Goal: Task Accomplishment & Management: Use online tool/utility

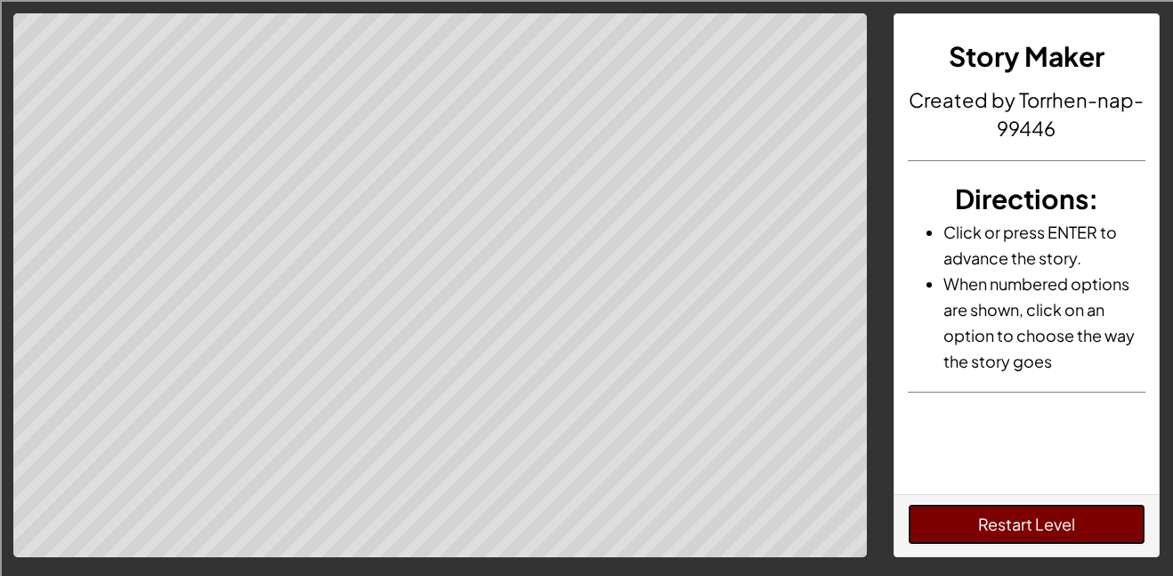
click at [1091, 521] on button "Restart Level" at bounding box center [1027, 524] width 238 height 41
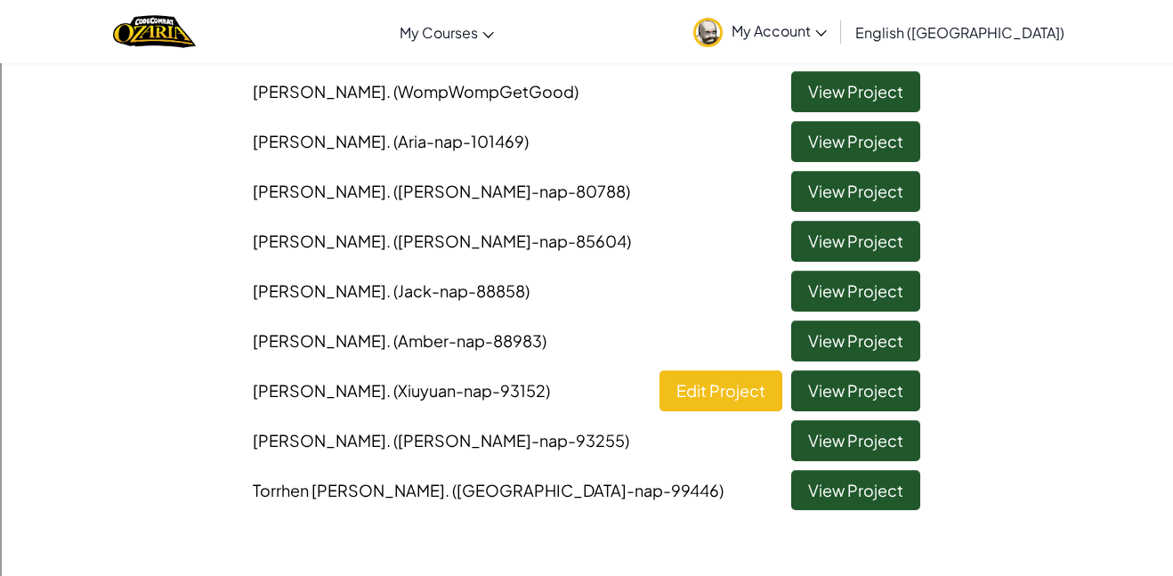
scroll to position [190, 0]
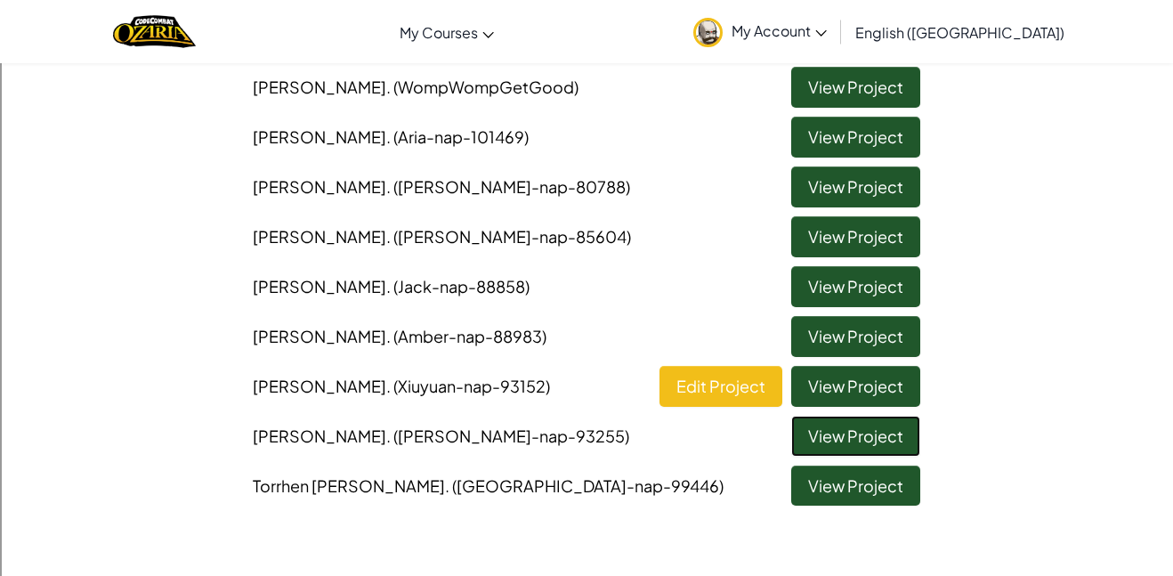
click at [880, 440] on link "View Project" at bounding box center [855, 436] width 129 height 41
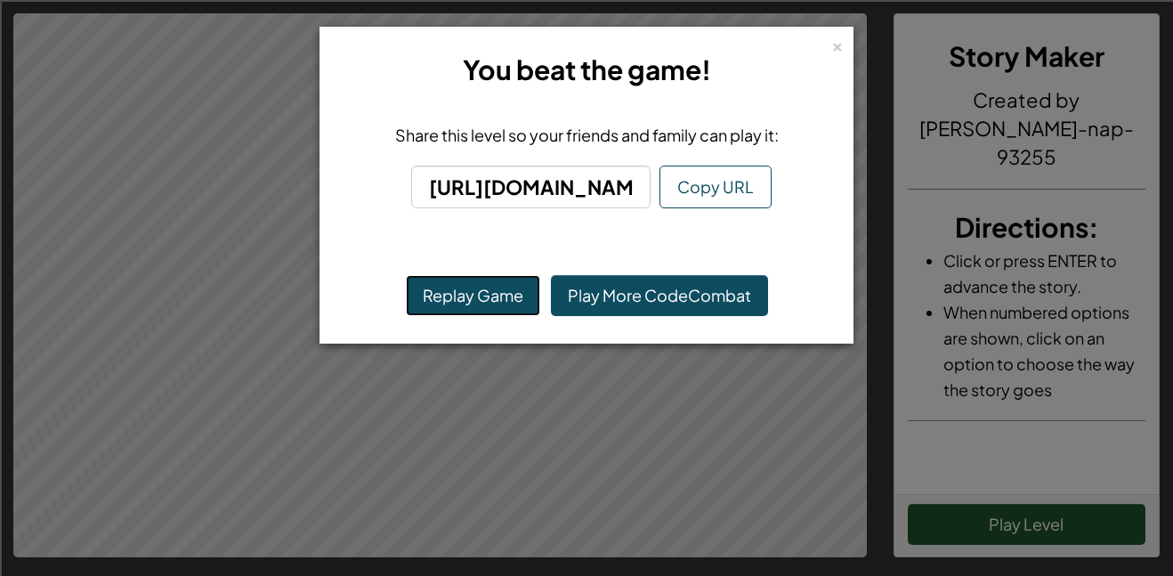
click at [506, 309] on button "Replay Game" at bounding box center [473, 295] width 134 height 41
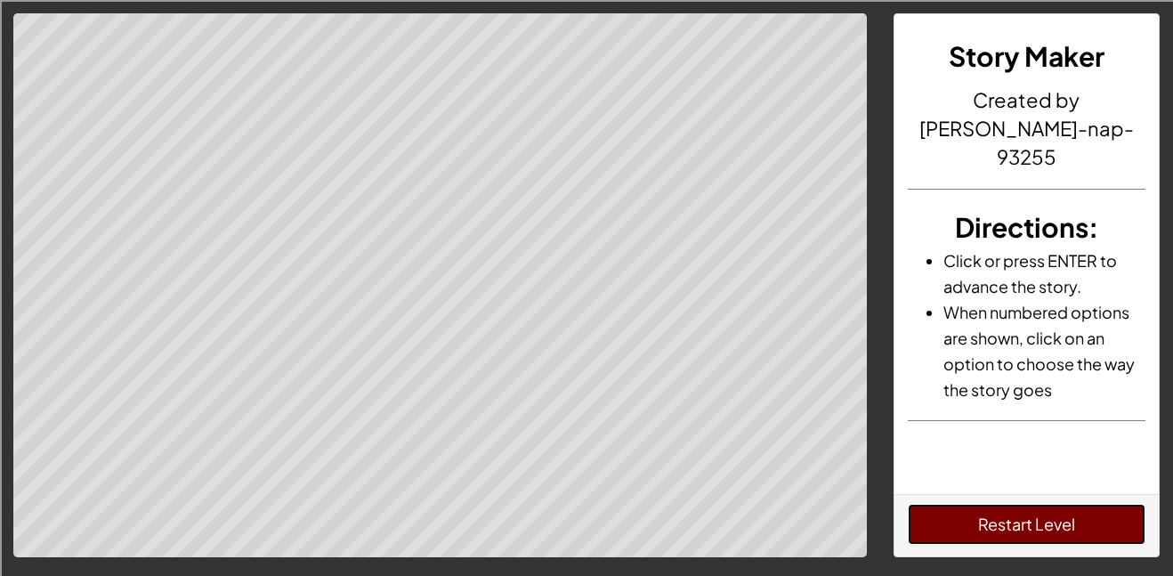
click at [964, 526] on button "Restart Level" at bounding box center [1027, 524] width 238 height 41
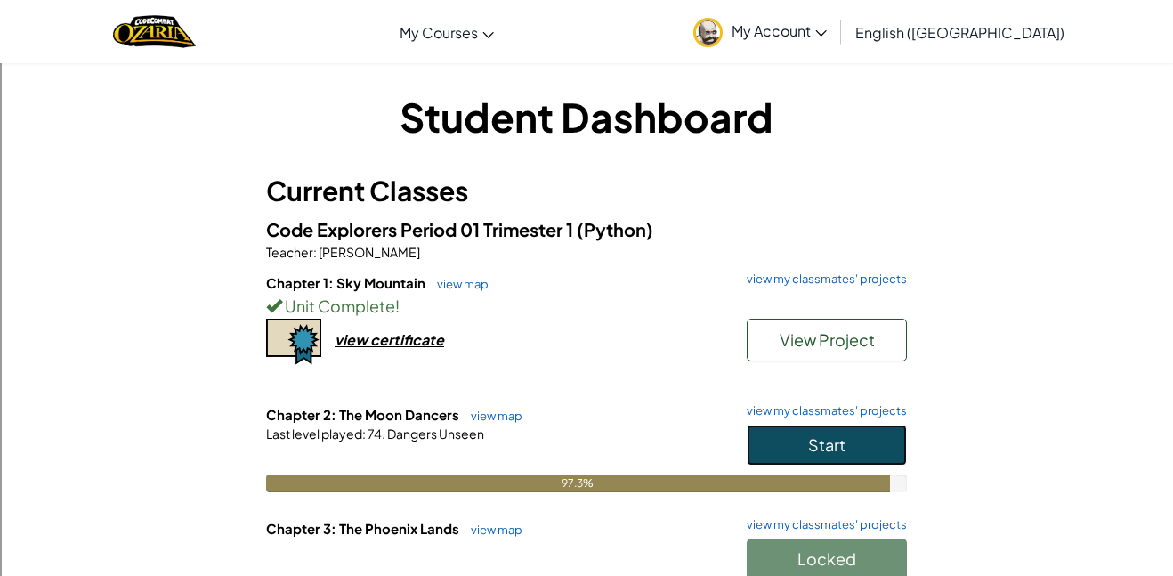
click at [861, 462] on button "Start" at bounding box center [827, 444] width 160 height 41
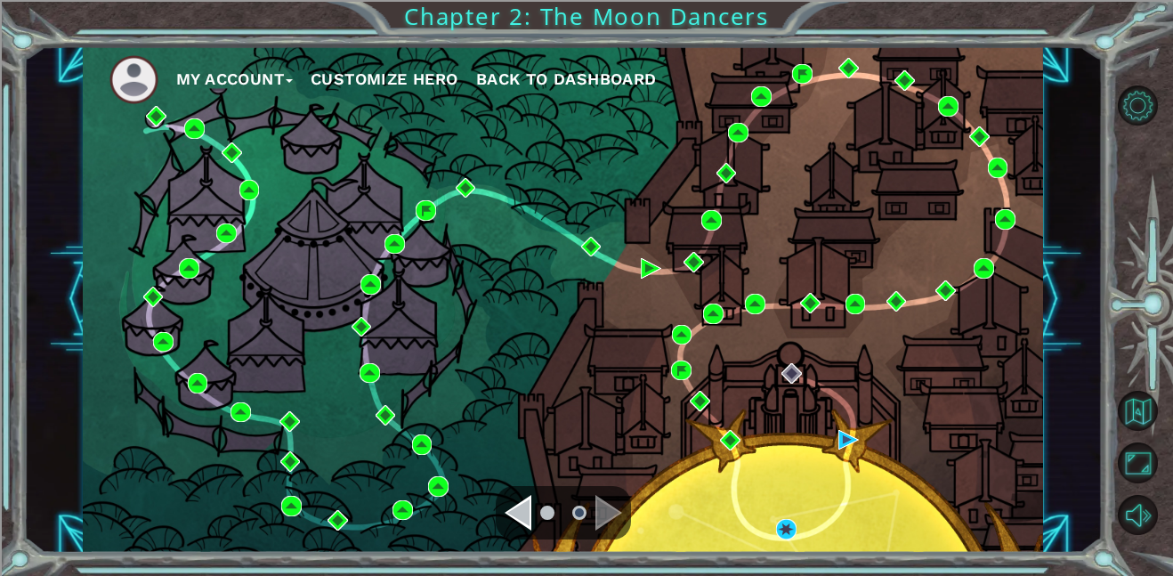
click at [770, 507] on div "My Account Customize Hero Back to Dashboard" at bounding box center [563, 299] width 960 height 506
click at [791, 529] on img at bounding box center [786, 529] width 20 height 20
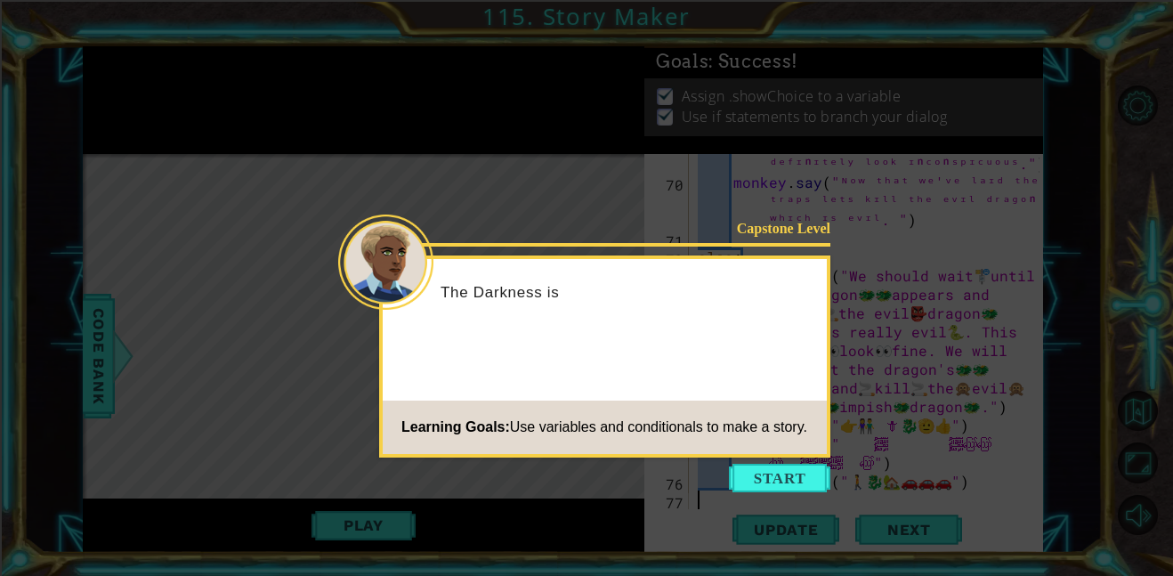
scroll to position [2522, 0]
click at [783, 480] on button "Start" at bounding box center [779, 478] width 101 height 28
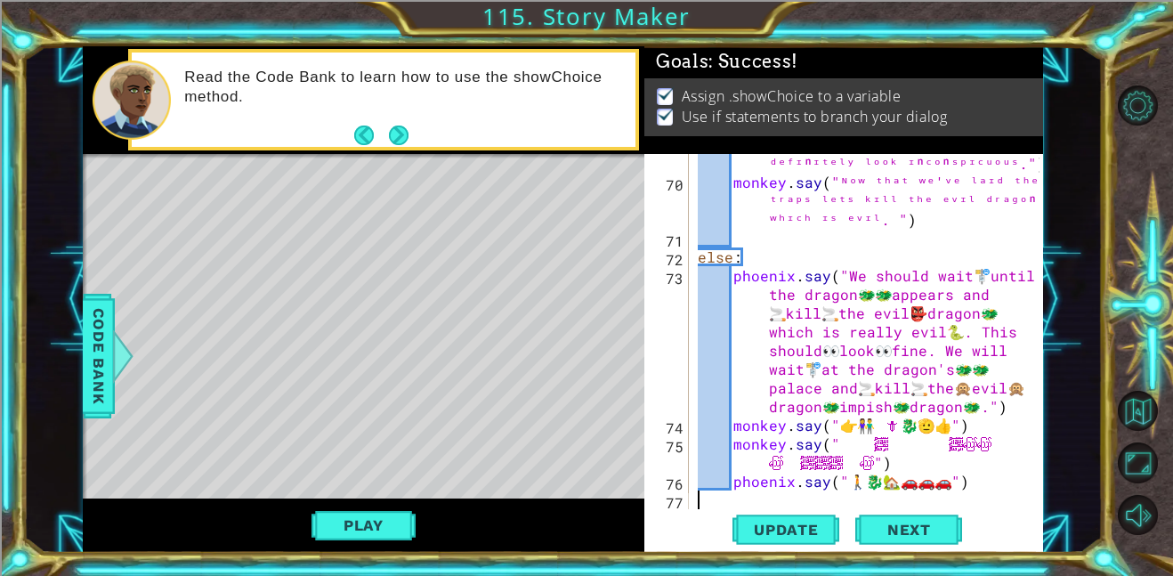
click at [873, 395] on div "phoenix . say ( "ᴬˡᵗʰᵒᵘᵍʰ ᴵ ᵐᶦᵍʰᵗ'ᵛᵉ ᵘⁿᵈᵉʳᵉˢᵗᶦᵐᵃᵗᵉᵈ ᵗʰᵉ ᶠᵒⁿᵗ ᶦᵗˢ ˢᵗᶦˡˡ ʳᵉᵃˡˡʸ ˢ…" at bounding box center [871, 322] width 354 height 448
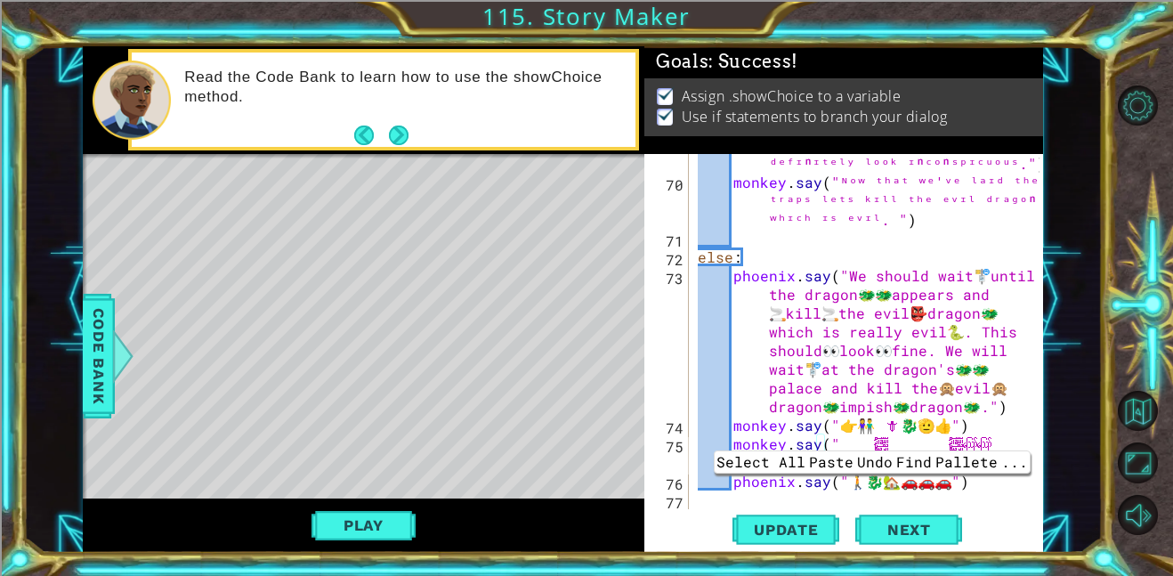
click at [891, 480] on div "phoenix . say ( "ᴬˡᵗʰᵒᵘᵍʰ ᴵ ᵐᶦᵍʰᵗ'ᵛᵉ ᵘⁿᵈᵉʳᵉˢᵗᶦᵐᵃᵗᵉᵈ ᵗʰᵉ ᶠᵒⁿᵗ ᶦᵗˢ ˢᵗᶦˡˡ ʳᵉᵃˡˡʸ ˢ…" at bounding box center [871, 322] width 354 height 448
click at [816, 393] on div "phoenix . say ( "ᴬˡᵗʰᵒᵘᵍʰ ᴵ ᵐᶦᵍʰᵗ'ᵛᵉ ᵘⁿᵈᵉʳᵉˢᵗᶦᵐᵃᵗᵉᵈ ᵗʰᵉ ᶠᵒⁿᵗ ᶦᵗˢ ˢᵗᶦˡˡ ʳᵉᵃˡˡʸ ˢ…" at bounding box center [871, 322] width 354 height 448
paste textarea "🏡"
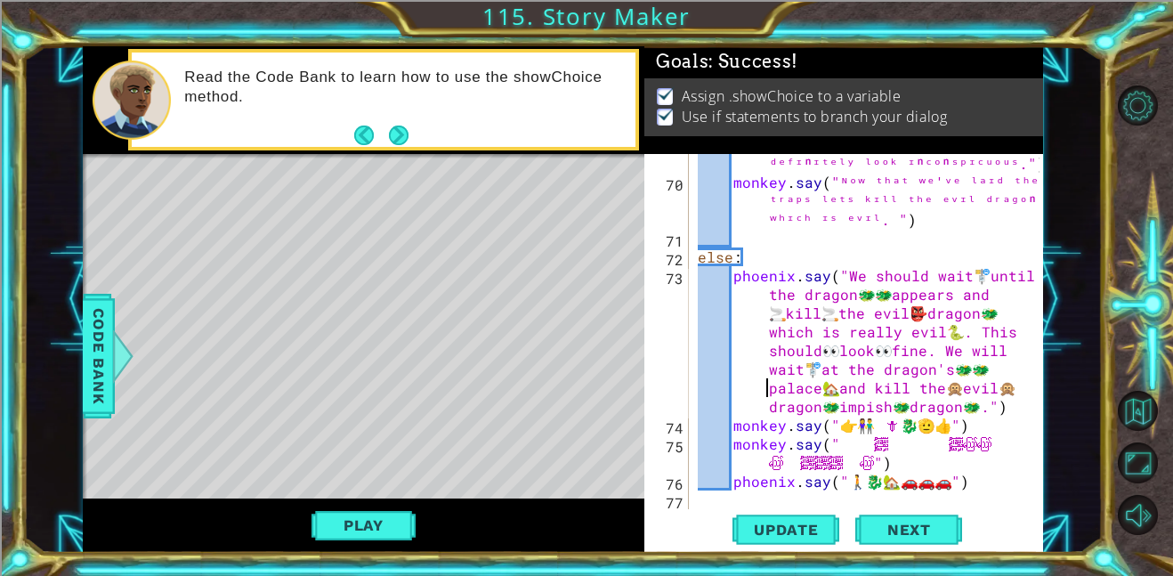
paste textarea "🏡"
click at [890, 424] on div "phoenix . say ( "ᴬˡᵗʰᵒᵘᵍʰ ᴵ ᵐᶦᵍʰᵗ'ᵛᵉ ᵘⁿᵈᵉʳᵉˢᵗᶦᵐᵃᵗᵉᵈ ᵗʰᵉ ᶠᵒⁿᵗ ᶦᵗˢ ˢᵗᶦˡˡ ʳᵉᵃˡˡʸ ˢ…" at bounding box center [871, 322] width 354 height 448
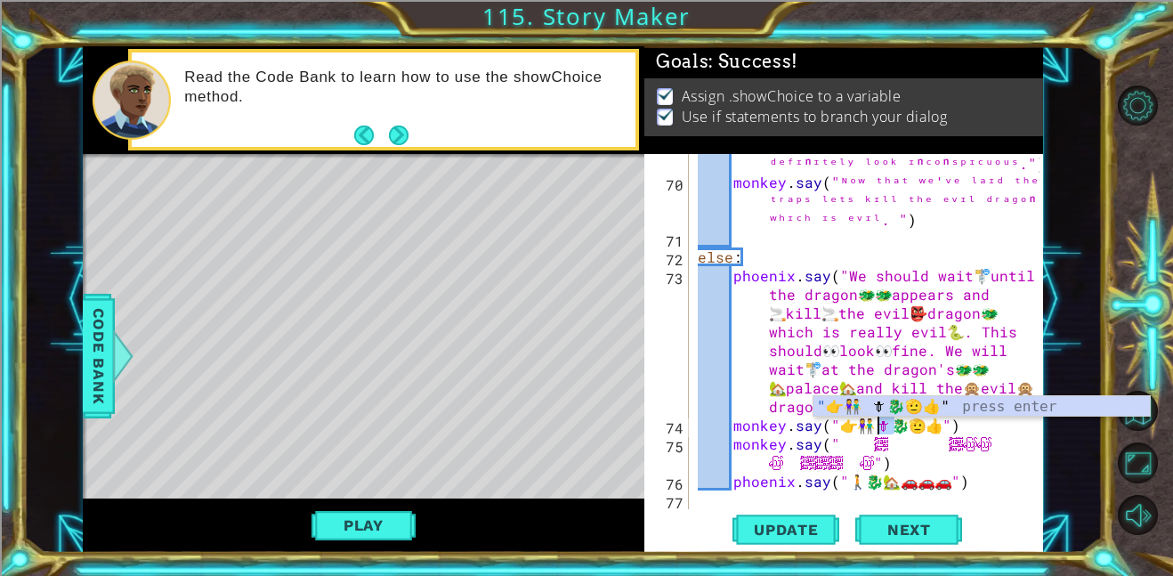
click at [901, 329] on div "phoenix . say ( "ᴬˡᵗʰᵒᵘᵍʰ ᴵ ᵐᶦᵍʰᵗ'ᵛᵉ ᵘⁿᵈᵉʳᵉˢᵗᶦᵐᵃᵗᵉᵈ ᵗʰᵉ ᶠᵒⁿᵗ ᶦᵗˢ ˢᵗᶦˡˡ ʳᵉᵃˡˡʸ ˢ…" at bounding box center [871, 322] width 354 height 448
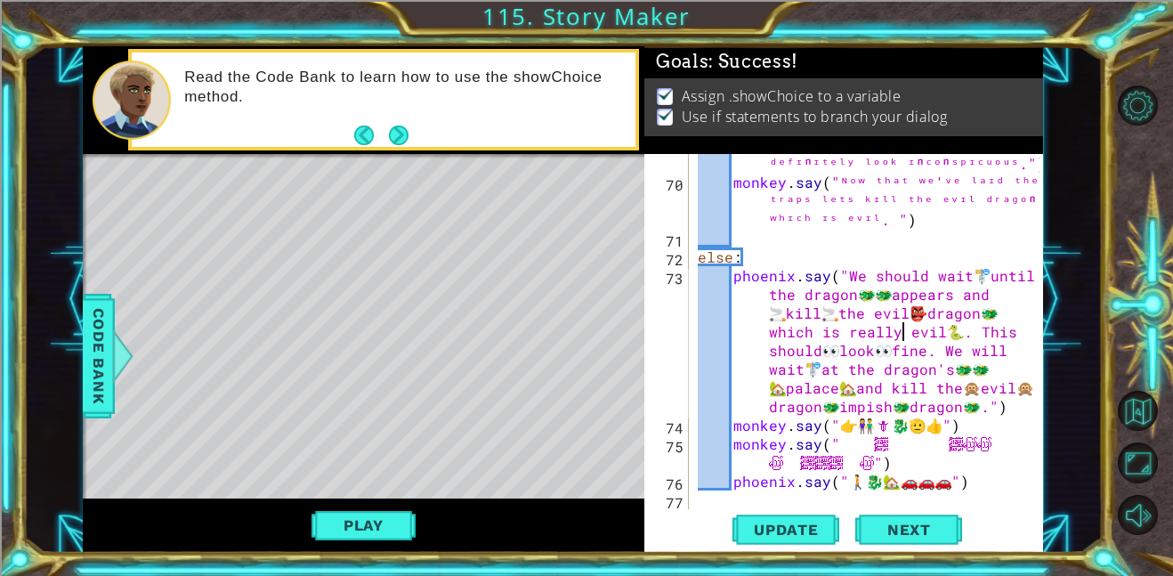
click at [892, 386] on div "phoenix . say ( "ᴬˡᵗʰᵒᵘᵍʰ ᴵ ᵐᶦᵍʰᵗ'ᵛᵉ ᵘⁿᵈᵉʳᵉˢᵗᶦᵐᵃᵗᵉᵈ ᵗʰᵉ ᶠᵒⁿᵗ ᶦᵗˢ ˢᵗᶦˡˡ ʳᵉᵃˡˡʸ ˢ…" at bounding box center [871, 322] width 354 height 448
paste textarea "🗡"
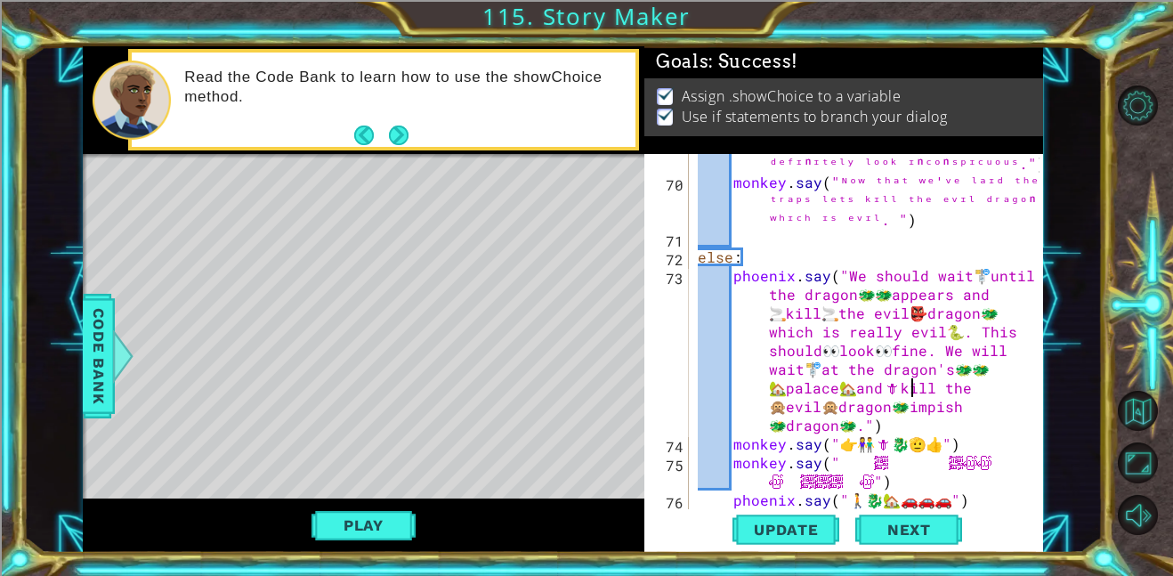
click at [949, 391] on div "phoenix . say ( "ᴬˡᵗʰᵒᵘᵍʰ ᴵ ᵐᶦᵍʰᵗ'ᵛᵉ ᵘⁿᵈᵉʳᵉˢᵗᶦᵐᵃᵗᵉᵈ ᵗʰᵉ ᶠᵒⁿᵗ ᶦᵗˢ ˢᵗᶦˡˡ ʳᵉᵃˡˡʸ ˢ…" at bounding box center [871, 322] width 354 height 448
paste textarea "🗡"
click at [927, 313] on div "phoenix . say ( "ᴬˡᵗʰᵒᵘᵍʰ ᴵ ᵐᶦᵍʰᵗ'ᵛᵉ ᵘⁿᵈᵉʳᵉˢᵗᶦᵐᵃᵗᵉᵈ ᵗʰᵉ ᶠᵒⁿᵗ ᶦᵗˢ ˢᵗᶦˡˡ ʳᵉᵃˡˡʸ ˢ…" at bounding box center [871, 322] width 354 height 448
click at [975, 408] on div "phoenix . say ( "ᴬˡᵗʰᵒᵘᵍʰ ᴵ ᵐᶦᵍʰᵗ'ᵛᵉ ᵘⁿᵈᵉʳᵉˢᵗᶦᵐᵃᵗᵉᵈ ᵗʰᵉ ᶠᵒⁿᵗ ᶦᵗˢ ˢᵗᶦˡˡ ʳᵉᵃˡˡʸ ˢ…" at bounding box center [871, 322] width 354 height 448
paste textarea "👺"
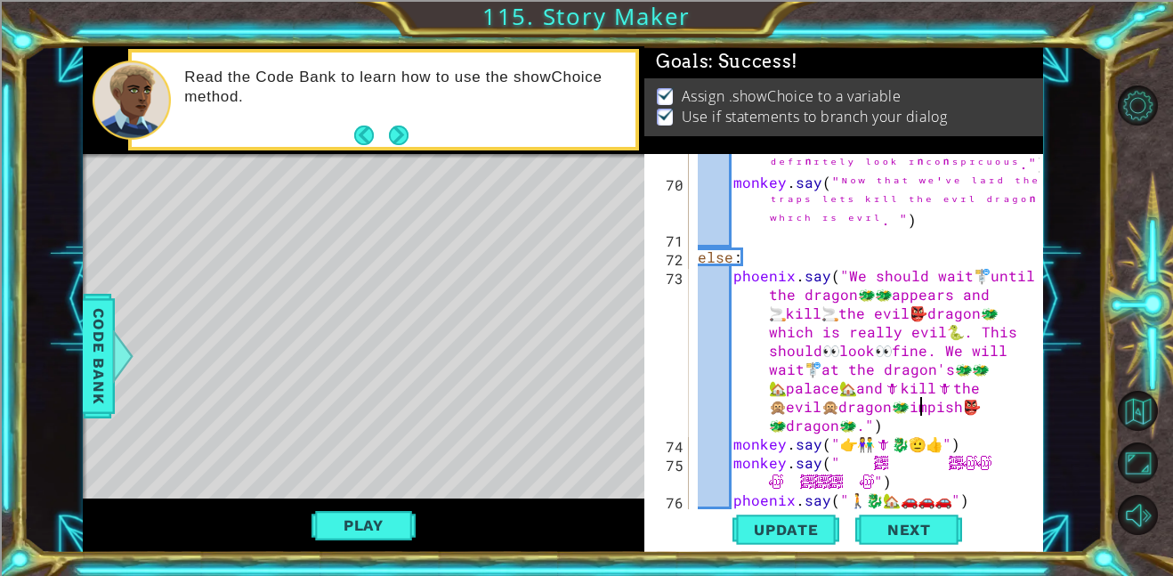
paste textarea "👺"
click at [877, 316] on div "phoenix . say ( "ᴬˡᵗʰᵒᵘᵍʰ ᴵ ᵐᶦᵍʰᵗ'ᵛᵉ ᵘⁿᵈᵉʳᵉˢᵗᶦᵐᵃᵗᵉᵈ ᵗʰᵉ ᶠᵒⁿᵗ ᶦᵗˢ ˢᵗᶦˡˡ ʳᵉᵃˡˡʸ ˢ…" at bounding box center [871, 322] width 354 height 448
paste textarea "👺"
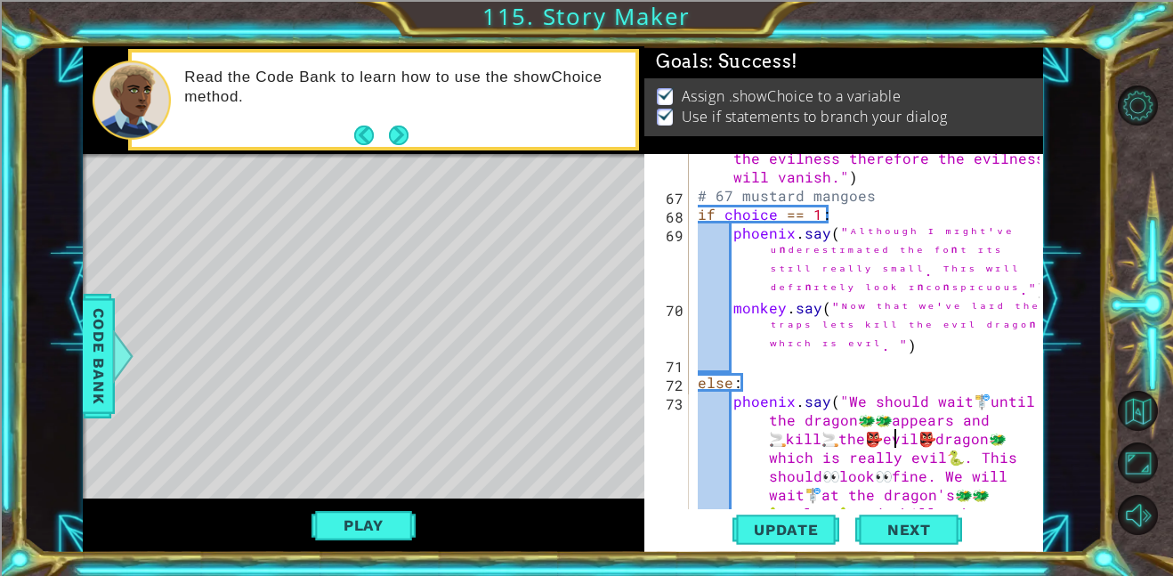
scroll to position [2401, 0]
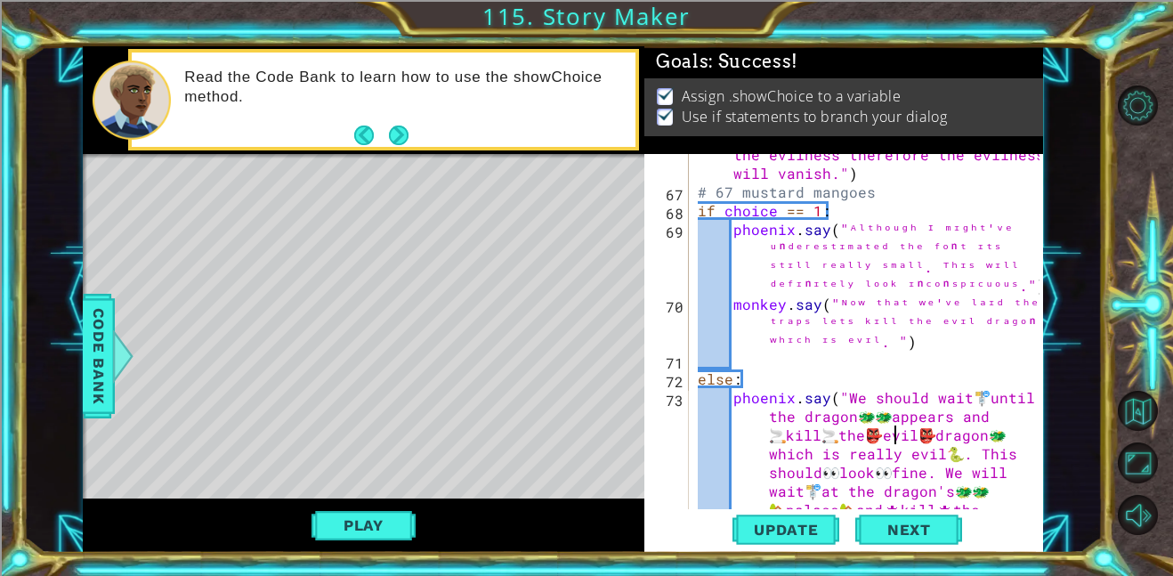
click at [924, 338] on div "choice = phoenix . showChoice ( "I want small words to stay quiet" , "Emojis wi…" at bounding box center [871, 397] width 354 height 617
type textarea "monkey.say("ᴺᵒʷ ᵗʰᵃᵗ ʷᵉ'ᵛᵉ ˡᵃᶦᵈ ᵗʰᵉ ᵗʳᵃᵖˢ ˡᵉᵗˢ ᵏᶦˡˡ ᵗʰᵉ ᵉᵛᶦˡ ᵈʳᵃᵍᵒⁿ ʷʰᶦᶜʰ ᶦˢ ᵉᵛ…"
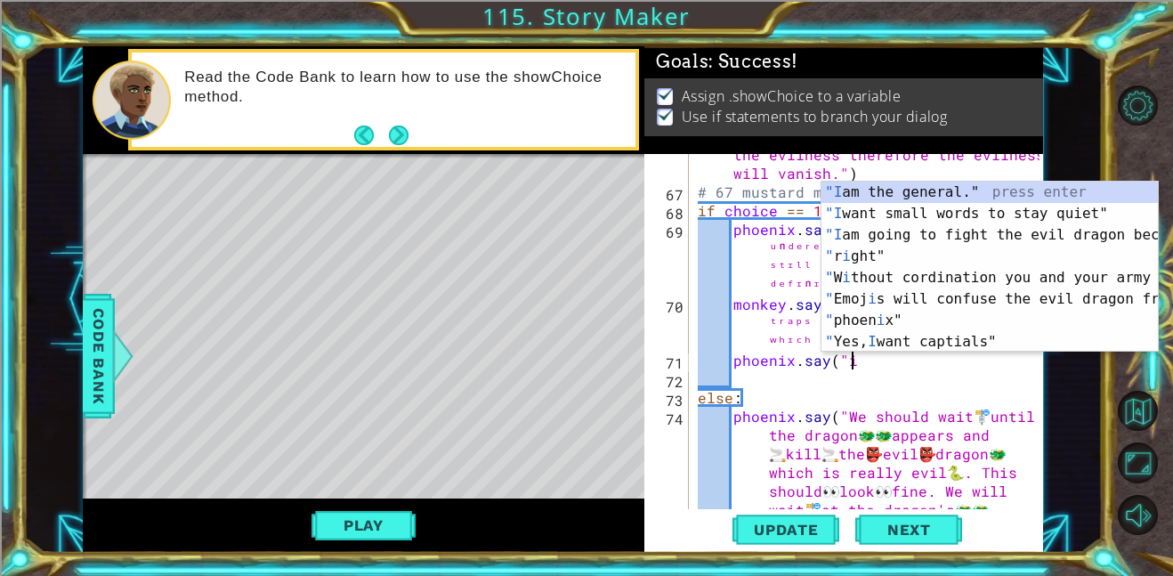
scroll to position [0, 8]
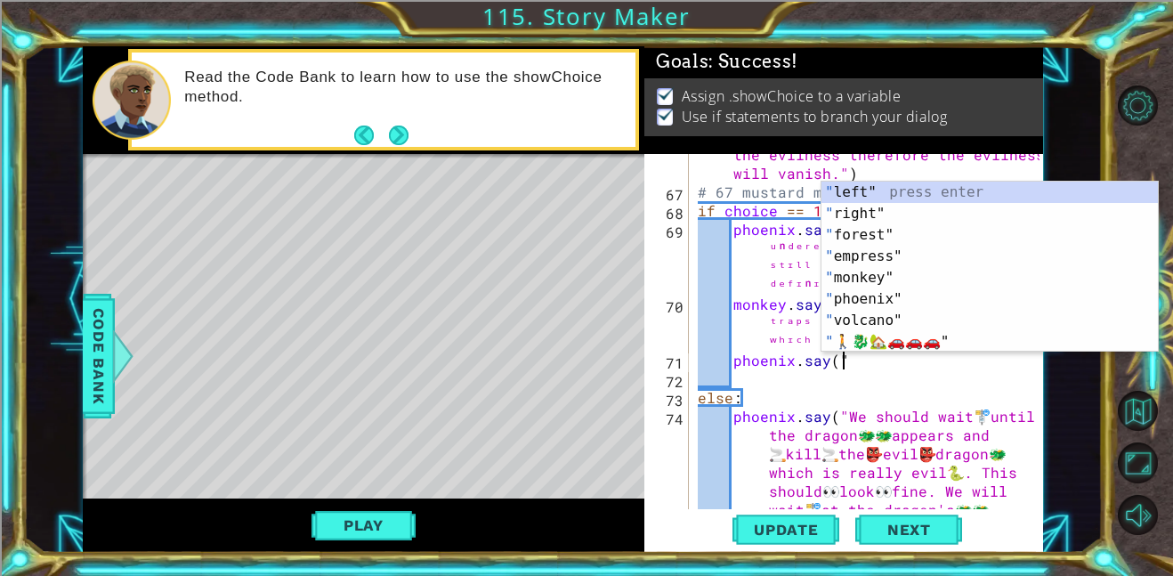
type textarea "phoenix.say(""
paste textarea "Code Area"
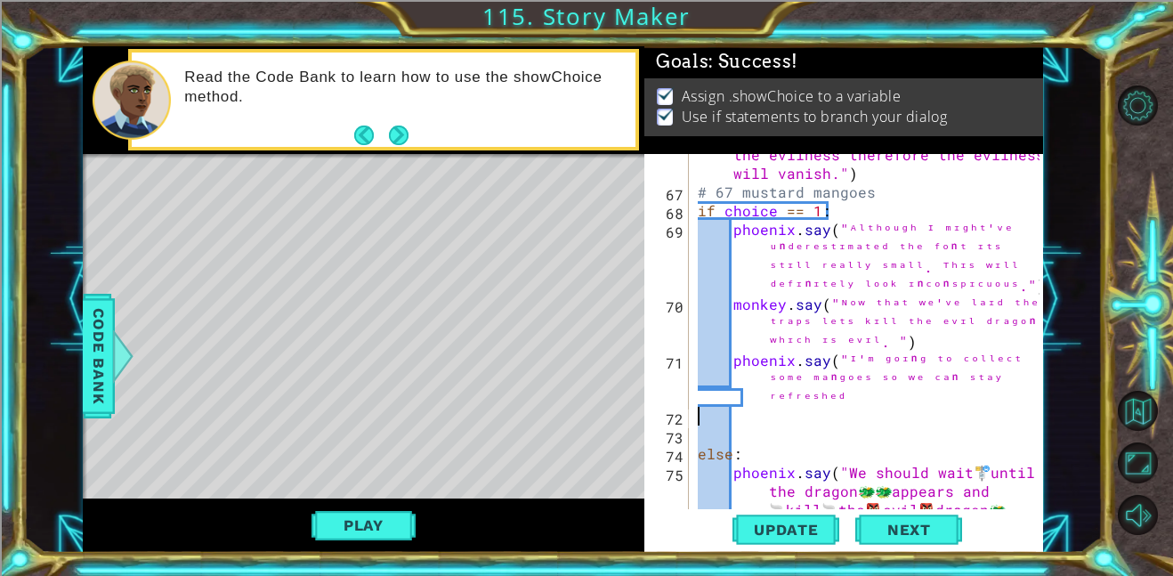
click at [862, 399] on div "choice = phoenix . showChoice ( "I want small words to stay quiet" , "Emojis wi…" at bounding box center [871, 397] width 354 height 617
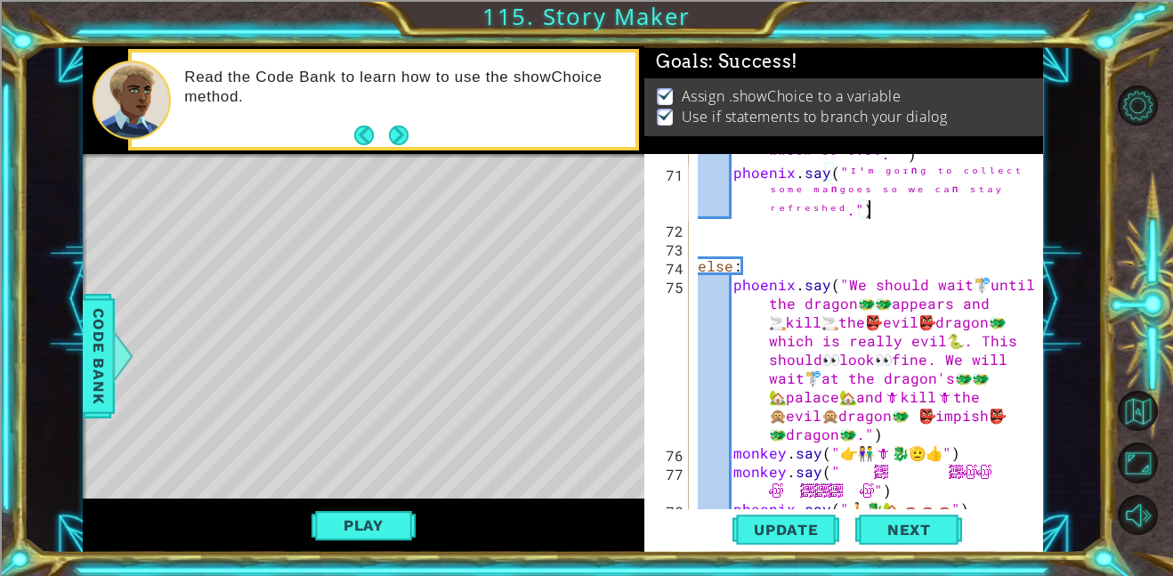
scroll to position [2616, 0]
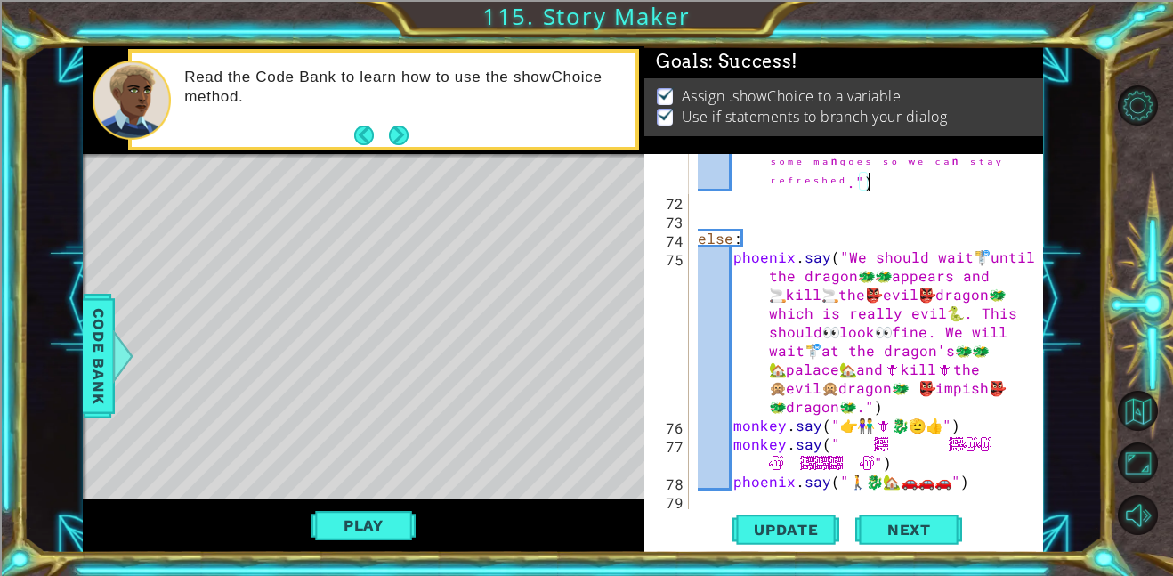
click at [996, 488] on div "phoenix . say ( "ᴵ'ᵐ ᵍᵒᶦⁿᵍ ᵗᵒ ᶜᵒˡˡᵉᶜᵗ ˢᵒᵐᵉ ᵐᵃⁿᵍᵒᵉˢ ˢᵒ ʷᵉ ᶜᵃⁿ ˢᵗᵃʸ ʳᵉᶠʳᵉˢʰᵉᵈ." )…" at bounding box center [871, 350] width 354 height 430
type textarea "phoenix.say("🚶🐉🏡🚗🚗🚗")"
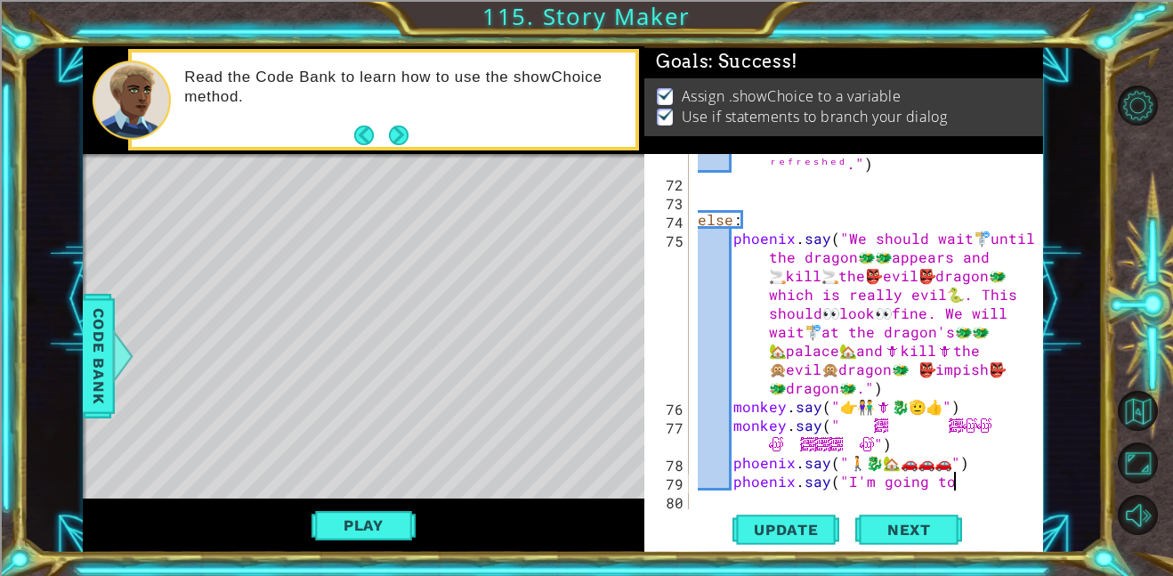
scroll to position [0, 14]
paste textarea "💰"
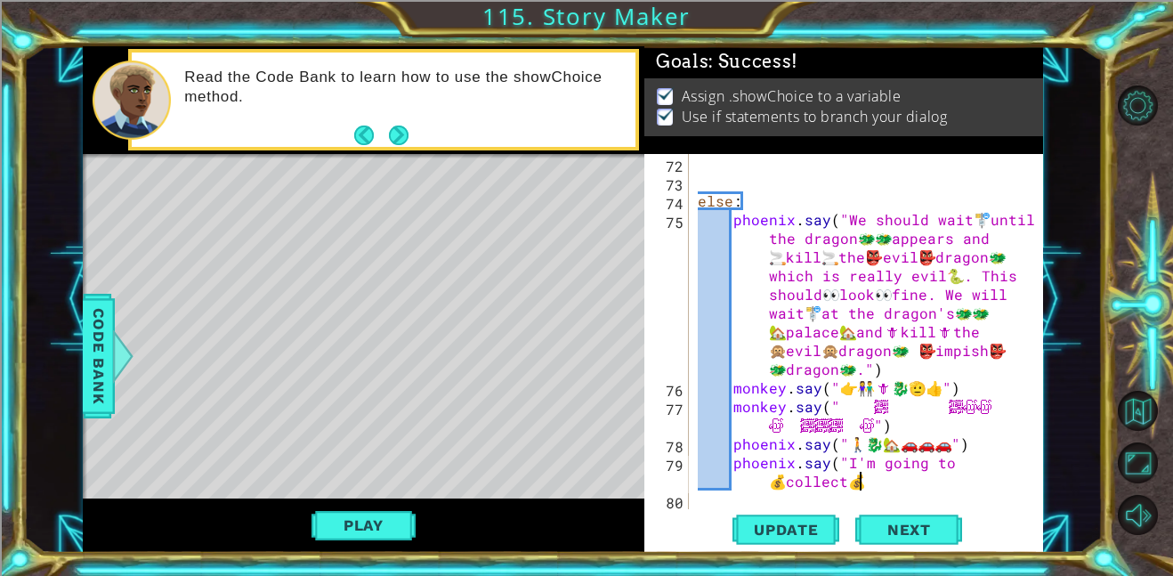
click at [874, 464] on div "else : [GEOGRAPHIC_DATA] . say ( "We should wait 🚏 until the dragon 🐲 🐲 appears…" at bounding box center [871, 350] width 354 height 392
paste textarea "🐦‍🔥"
click at [892, 479] on div "else : [GEOGRAPHIC_DATA] . say ( "We should wait 🚏 until the dragon 🐲 🐲 appears…" at bounding box center [871, 350] width 354 height 392
click at [954, 462] on div "else : [GEOGRAPHIC_DATA] . say ( "We should wait 🚏 until the dragon 🐲 🐲 appears…" at bounding box center [871, 350] width 354 height 392
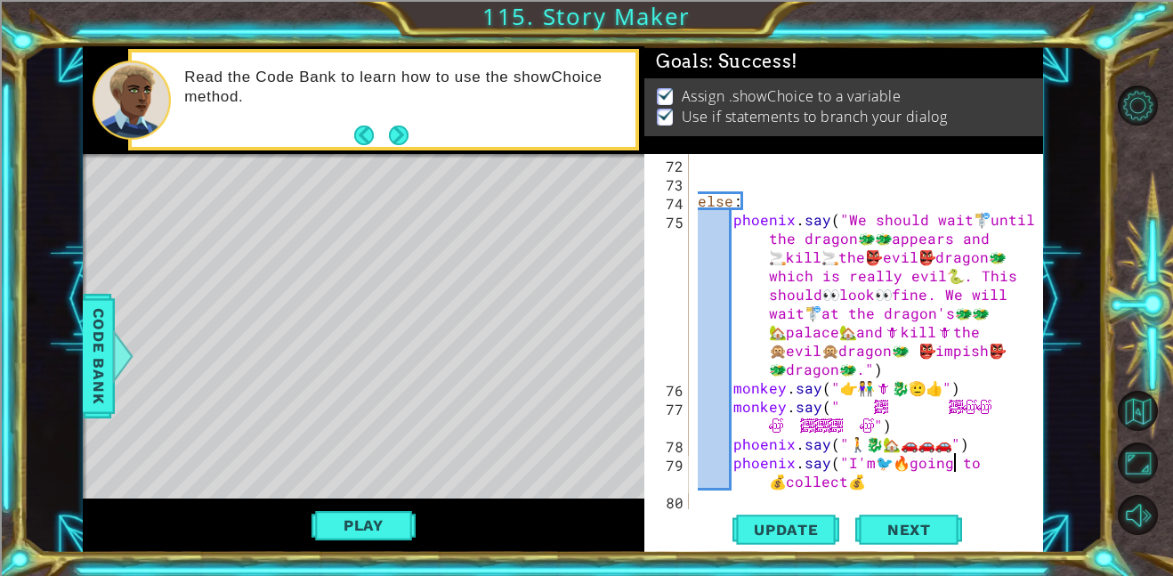
paste textarea "👉"
click at [897, 474] on div "else : [GEOGRAPHIC_DATA] . say ( "We should wait 🚏 until the dragon 🐲 🐲 appears…" at bounding box center [871, 350] width 354 height 392
paste textarea "🥭"
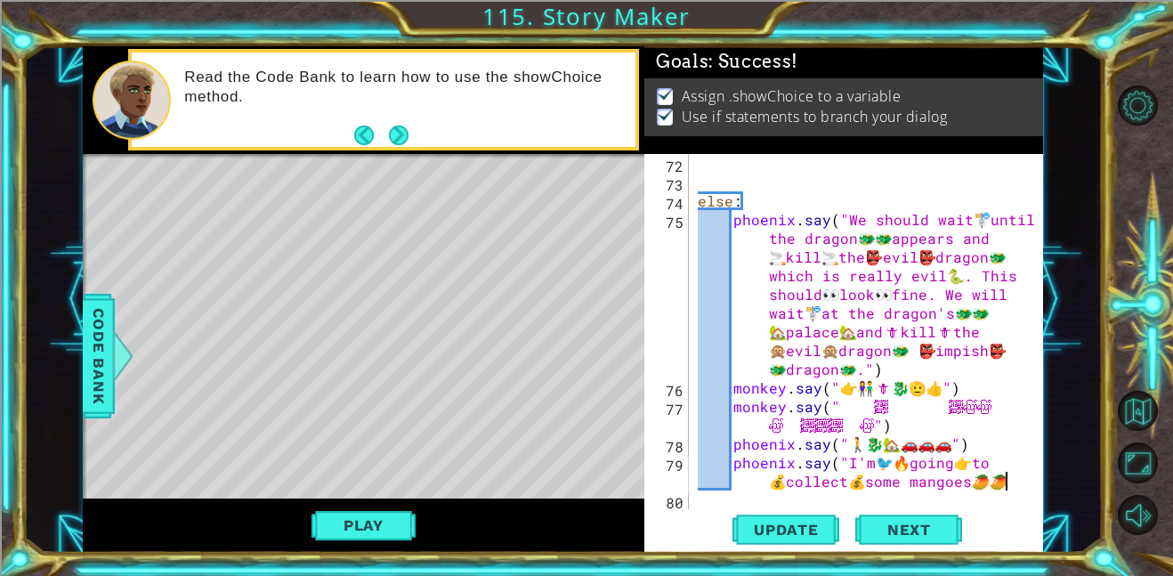
paste textarea "🥭"
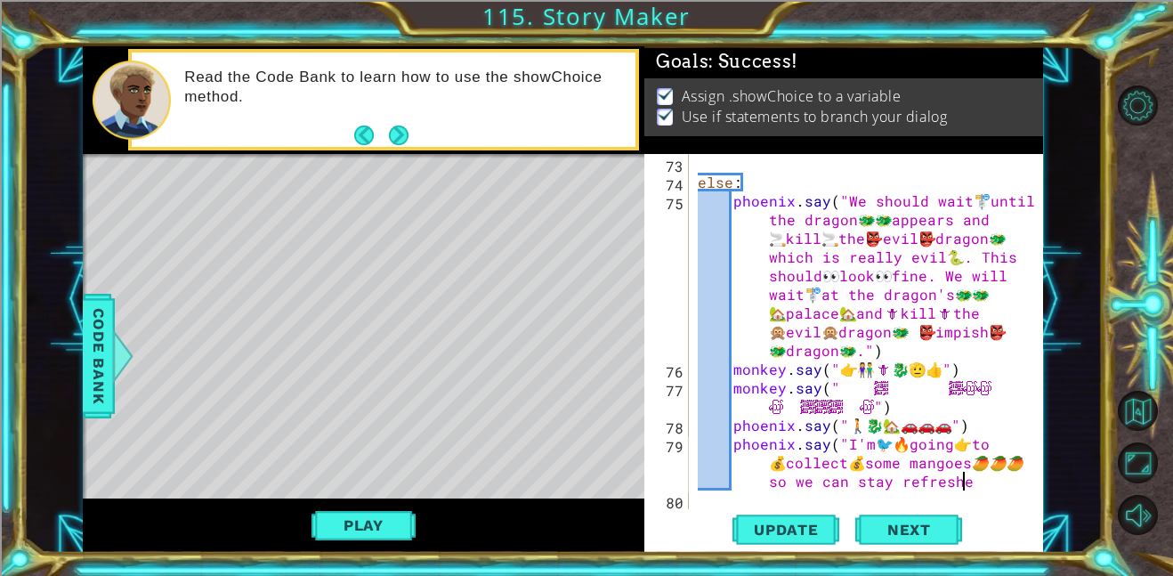
scroll to position [0, 48]
paste textarea "🤗"
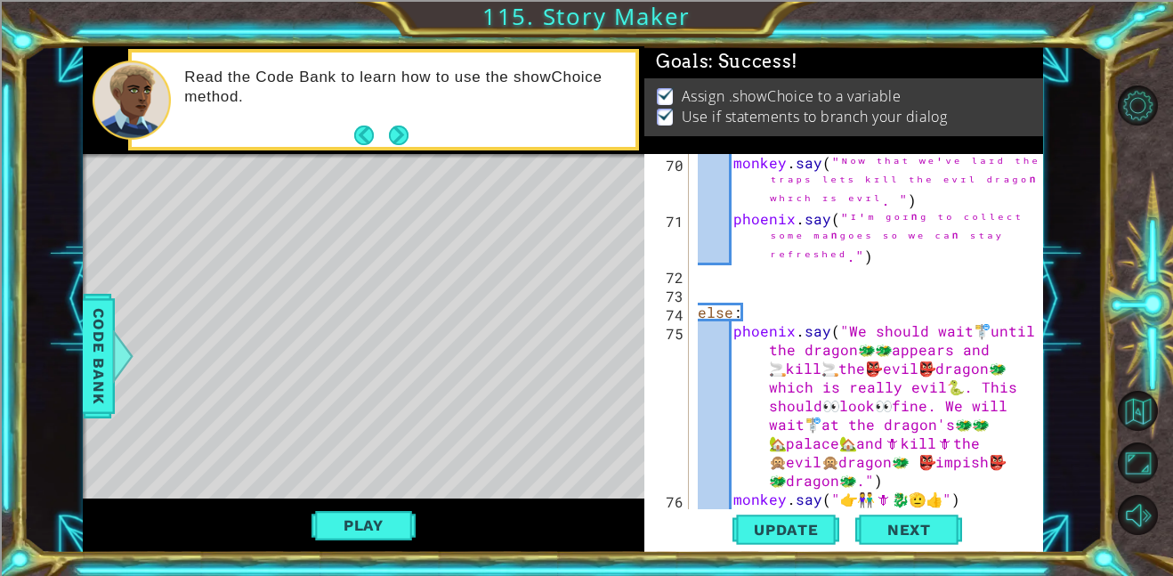
scroll to position [2543, 0]
click at [895, 259] on div "monkey . say ( "ᴺᵒʷ ᵗʰᵃᵗ ʷᵉ'ᵛᵉ ˡᵃᶦᵈ ᵗʰᵉ ᵗʳᵃᵖˢ ˡᵉᵗˢ ᵏᶦˡˡ ᵗʰᵉ ᵉᵛᶦˡ ᵈʳᵃᵍᵒⁿ ʷʰᶦᶜʰ ᶦ…" at bounding box center [871, 377] width 354 height 448
type textarea "phoenix.say("ᴵ'ᵐ ᵍᵒᶦⁿᵍ ᵗᵒ ᶜᵒˡˡᵉᶜᵗ ˢᵒᵐᵉ ᵐᵃⁿᵍᵒᵉˢ ˢᵒ ʷᵉ ᶜᵃⁿ ˢᵗᵃʸ ʳᵉᶠʳᵉˢʰᵉᵈ.")"
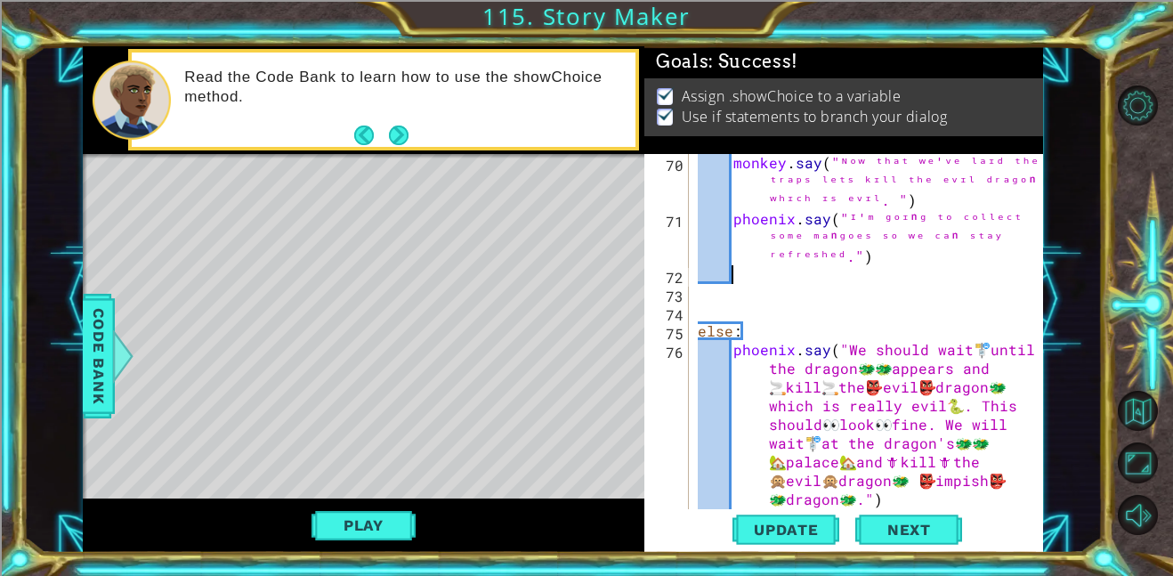
type textarea "e"
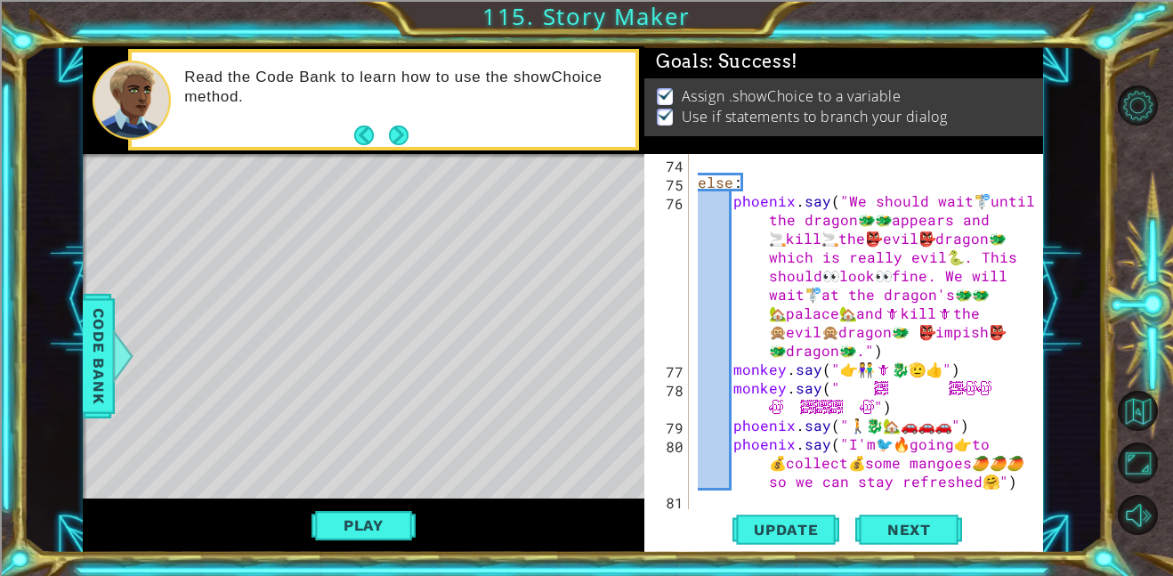
click at [1017, 480] on div "else : [GEOGRAPHIC_DATA] . say ( "We should wait 🚏 until the dragon 🐲 🐲 appears…" at bounding box center [871, 350] width 354 height 392
type textarea "phoenix.say("I'm🐦🔥 going👉 to 💰collect💰 some mangoes🥭🥭🥭 so we can stay refreshed…"
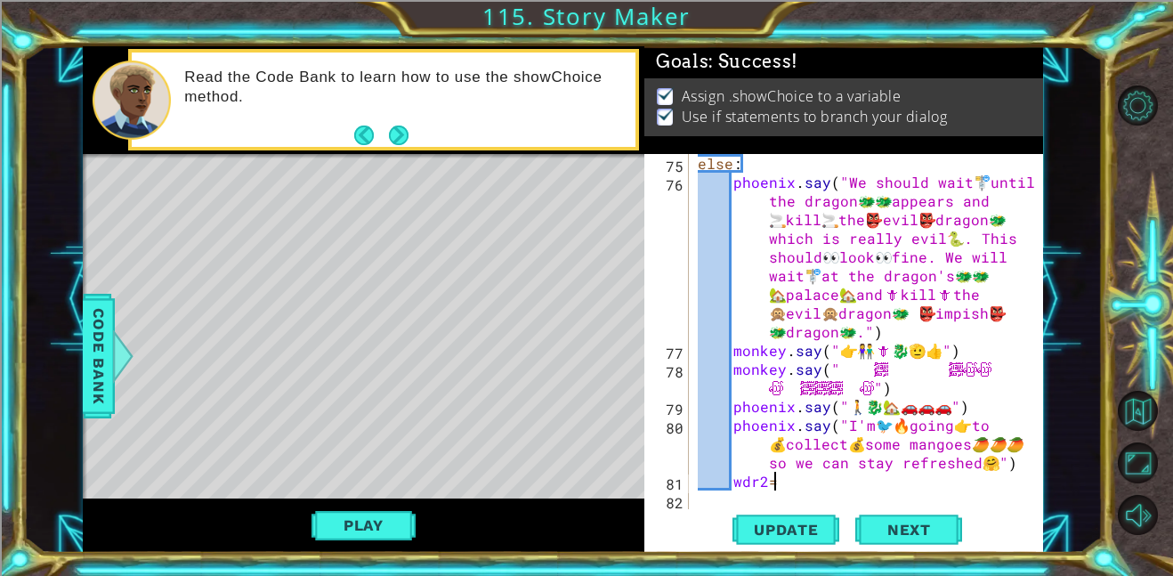
scroll to position [0, 4]
type textarea "wdr2=2"
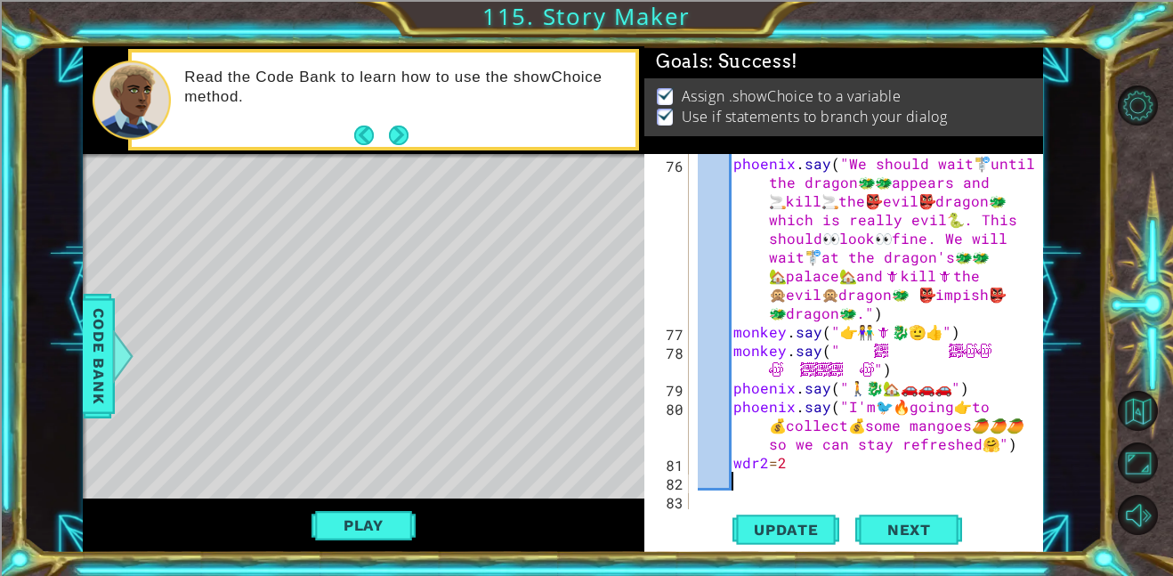
scroll to position [0, 0]
type textarea "phoenix.exit"
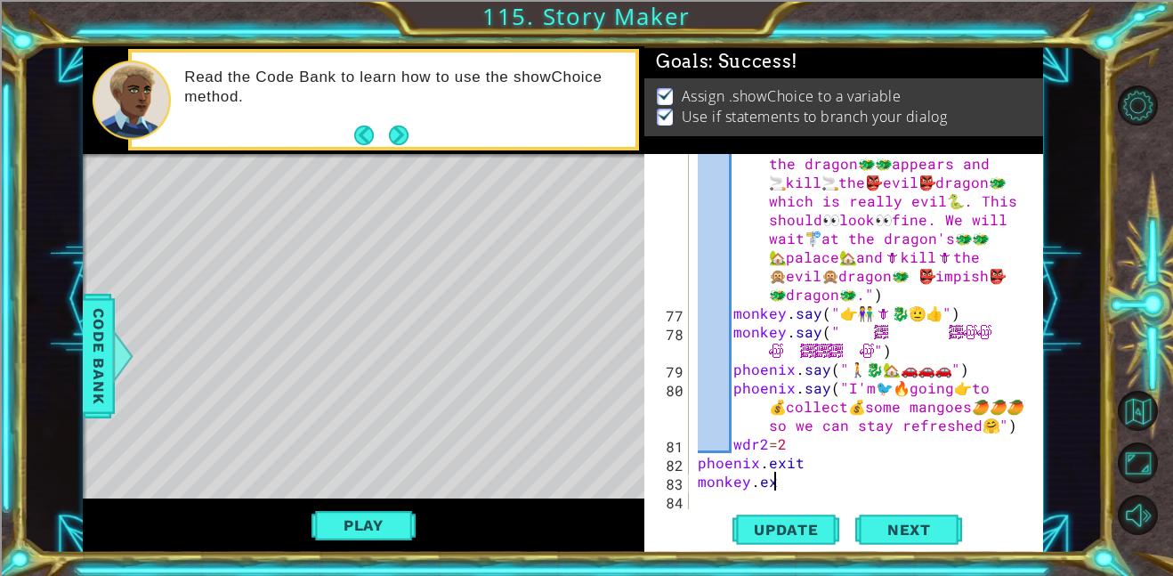
scroll to position [0, 4]
type textarea "monkey.exit"
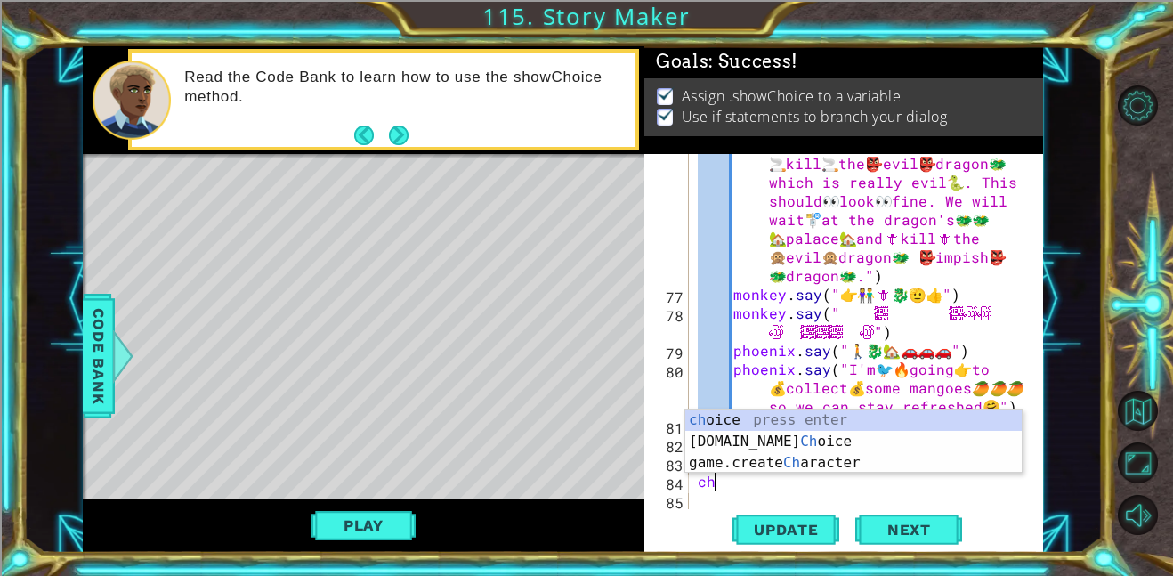
scroll to position [0, 0]
type textarea "c"
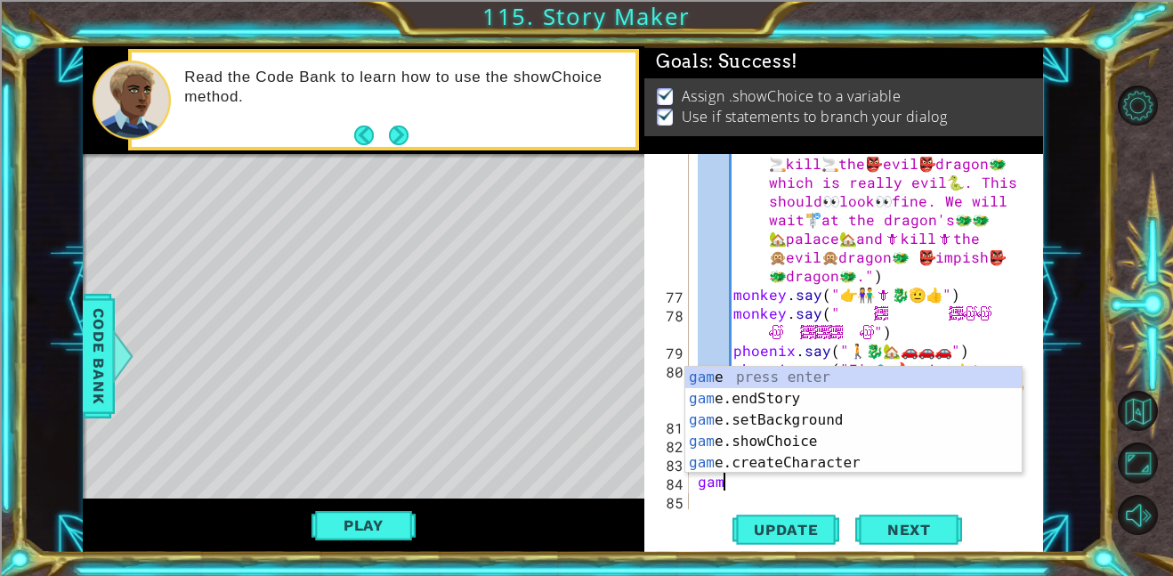
scroll to position [0, 1]
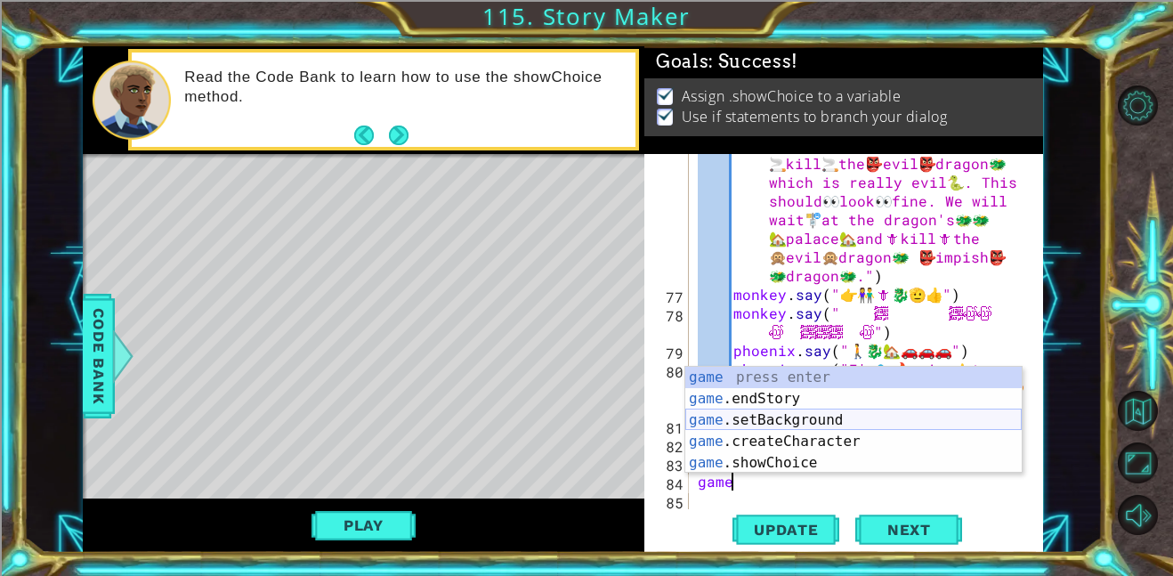
click at [799, 416] on div "game press enter game .endStory press enter game .setBackground press enter gam…" at bounding box center [853, 441] width 336 height 149
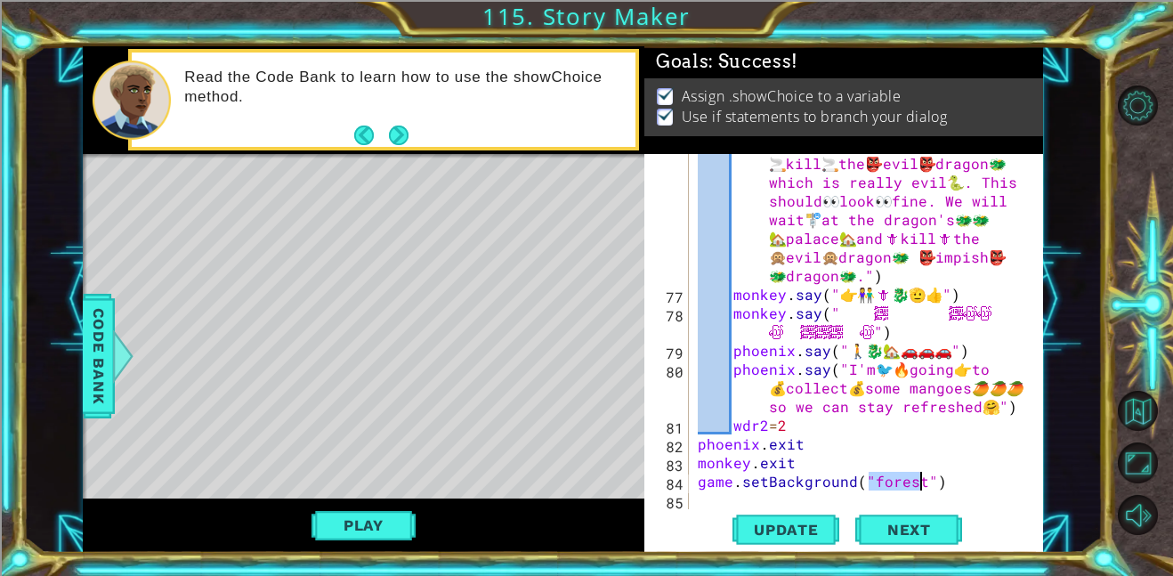
type textarea "game.setBackground("forest")"
click at [951, 484] on div "phoenix . say ( "We should wait 🚏 until the dragon 🐲 🐲 appears and 🚬 kill 🚬 the…" at bounding box center [871, 388] width 354 height 542
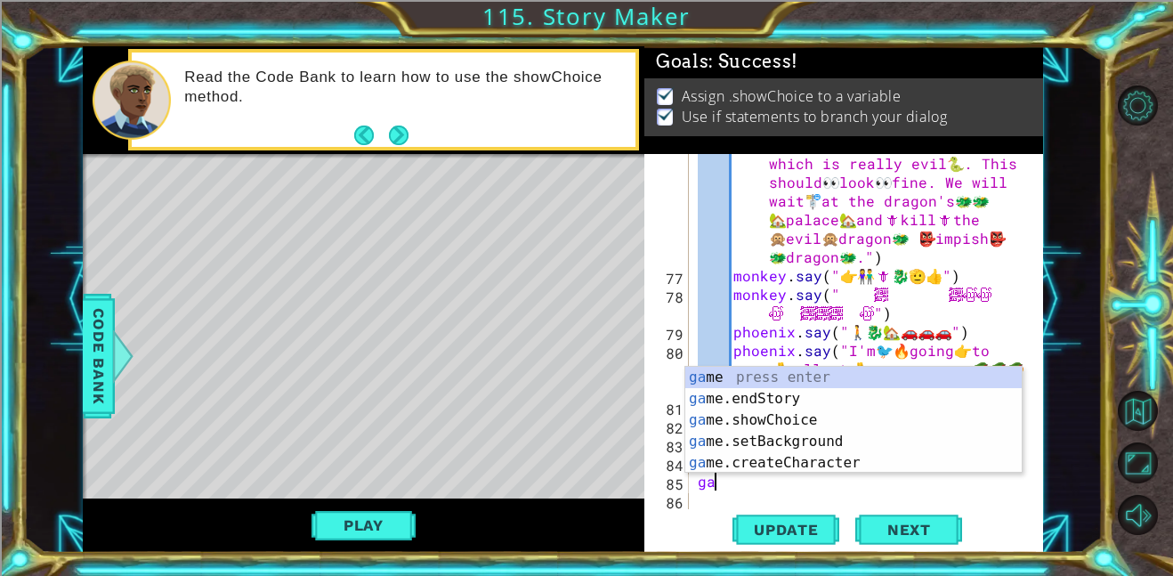
scroll to position [0, 0]
type textarea "g"
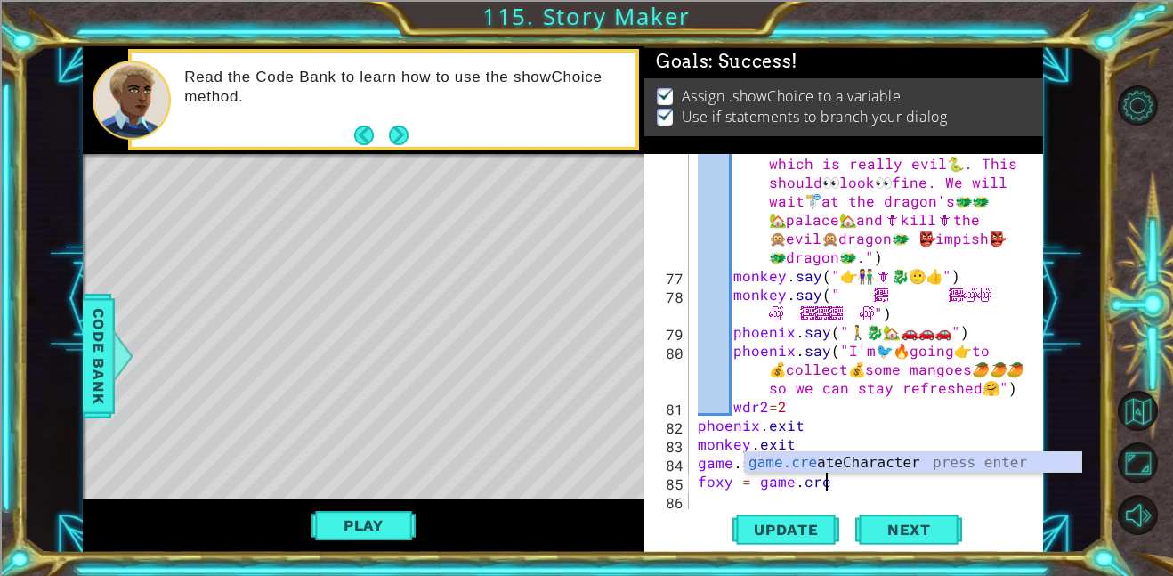
scroll to position [0, 7]
click at [978, 458] on div "game.crea teCharacter press enter" at bounding box center [913, 484] width 336 height 64
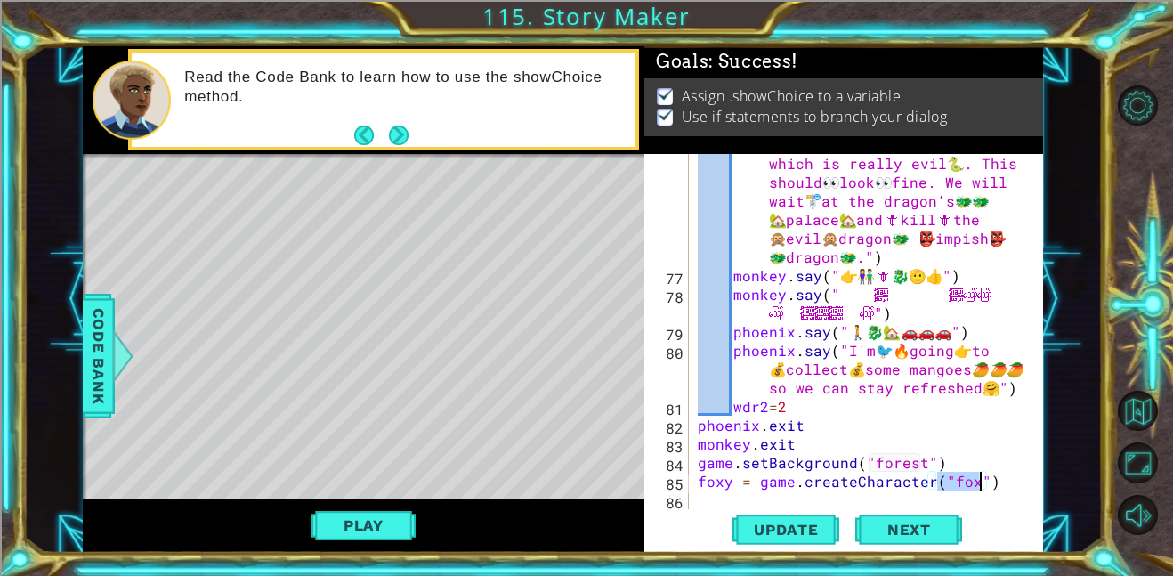
click at [984, 470] on div "phoenix . say ( "We should wait 🚏 until the dragon 🐲 🐲 appears and 🚬 kill 🚬 the…" at bounding box center [871, 369] width 354 height 542
click at [1001, 482] on div "phoenix . say ( "We should wait 🚏 until the dragon 🐲 🐲 appears and 🚬 kill 🚬 the…" at bounding box center [871, 369] width 354 height 542
type textarea "foxy = game.createCharacter("fox")"
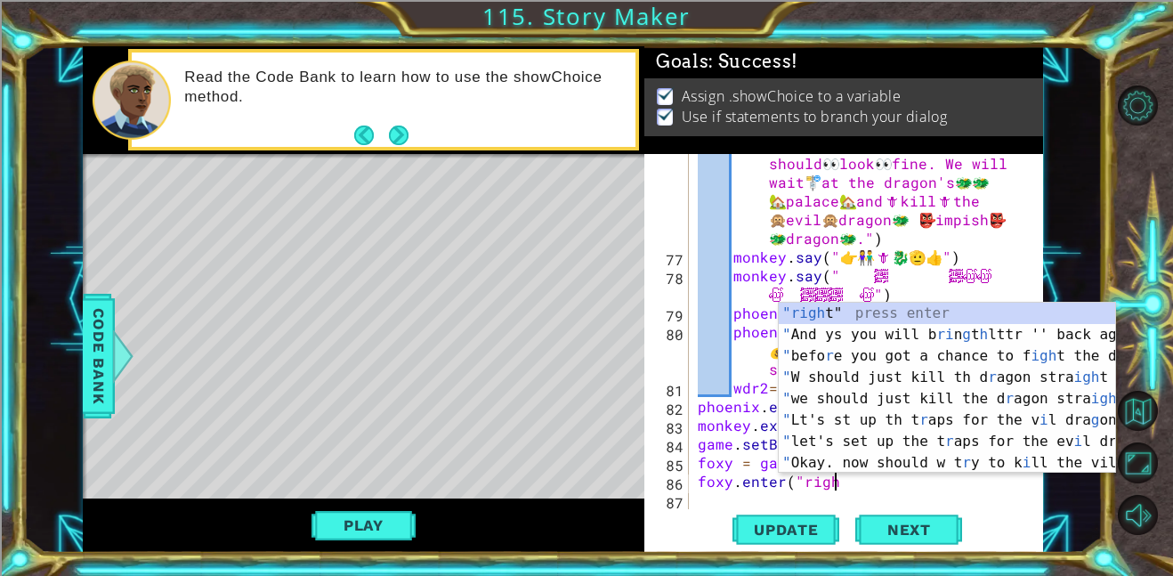
scroll to position [0, 8]
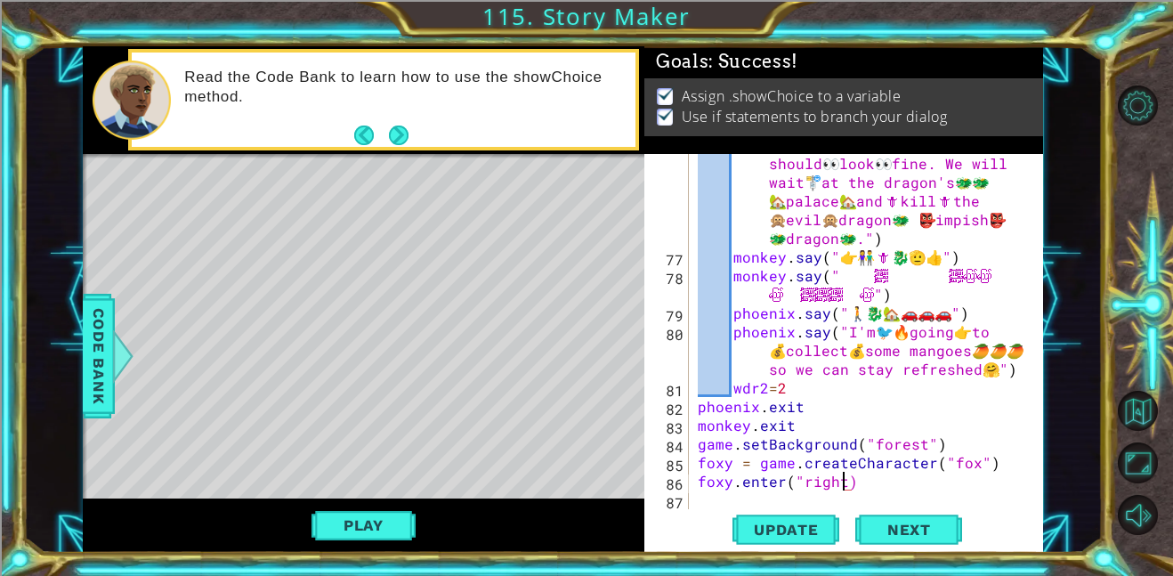
type textarea "foxy.enter("right")"
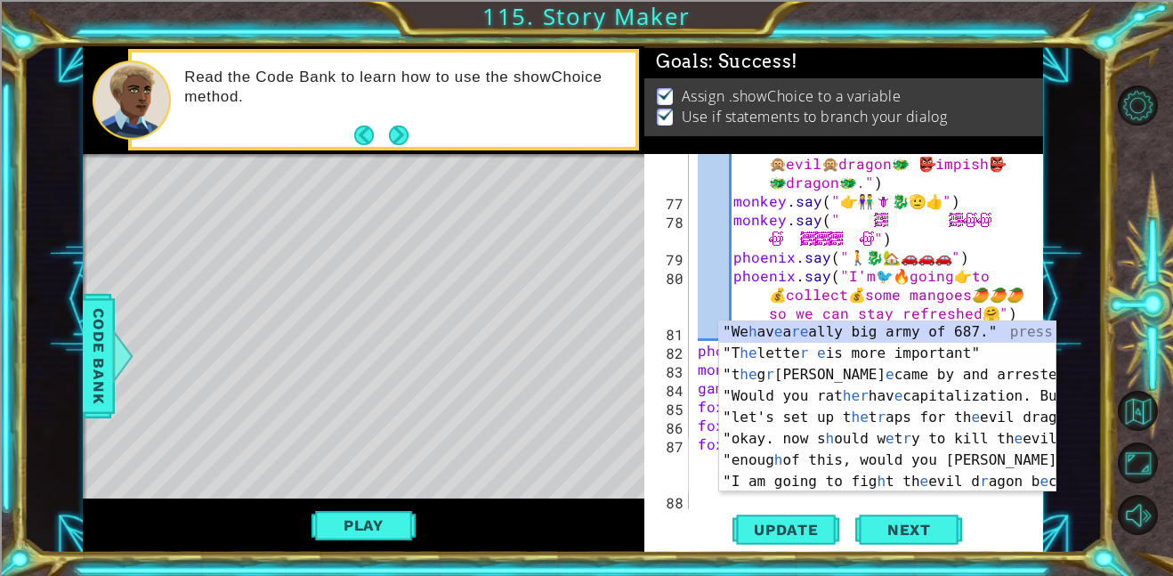
scroll to position [2859, 0]
type textarea "foxy.say("I secretly hate dragon but he won't hear that because he's not here"
click at [685, 485] on div "87" at bounding box center [668, 465] width 41 height 56
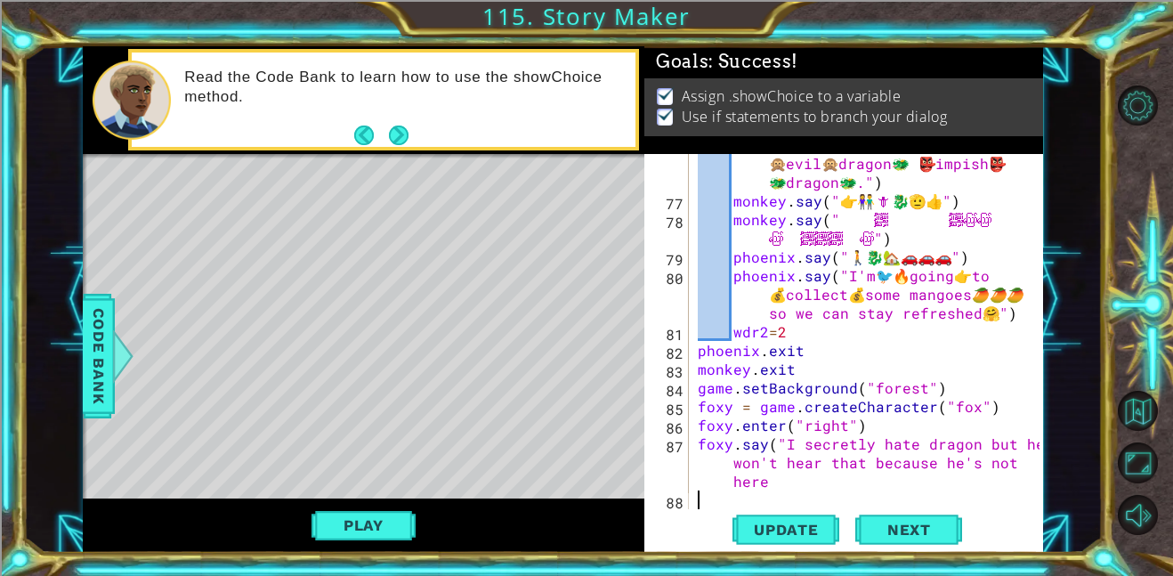
scroll to position [0, 0]
click at [822, 486] on div "phoenix . say ( "We should wait 🚏 until the dragon 🐲 🐲 appears and 🚬 kill 🚬 the…" at bounding box center [871, 294] width 354 height 542
paste textarea "🤫"
click at [770, 488] on div "phoenix . say ( "We should wait 🚏 until the dragon 🐲 🐲 appears and 🚬 kill 🚬 the…" at bounding box center [871, 294] width 354 height 542
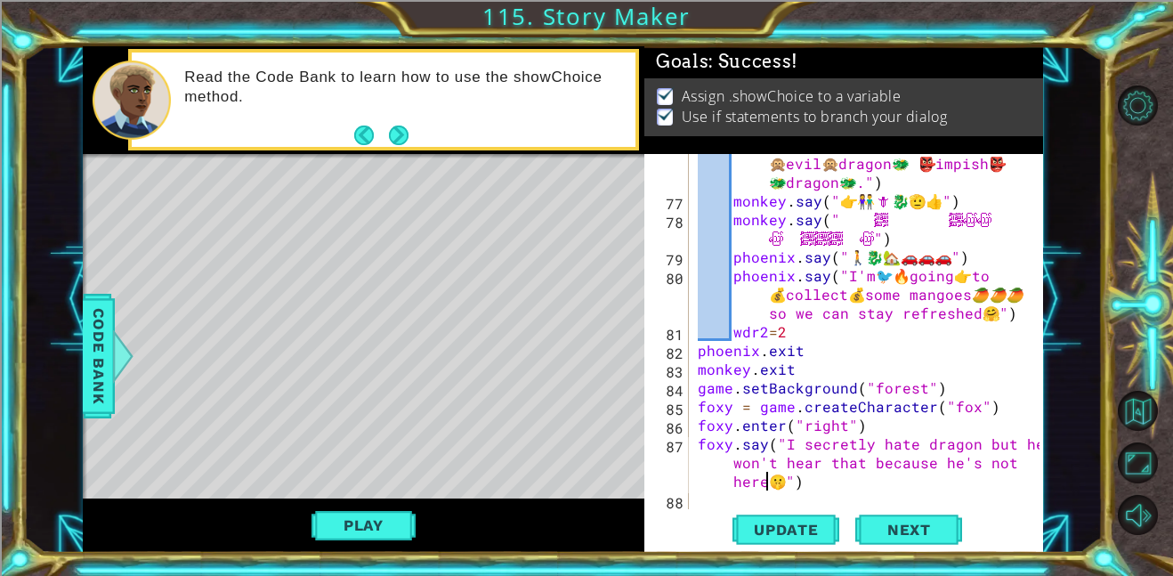
scroll to position [0, 41]
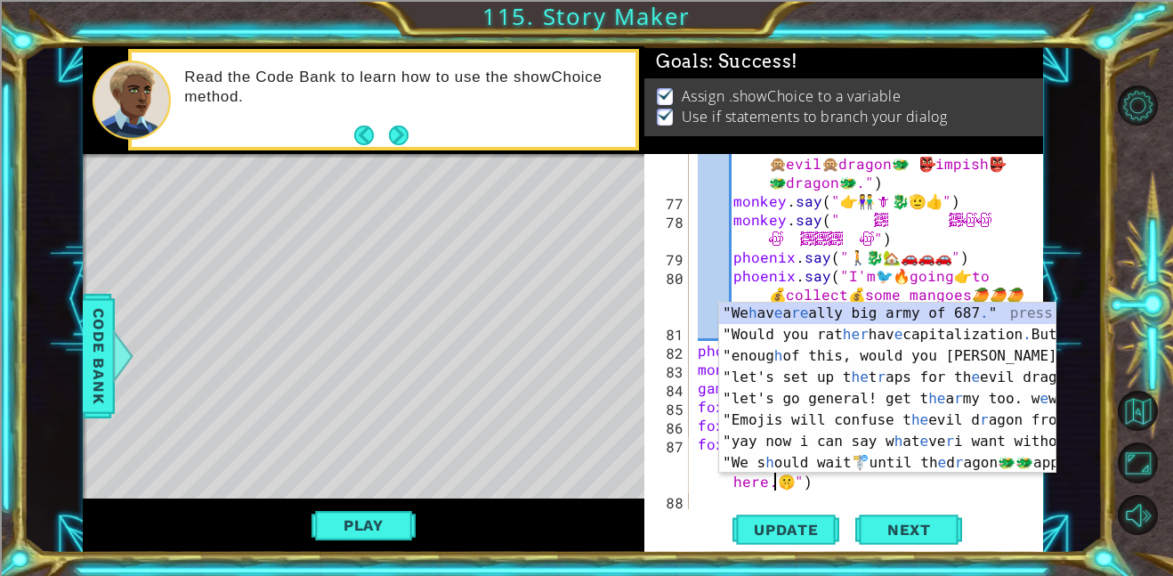
type textarea "foxy.say("I secretly hate dragon but he won't hear that because he's not here.🤫…"
click at [838, 486] on div "phoenix . say ( "We should wait 🚏 until the dragon 🐲 🐲 appears and 🚬 kill 🚬 the…" at bounding box center [871, 294] width 354 height 542
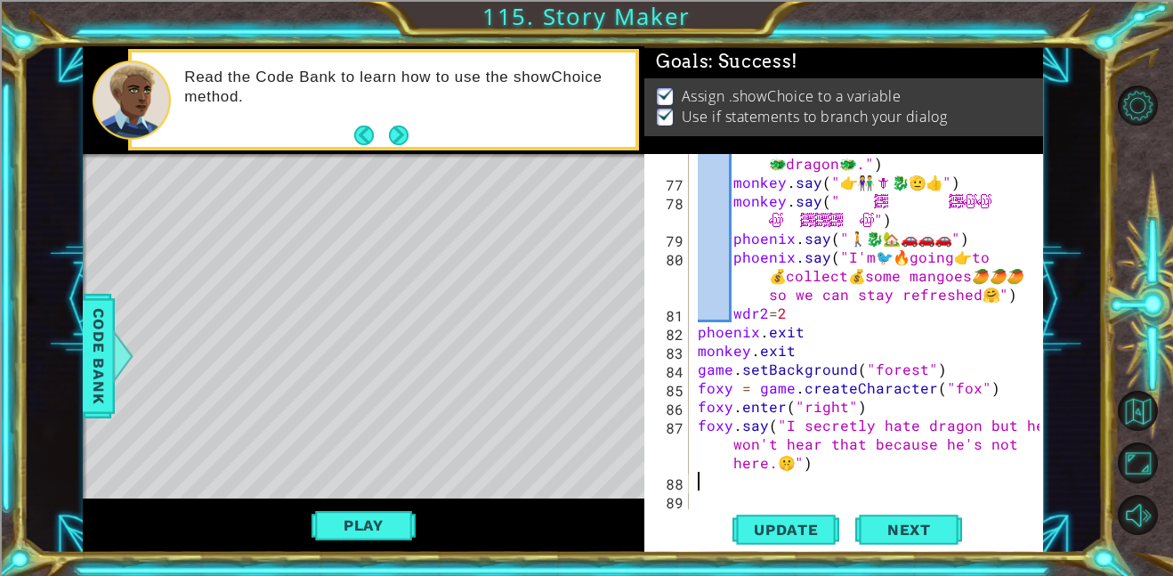
scroll to position [2877, 0]
click at [937, 370] on div "phoenix . say ( "We should wait 🚏 until the dragon 🐲 🐲 appears and 🚬 kill 🚬 the…" at bounding box center [871, 275] width 354 height 542
type textarea "game.setBackground("forest")"
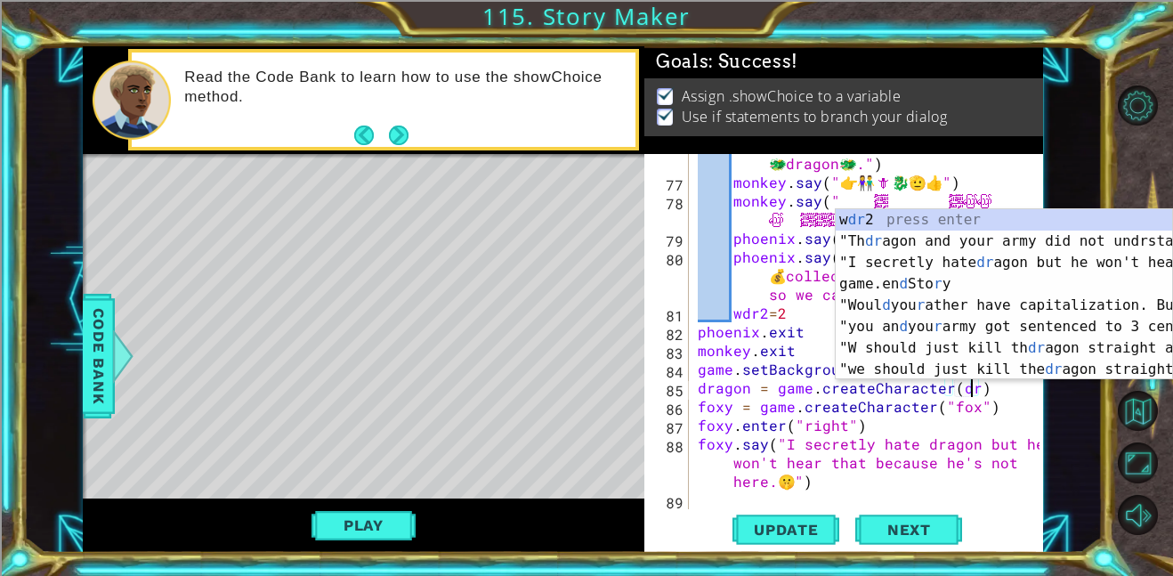
scroll to position [0, 16]
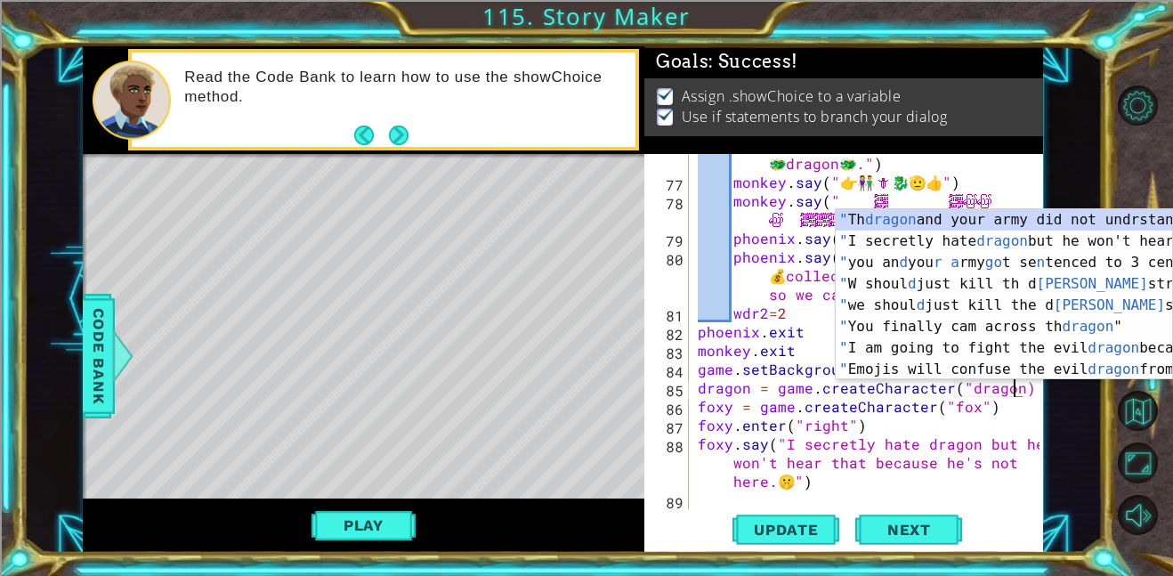
type textarea "dragon = game.createCharacter("dragon")"
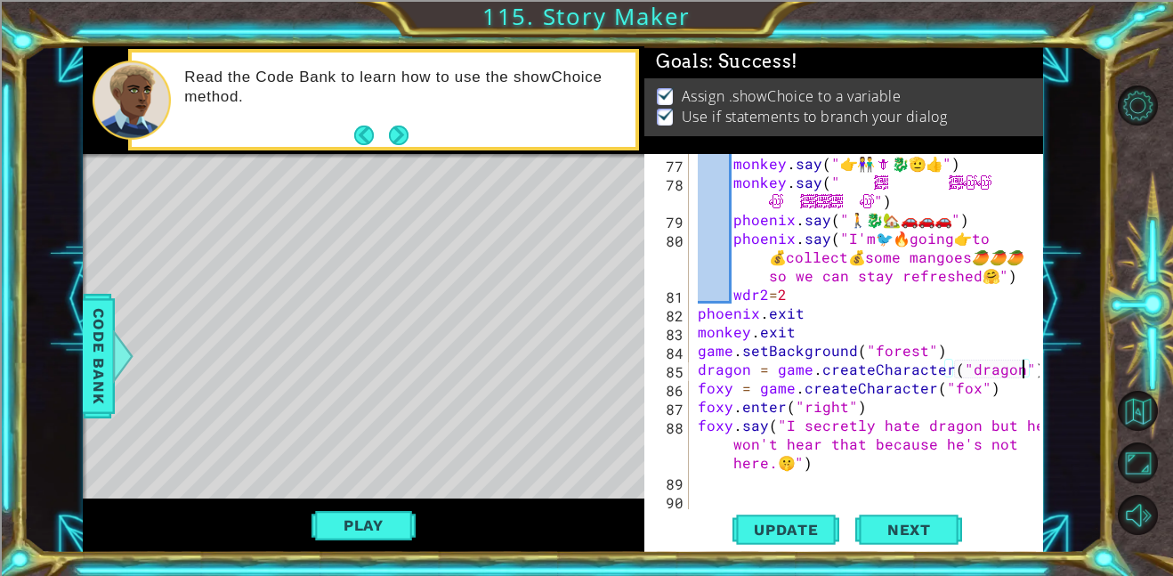
scroll to position [2896, 0]
click at [825, 473] on div "monkey . say ( " 👉 ️ 👫 🗡 ️ 🐉 🫡 👍 ️" ) monkey . say ( " 𒈙 𒐫 ﷽ 𒐫 𒈙 𒐫 ﷽ဪဪ 𒈙 𒐫 ဪ 𒈙 …" at bounding box center [871, 350] width 354 height 392
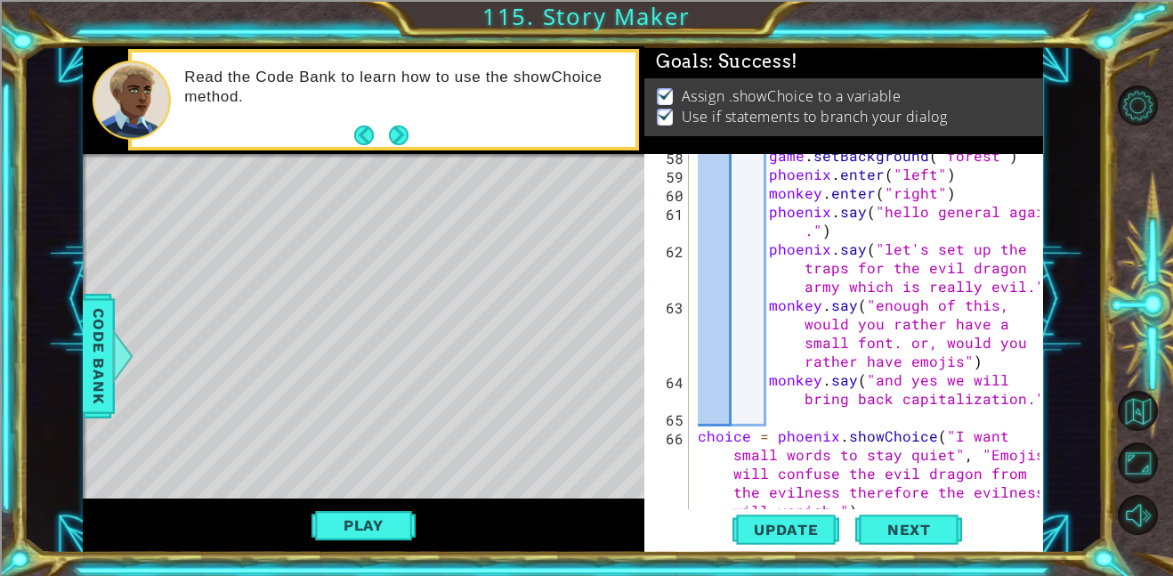
scroll to position [2062, 0]
click at [956, 360] on div "game . setBackground ( "forest" ) [GEOGRAPHIC_DATA] . enter ( "left" ) monkey .…" at bounding box center [871, 380] width 354 height 467
type textarea "monkey.say("enough of this, would you rather have a small font. or, would you r…"
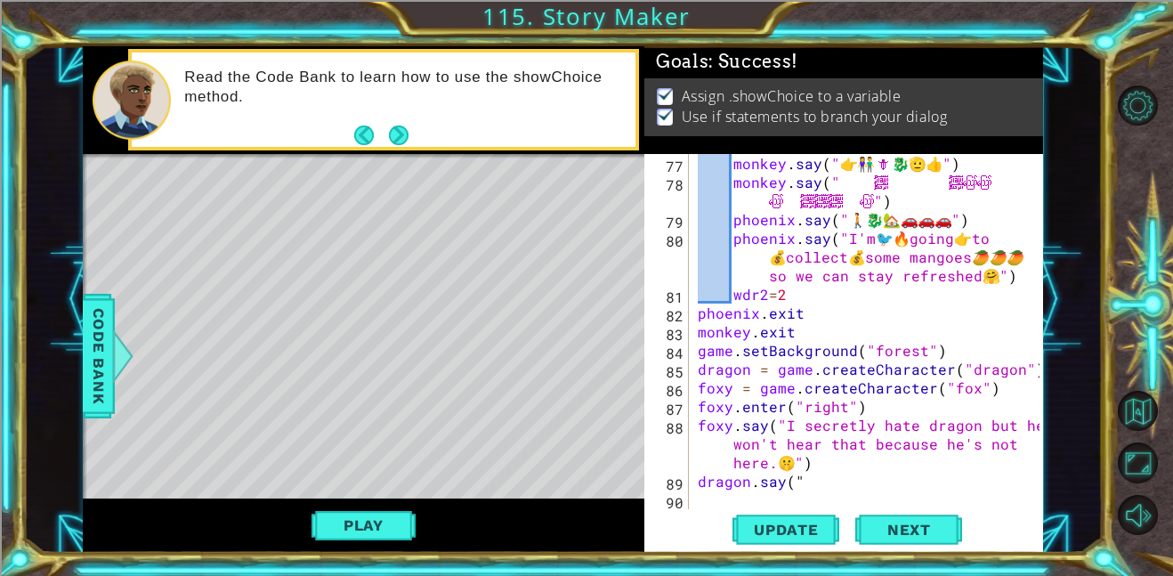
scroll to position [2896, 0]
click at [807, 491] on div "monkey . say ( " 👉 ️ 👫 🗡 ️ 🐉 🫡 👍 ️" ) monkey . say ( " 𒈙 𒐫 ﷽ 𒐫 𒈙 𒐫 ﷽ဪဪ 𒈙 𒐫 ဪ 𒈙 …" at bounding box center [871, 350] width 354 height 392
click at [803, 480] on div "monkey . say ( " 👉 ️ 👫 🗡 ️ 🐉 🫡 👍 ️" ) monkey . say ( " 𒈙 𒐫 ﷽ 𒐫 𒈙 𒐫 ﷽ဪဪ 𒈙 𒐫 ဪ 𒈙 …" at bounding box center [871, 350] width 354 height 392
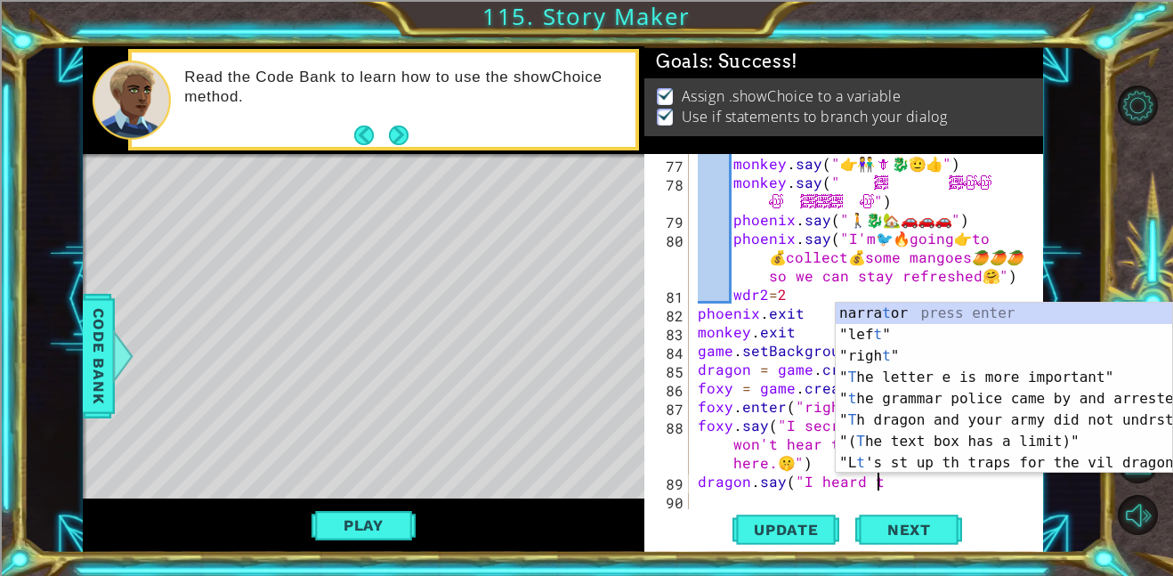
scroll to position [0, 12]
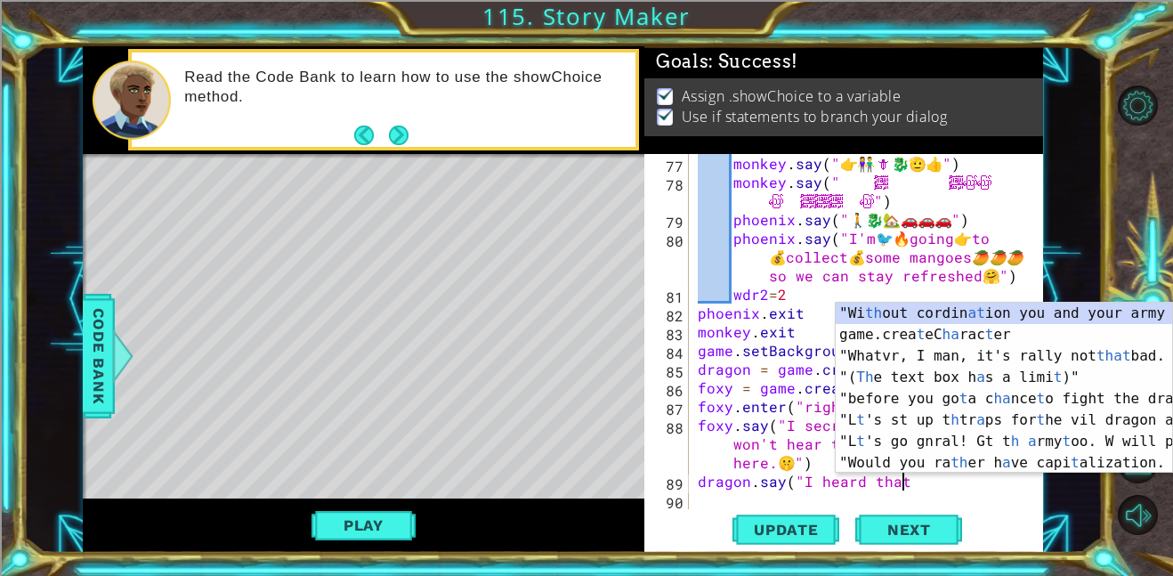
paste textarea "😡"
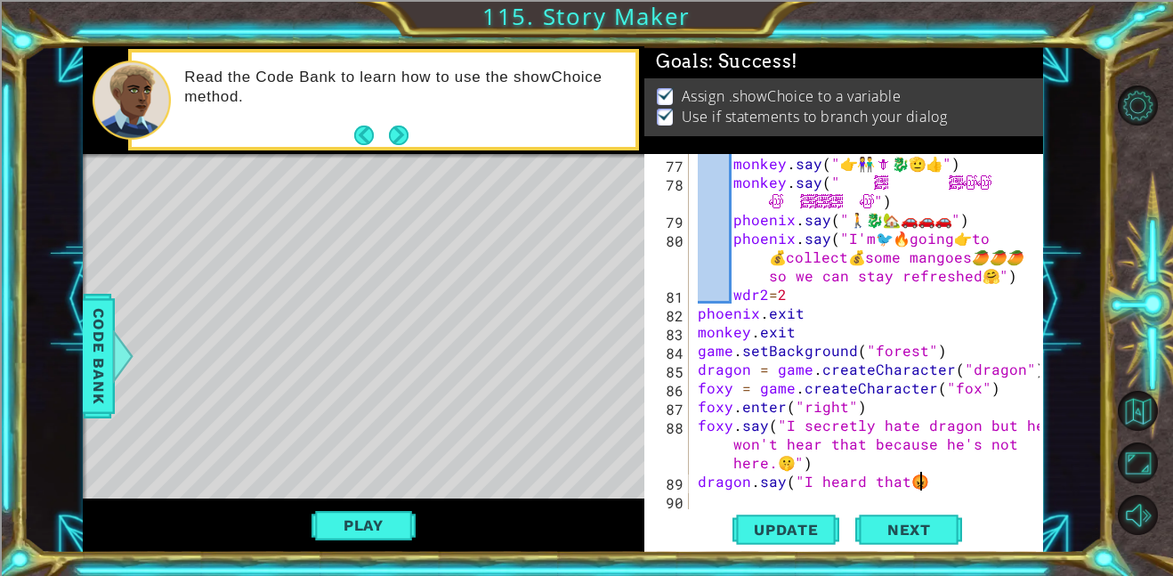
scroll to position [0, 13]
click at [903, 480] on div "monkey . say ( " 👉 ️ 👫 🗡 ️ 🐉 🫡 👍 ️" ) monkey . say ( " 𒈙 𒐫 ﷽ 𒐫 𒈙 𒐫 ﷽ဪဪ 𒈙 𒐫 ဪ 𒈙 …" at bounding box center [871, 350] width 354 height 392
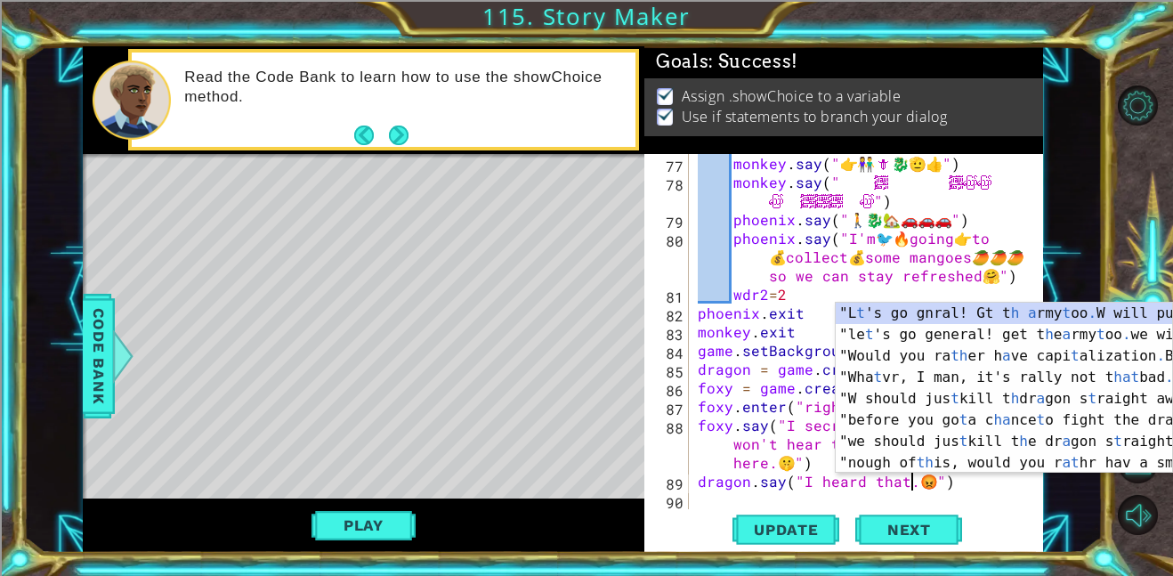
click at [807, 464] on div "monkey . say ( " 👉 ️ 👫 🗡 ️ 🐉 🫡 👍 ️" ) monkey . say ( " 𒈙 𒐫 ﷽ 𒐫 𒈙 𒐫 ﷽ဪဪ 𒈙 𒐫 ဪ 𒈙 …" at bounding box center [871, 350] width 354 height 392
type textarea "foxy.say("I secretly hate dragon but he won't hear that because he's not here.🤫…"
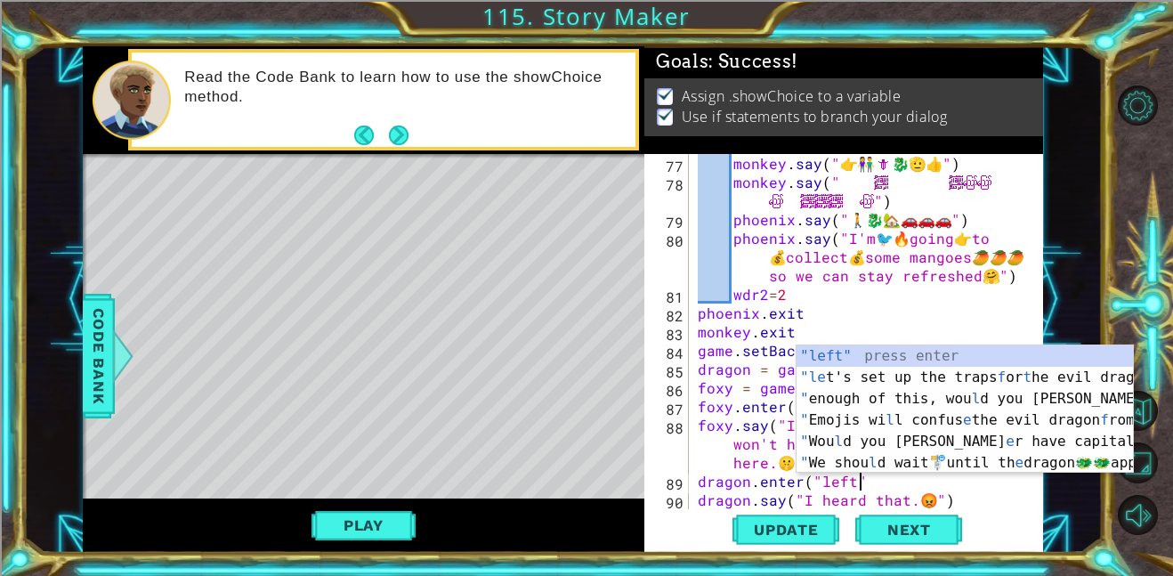
scroll to position [0, 10]
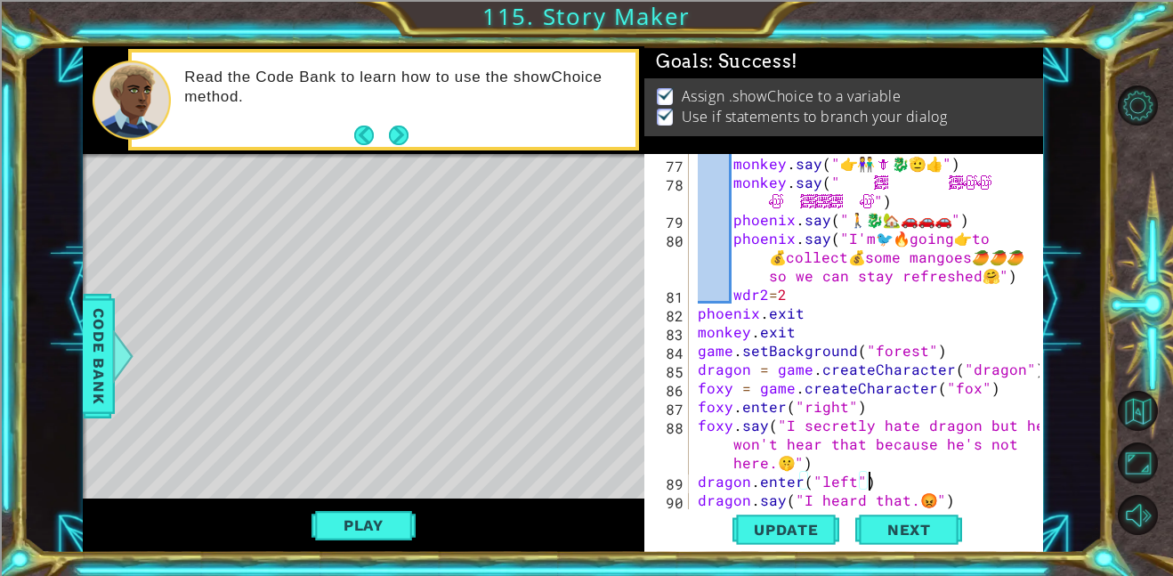
click at [965, 493] on div "monkey . say ( " 👉 ️ 👫 🗡 ️ 🐉 🫡 👍 ️" ) monkey . say ( " 𒈙 𒐫 ﷽ 𒐫 𒈙 𒐫 ﷽ဪဪ 𒈙 𒐫 ဪ 𒈙 …" at bounding box center [871, 350] width 354 height 392
type textarea "dragon.say("I heard that.😡")"
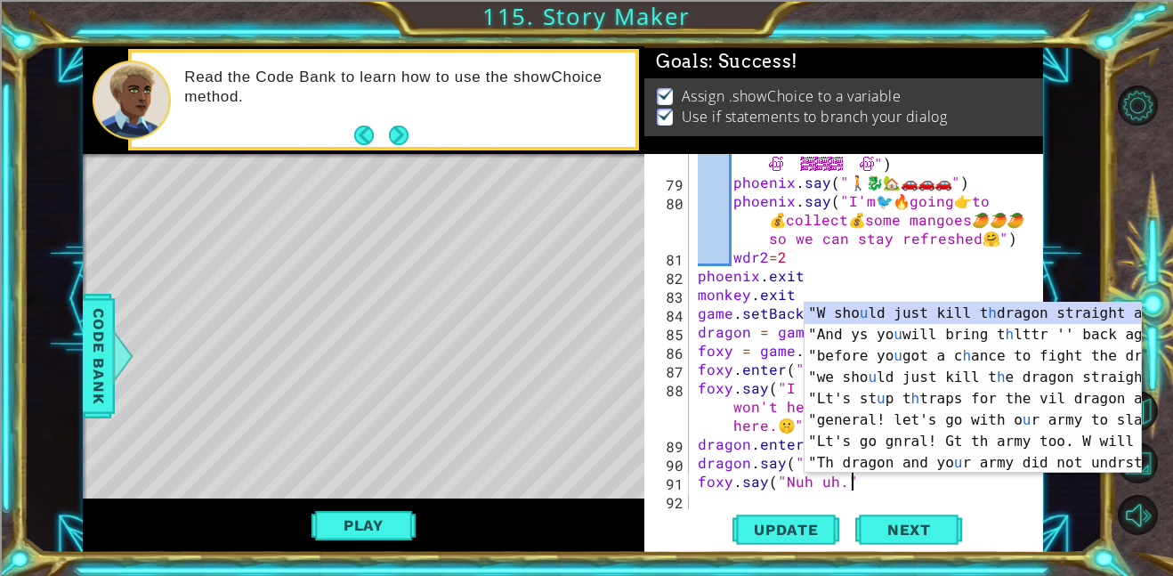
scroll to position [0, 9]
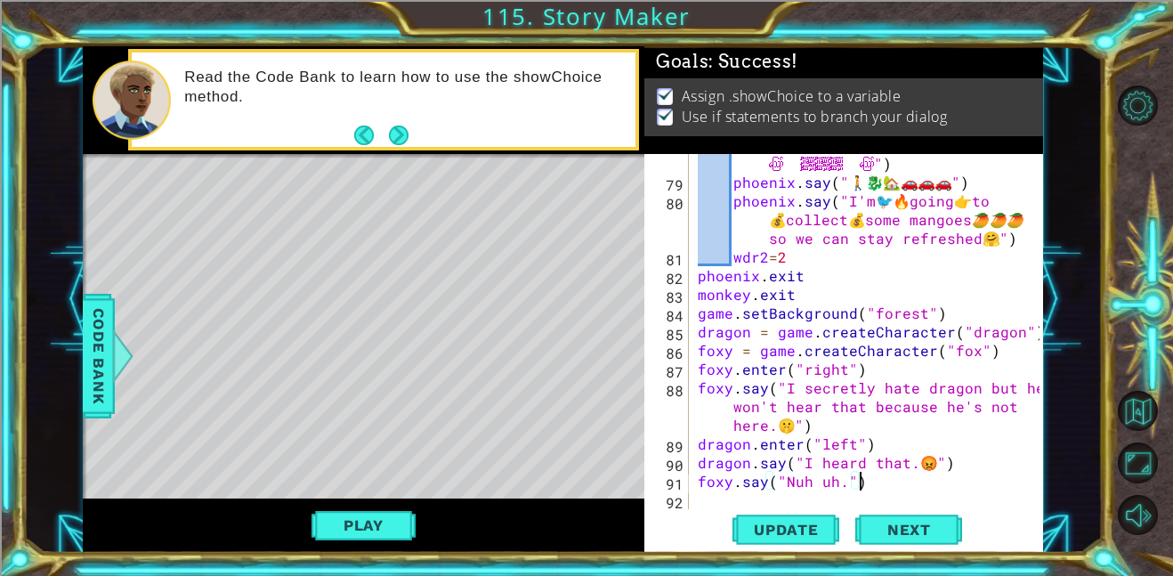
type textarea "foxy.say("Nuh uh.")"
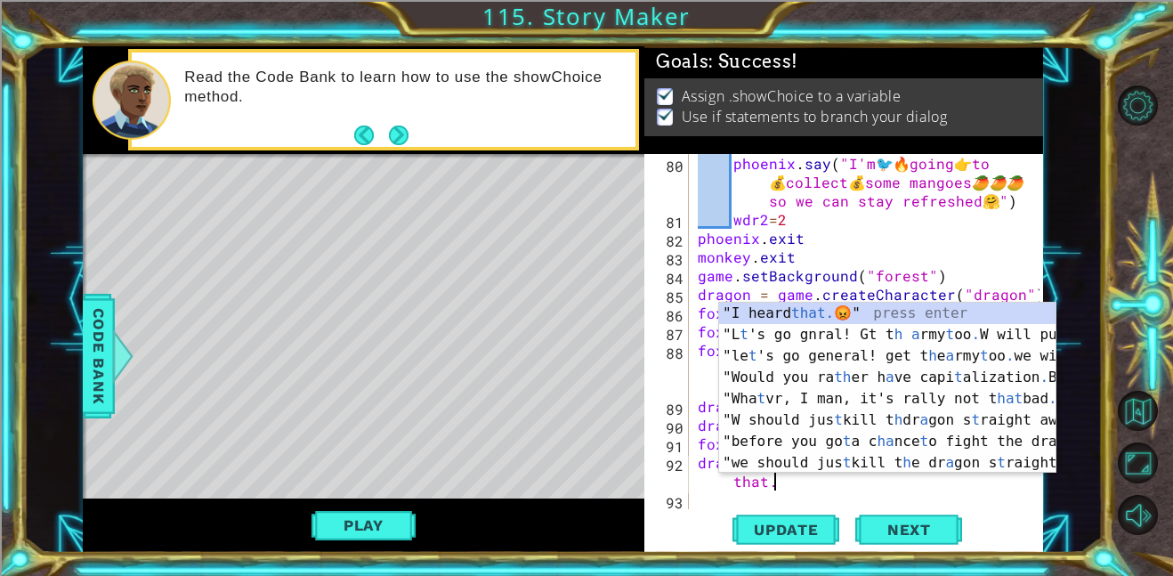
scroll to position [0, 23]
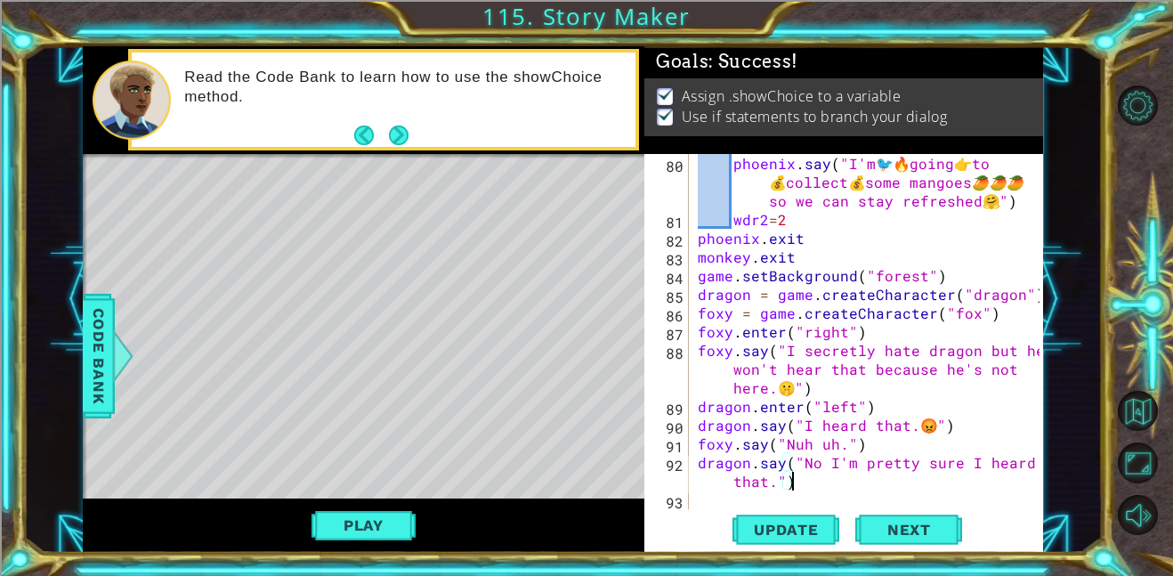
type textarea "dragon.say("No I'm pretty sure I heard that.")"
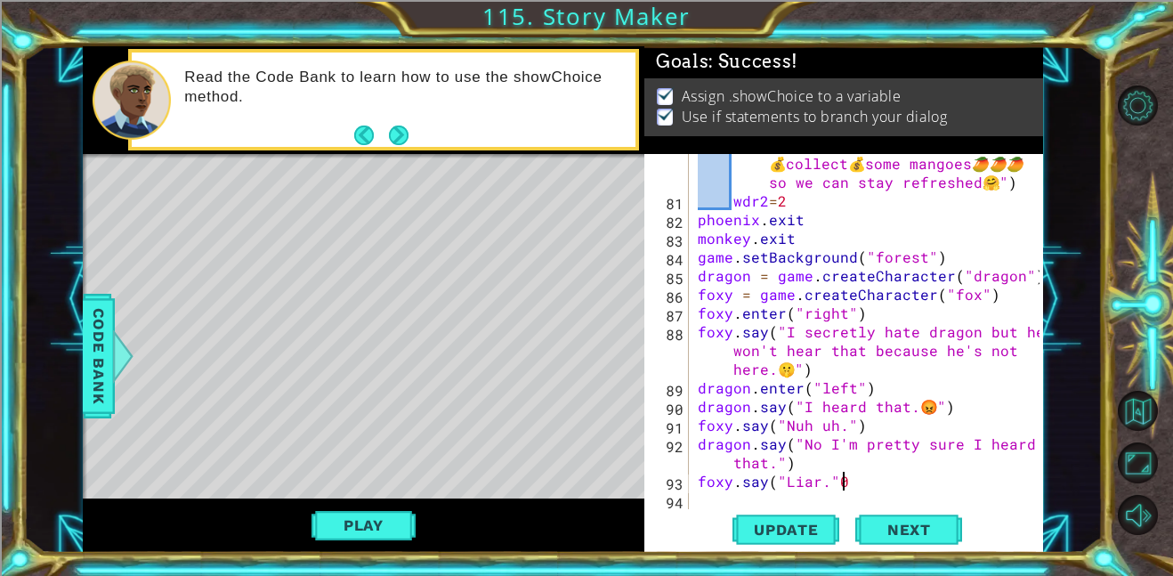
scroll to position [0, 8]
type textarea "foxy.say("Liar.")"
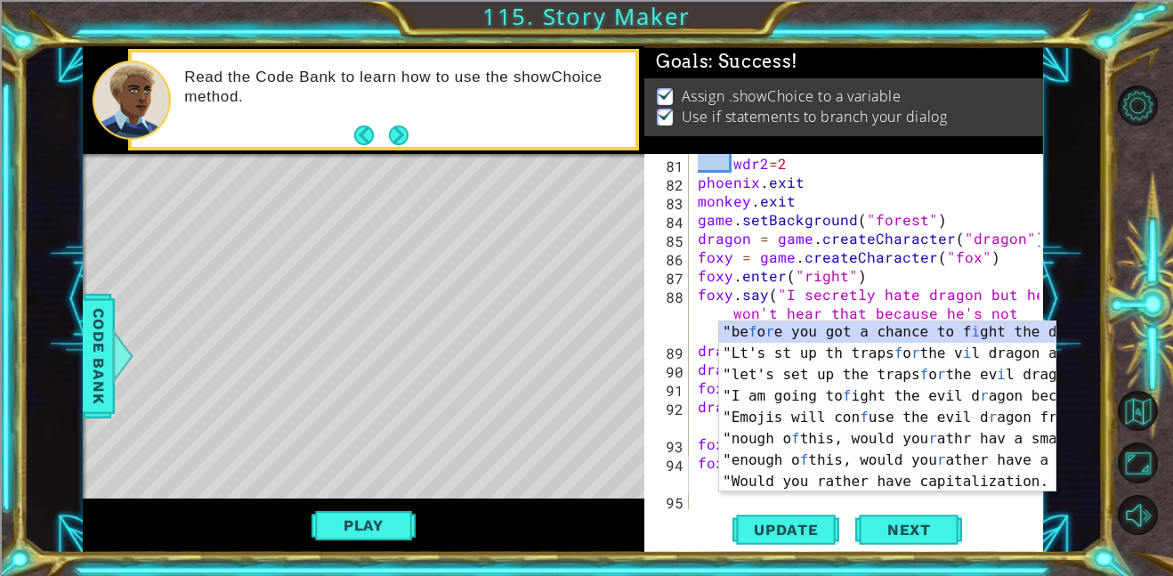
scroll to position [3027, 0]
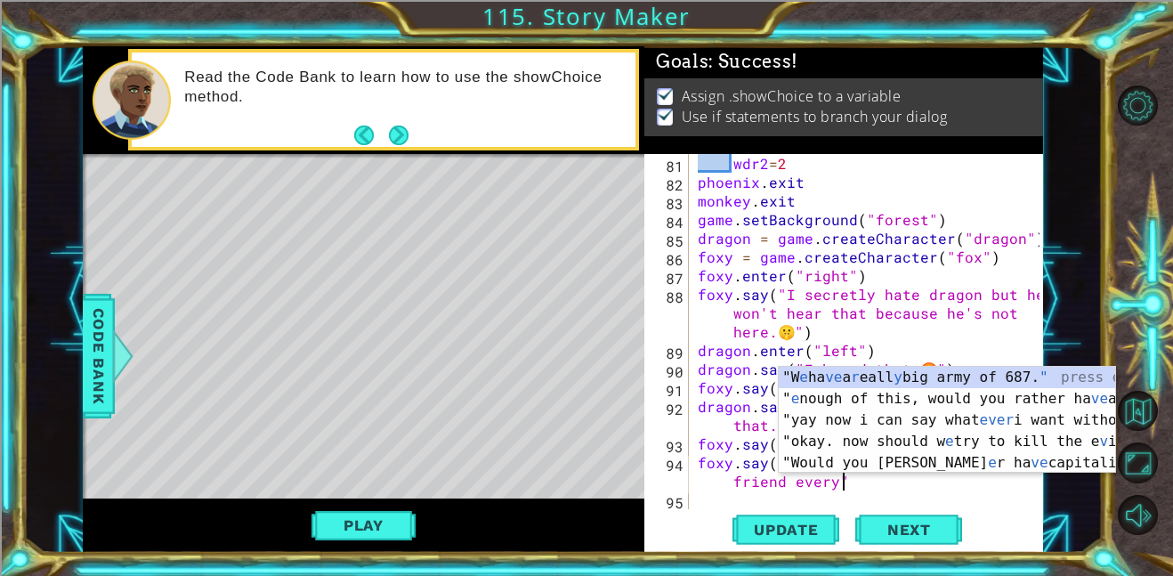
type textarea "foxy.say("I said that you're the best friend every")"
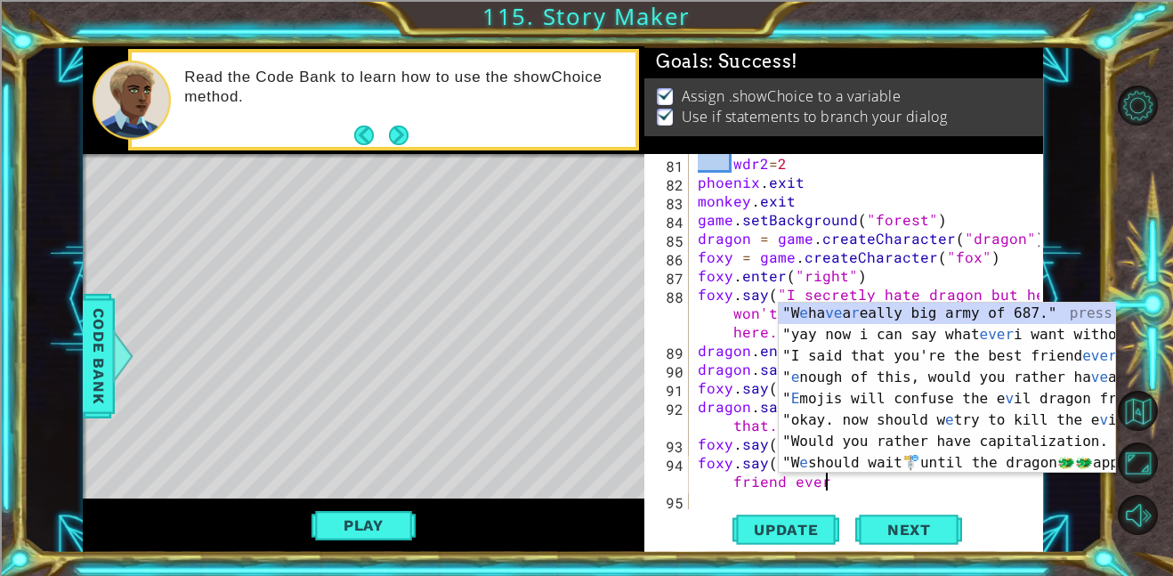
scroll to position [0, 26]
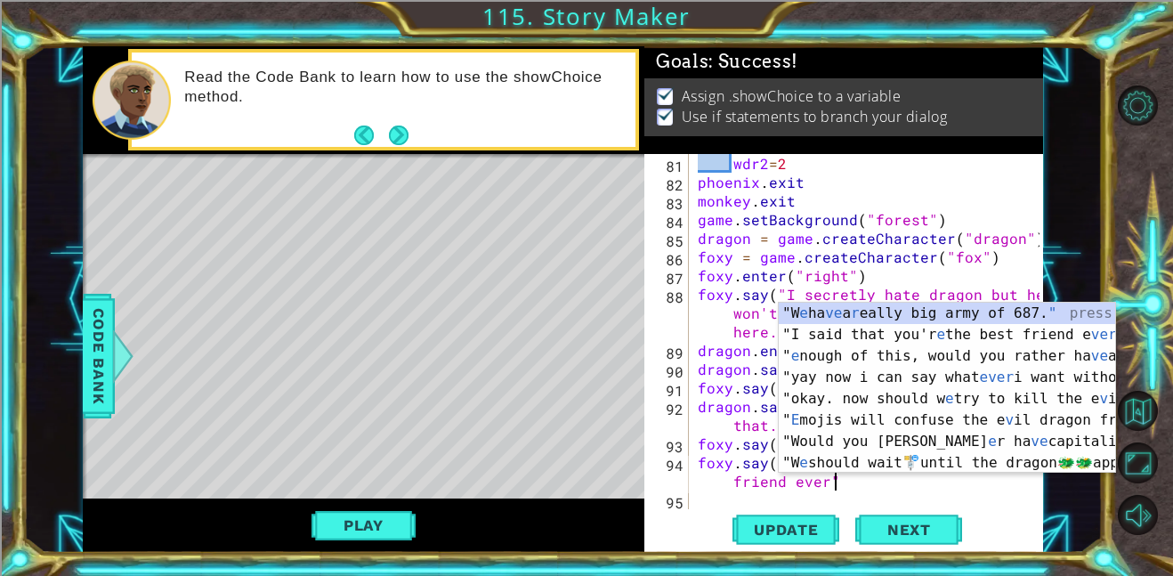
type textarea "foxy.say("I said that you're the best friend ever")"
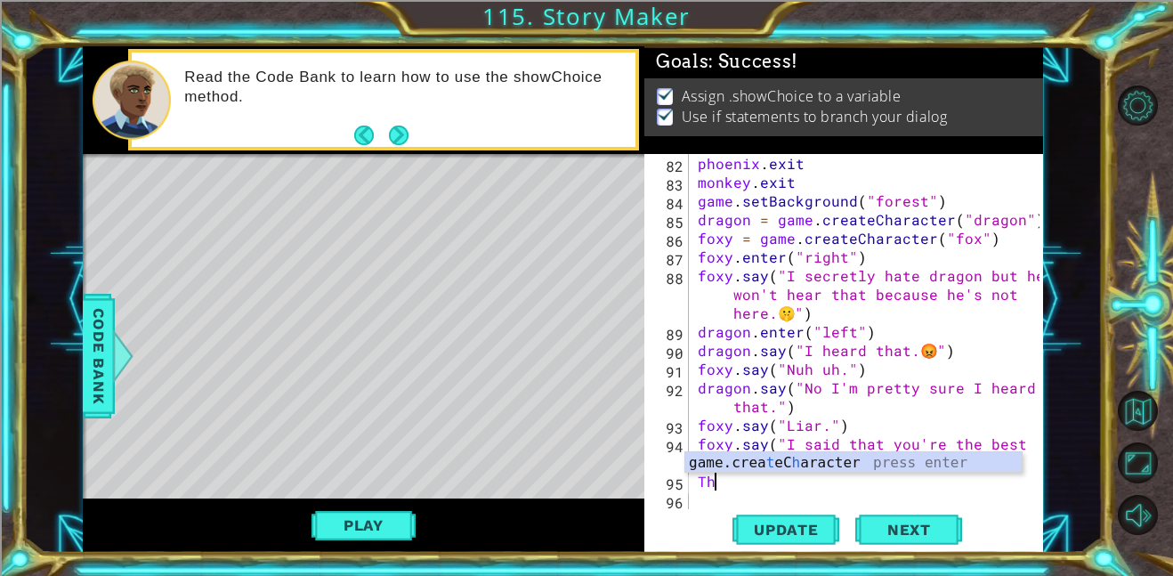
scroll to position [0, 0]
type textarea "T"
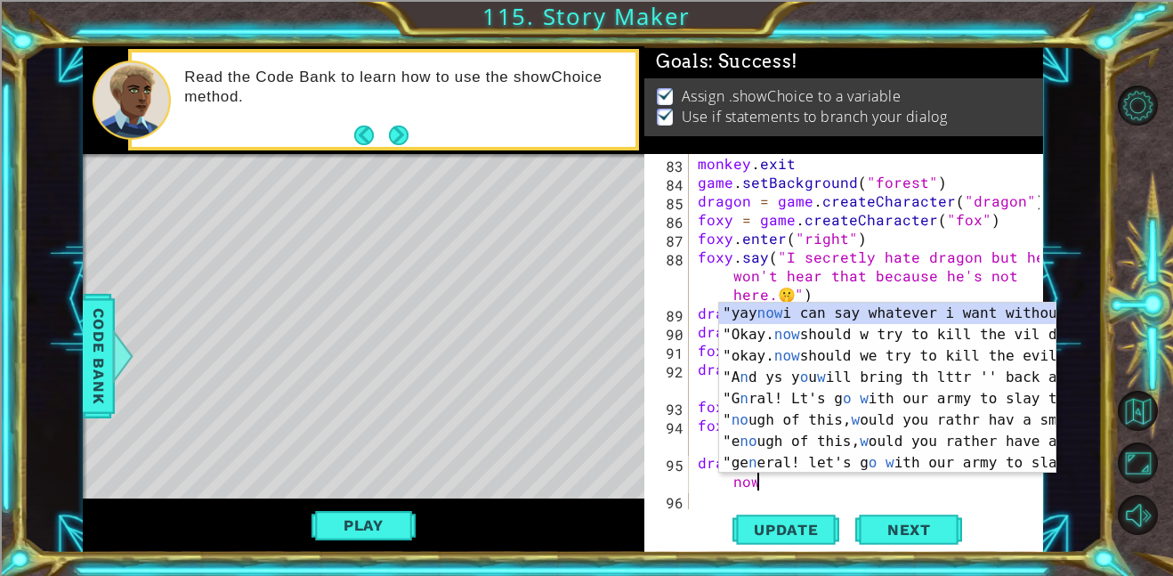
scroll to position [0, 21]
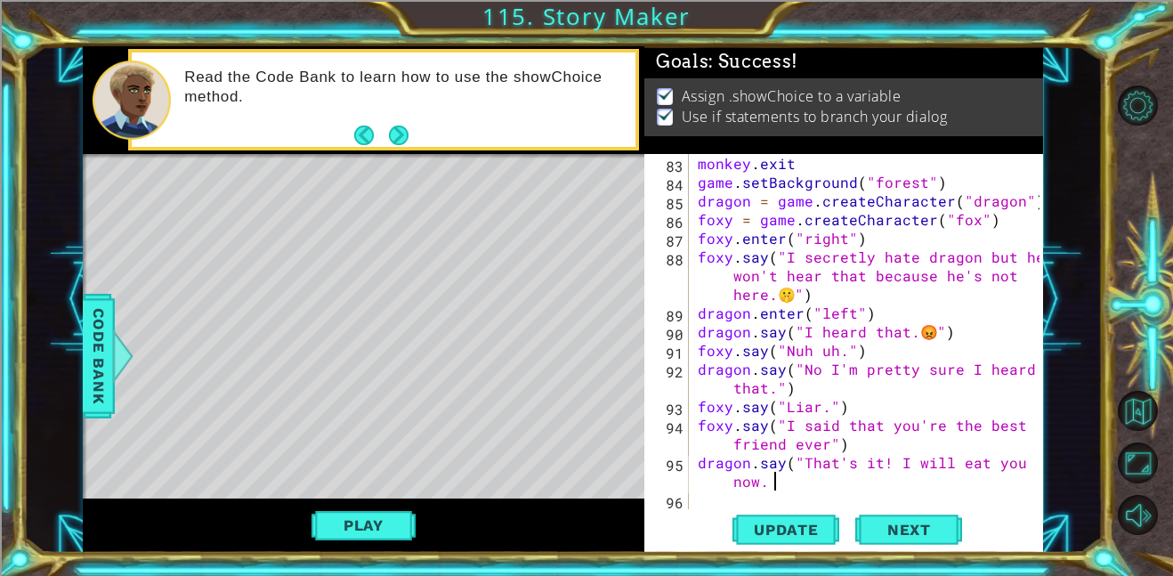
paste textarea "😎"
type textarea "dragon.say("That's it! I will eat you now. 😎")"
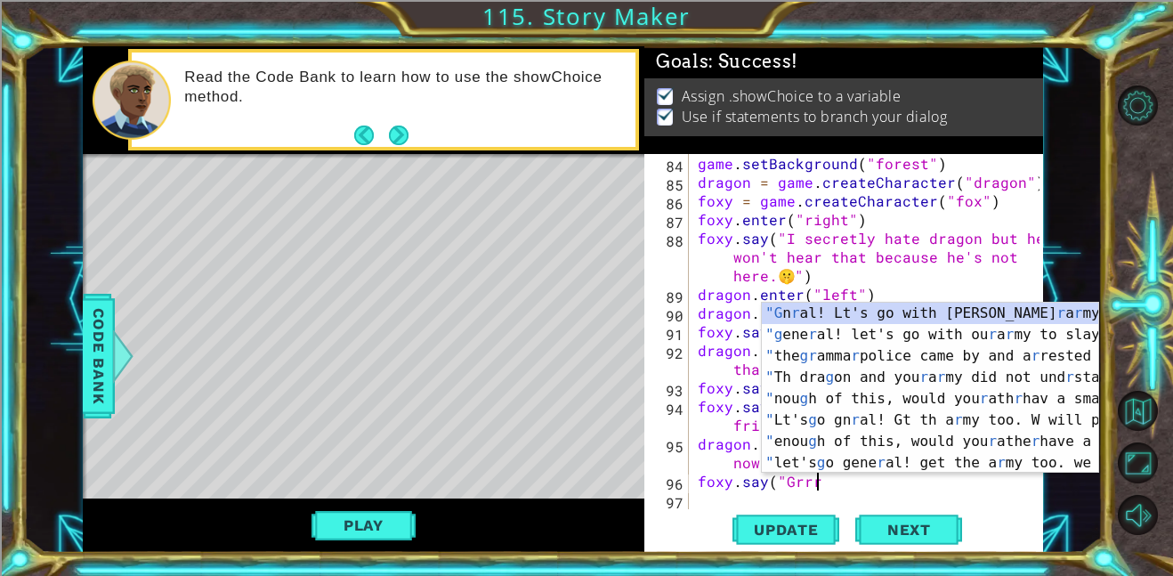
scroll to position [0, 7]
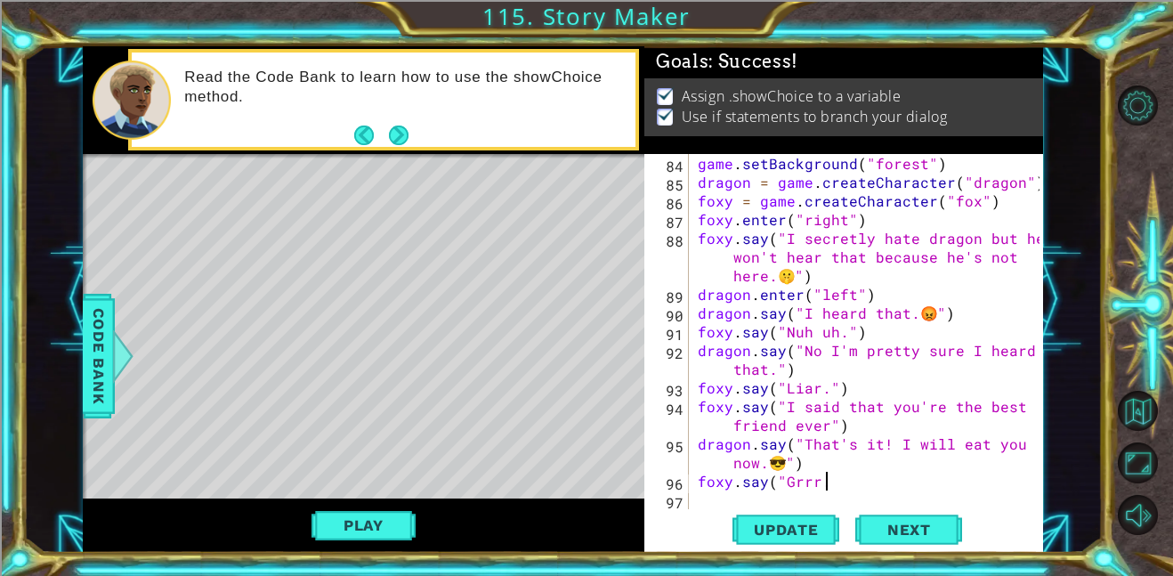
paste textarea "😔"
type textarea "foxy.say("Grrr.😔")"
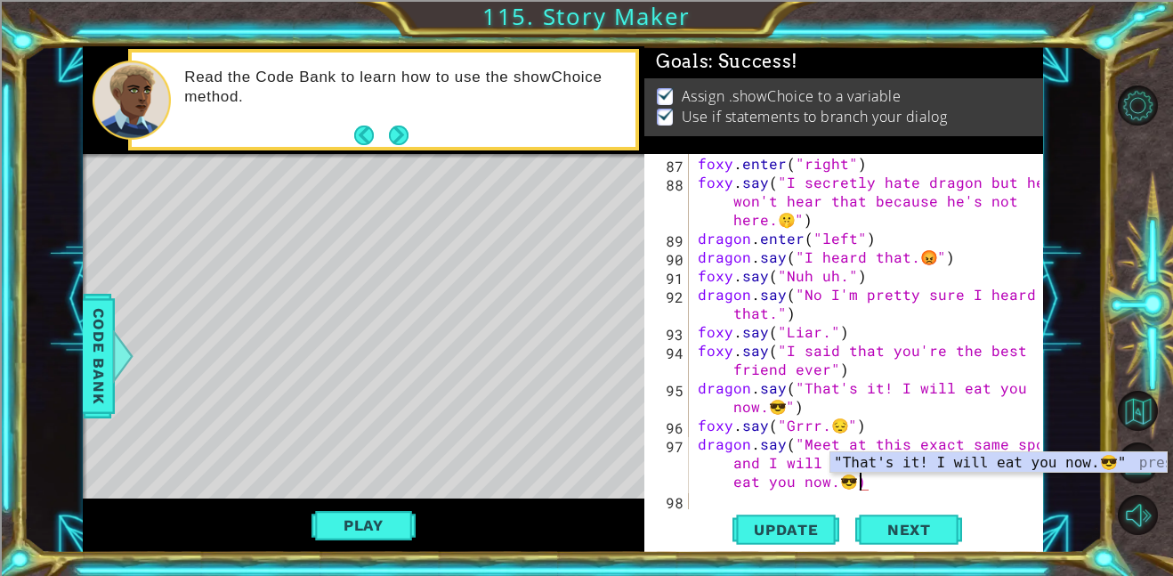
scroll to position [0, 48]
click at [884, 358] on div "foxy . enter ( "right" ) foxy . say ( "I secretly hate dragon but he won't hear…" at bounding box center [871, 350] width 354 height 392
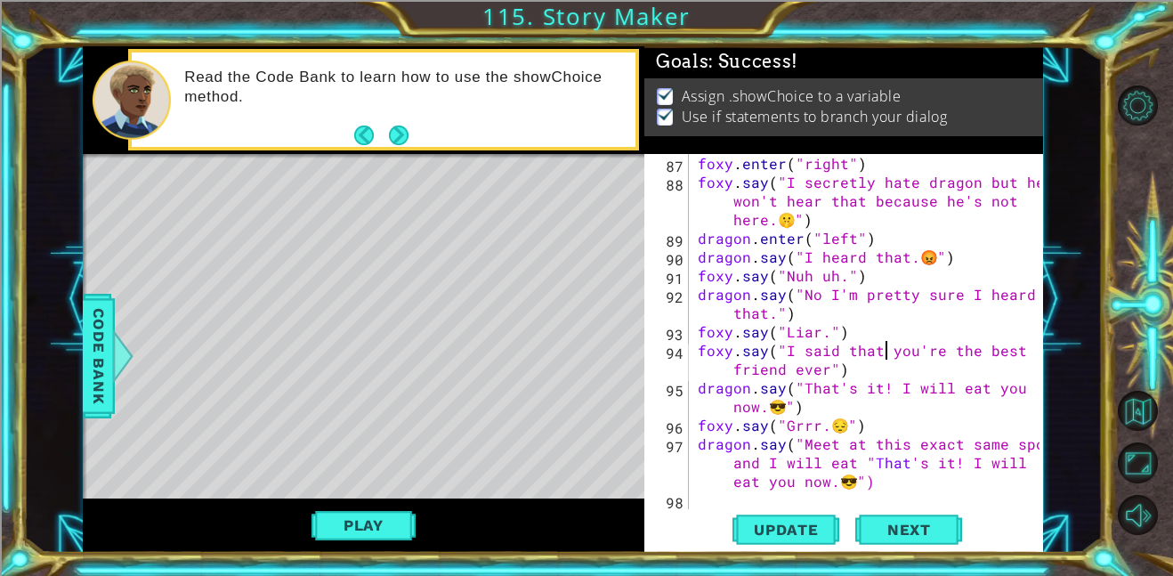
scroll to position [0, 27]
click at [854, 467] on div "foxy . enter ( "right" ) foxy . say ( "I secretly hate dragon but he won't hear…" at bounding box center [871, 350] width 354 height 392
click at [859, 463] on div "foxy . enter ( "right" ) foxy . say ( "I secretly hate dragon but he won't hear…" at bounding box center [871, 350] width 354 height 392
type textarea "dragon.say("Meet at this exact same spot and I will eat you.")"
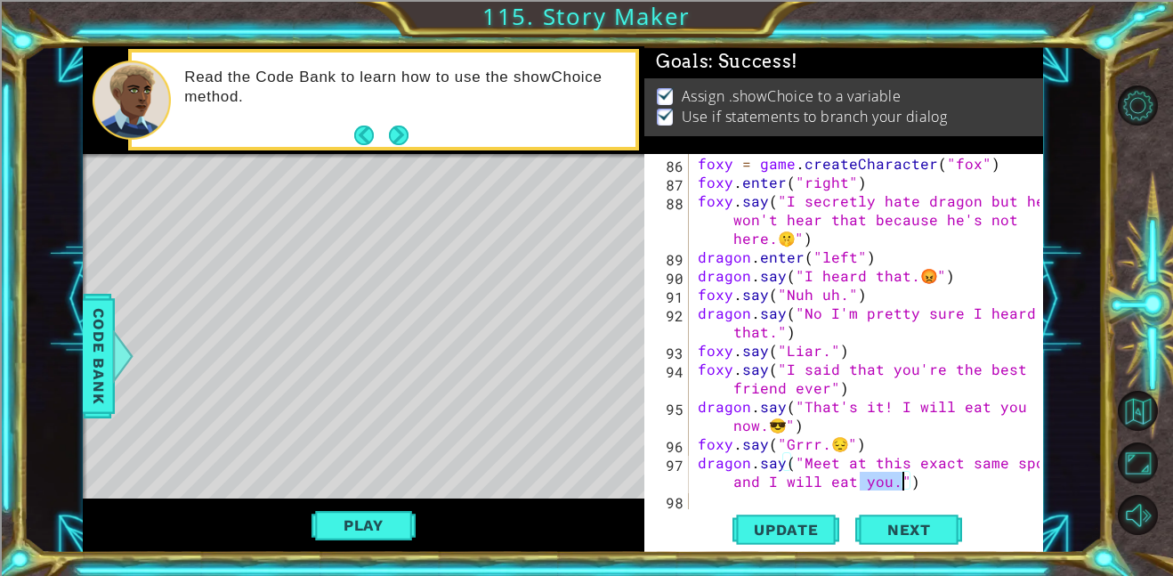
scroll to position [3120, 0]
click at [937, 488] on div "foxy = game . createCharacter ( "fox" ) foxy . enter ( "right" ) foxy . say ( "…" at bounding box center [871, 350] width 354 height 392
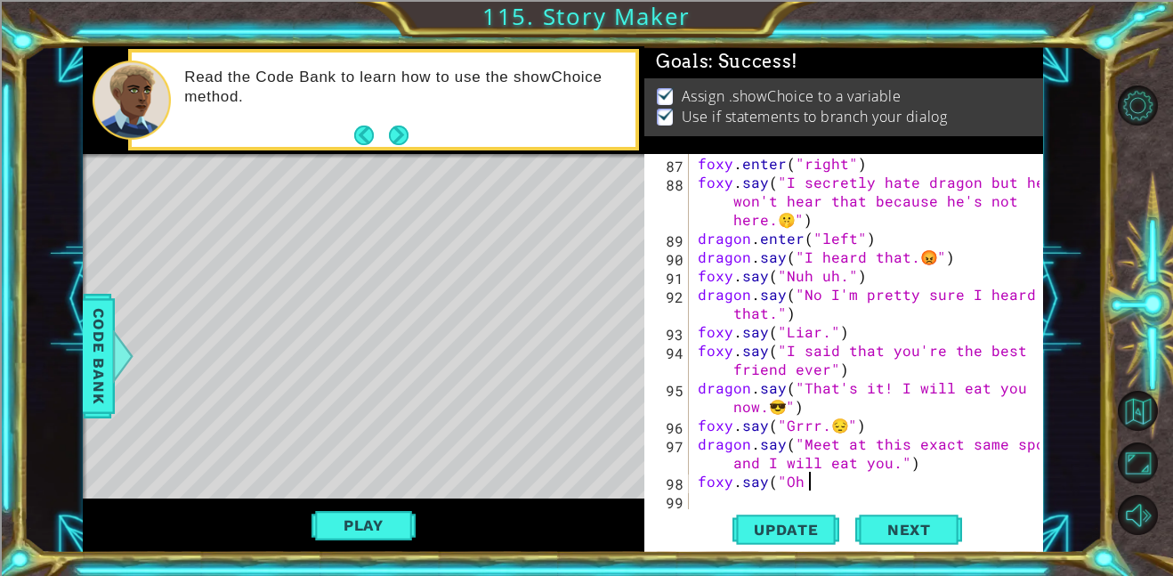
scroll to position [0, 7]
paste textarea "😭"
click at [778, 408] on div "foxy . enter ( "right" ) foxy . say ( "I secretly hate dragon but he won't hear…" at bounding box center [871, 350] width 354 height 392
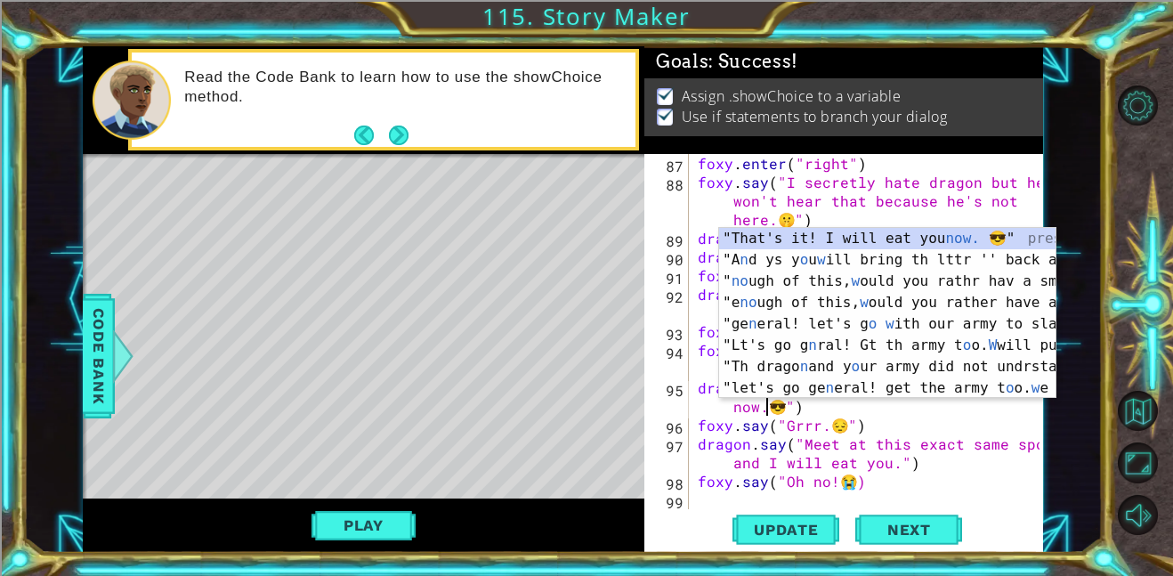
click at [840, 415] on div "foxy . enter ( "right" ) foxy . say ( "I secretly hate dragon but he won't hear…" at bounding box center [871, 350] width 354 height 392
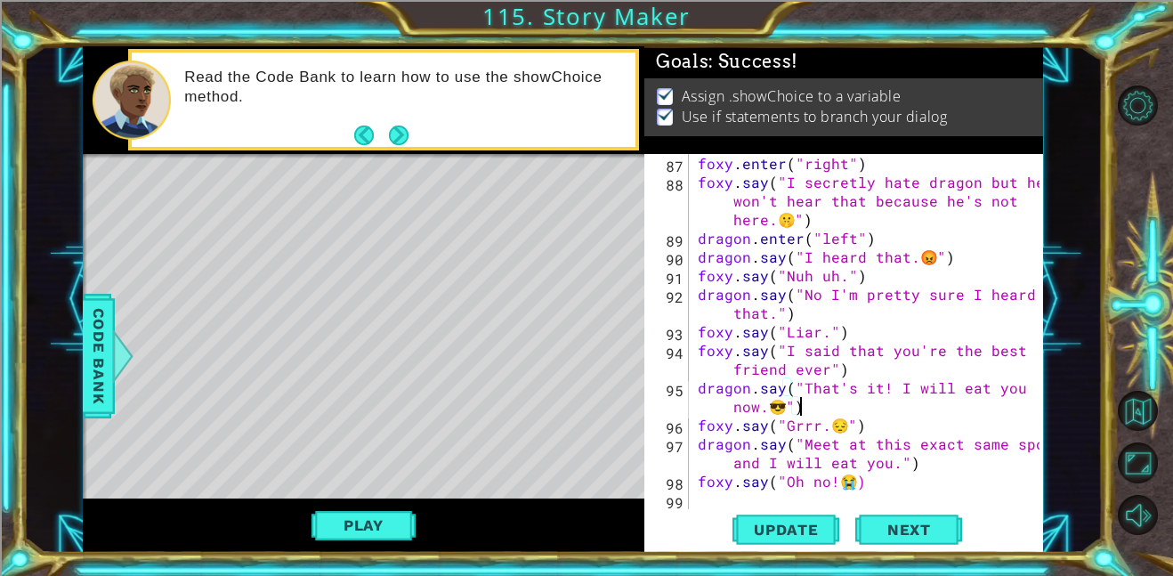
click at [894, 484] on div "foxy . enter ( "right" ) foxy . say ( "I secretly hate dragon but he won't hear…" at bounding box center [871, 350] width 354 height 392
type textarea "foxy.say("Oh no!😭)"
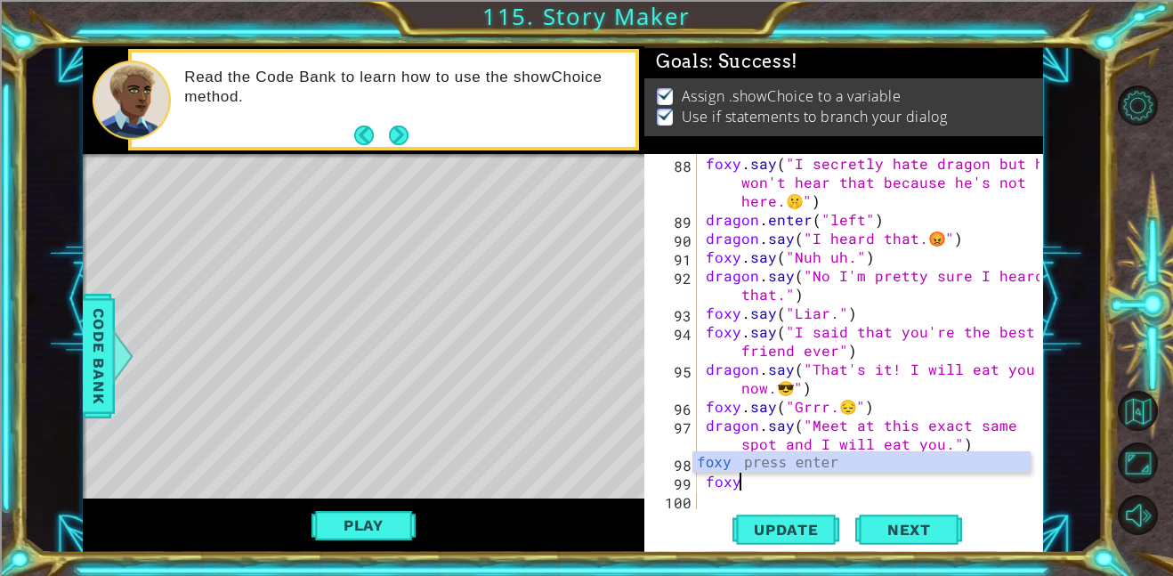
scroll to position [0, 1]
click at [809, 461] on div "foxy press enter" at bounding box center [861, 484] width 336 height 64
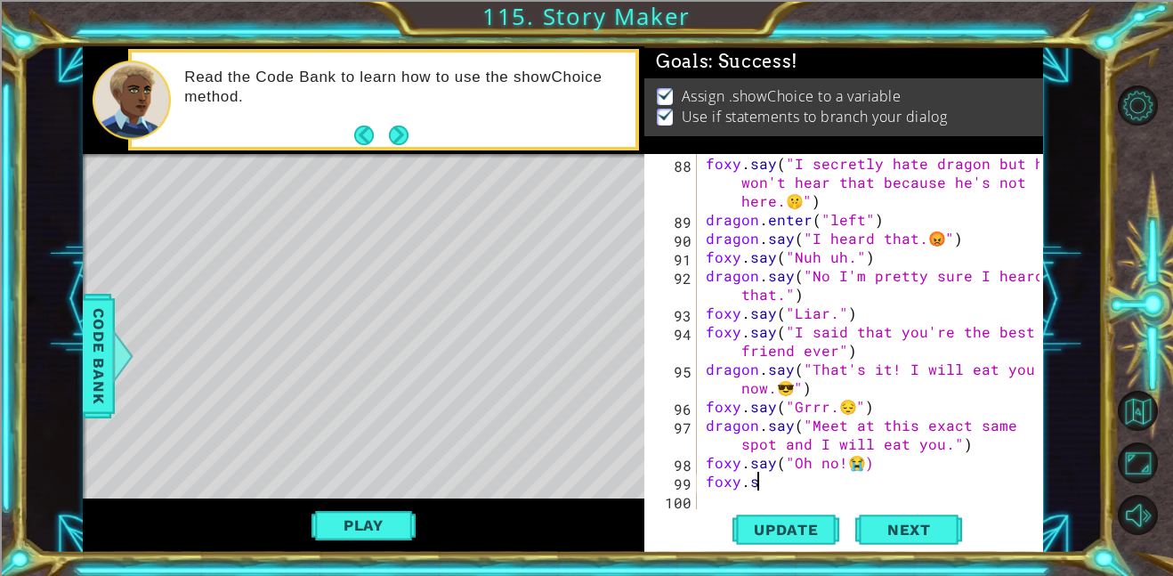
scroll to position [0, 3]
click at [965, 425] on div "foxy . say ( "I secretly hate dragon but he won't hear that because he's not he…" at bounding box center [875, 369] width 346 height 430
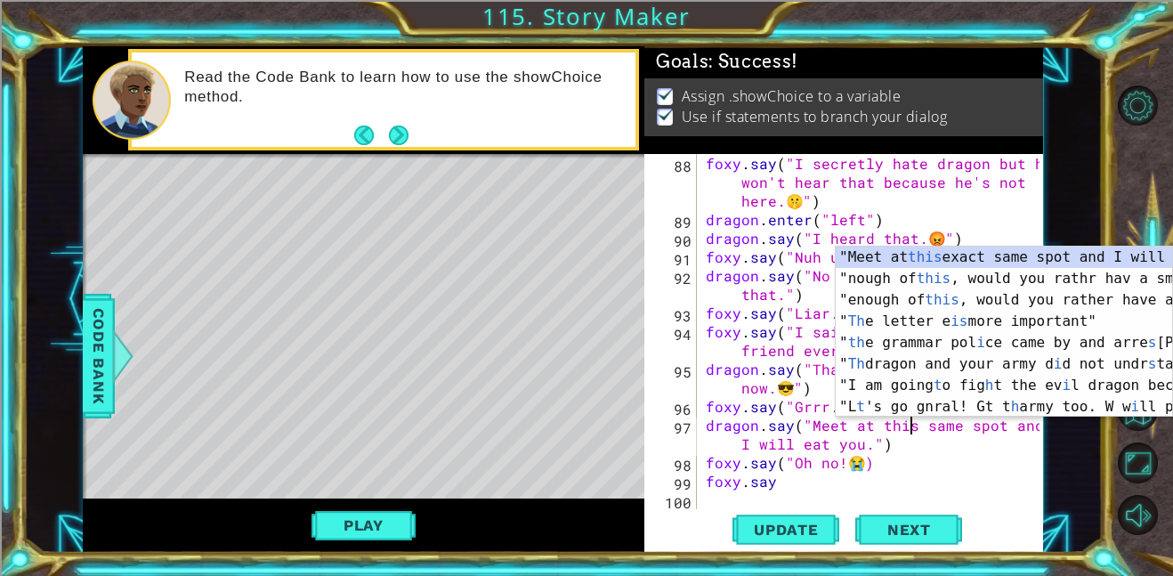
click at [784, 480] on div "foxy . say ( "I secretly hate dragon but he won't hear that because he's not he…" at bounding box center [875, 369] width 346 height 430
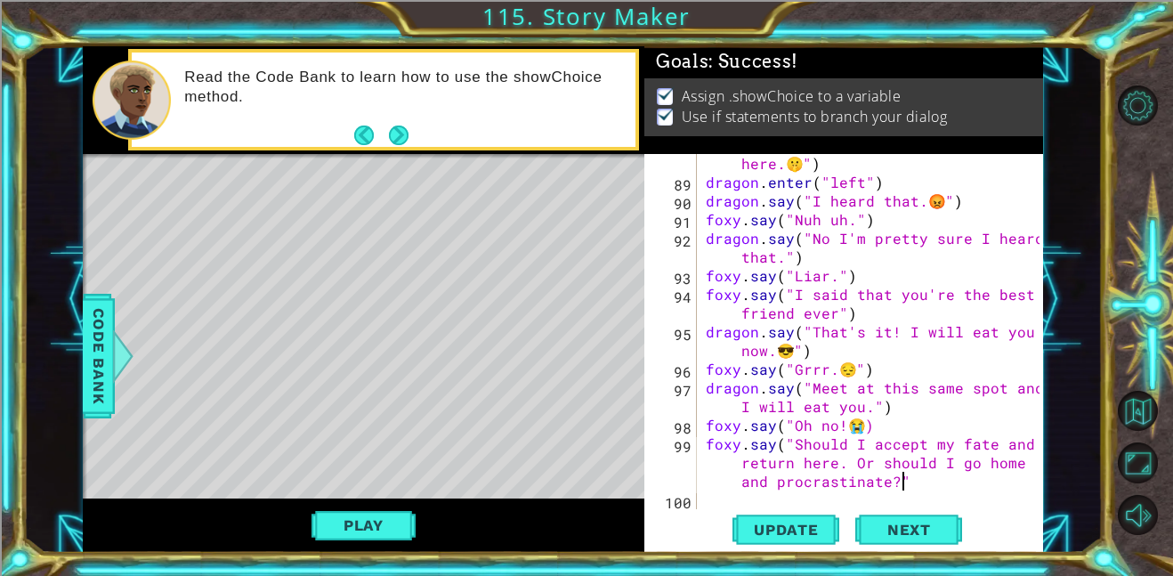
scroll to position [0, 47]
click at [847, 470] on div "foxy . say ( "I secretly hate dragon but he won't hear that because he's not he…" at bounding box center [875, 332] width 346 height 430
type textarea "foxy.say("Should I accept my fate and return here, or should I go home and proc…"
click at [937, 491] on div "foxy . say ( "I secretly hate dragon but he won't hear that because he's not he…" at bounding box center [875, 332] width 346 height 430
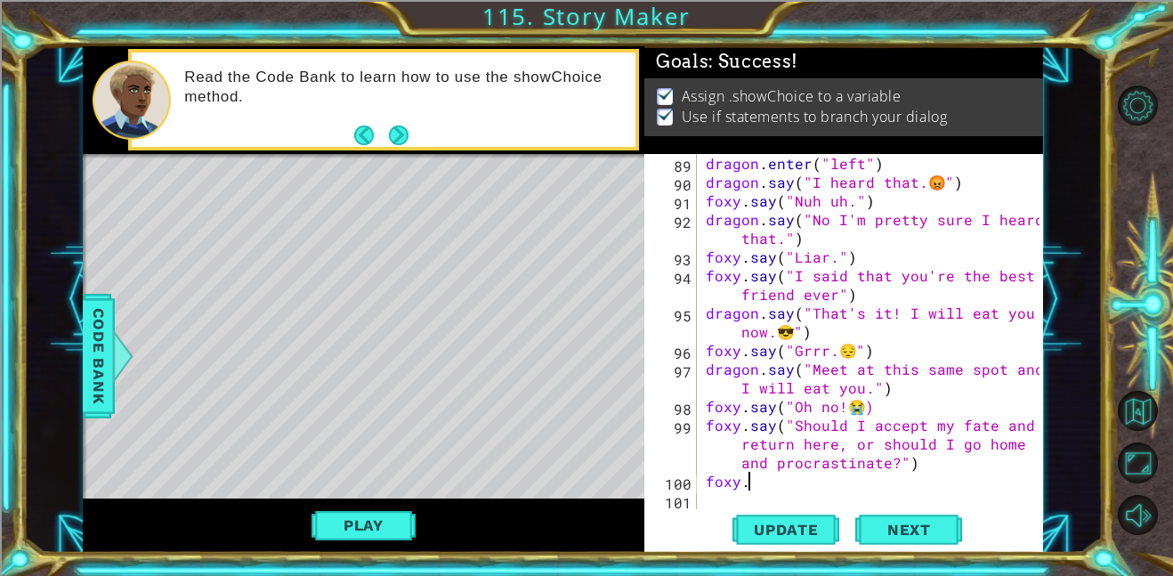
scroll to position [0, 1]
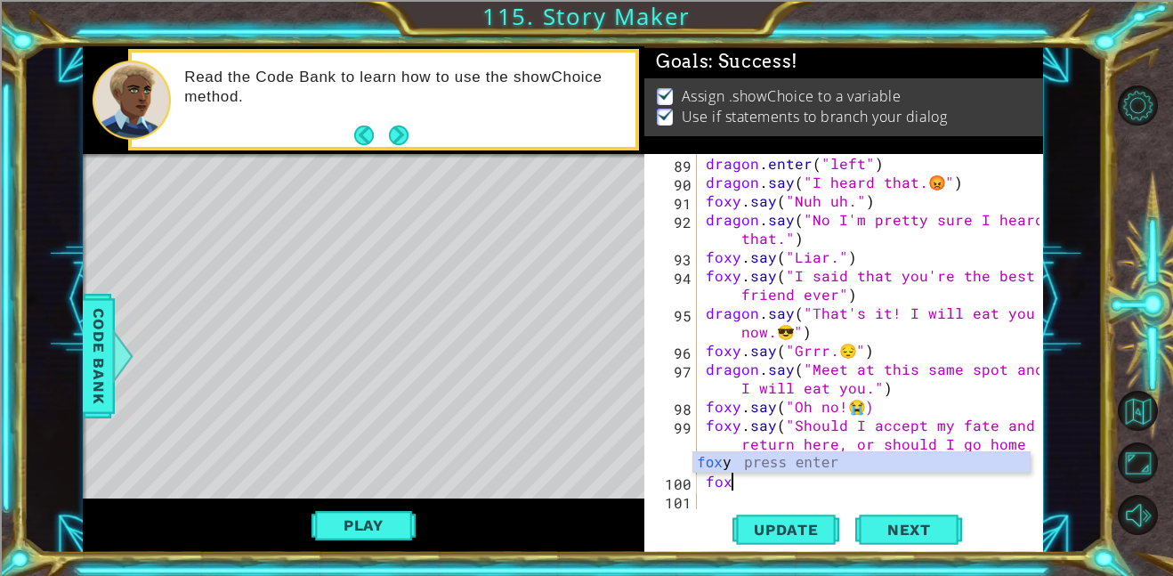
type textarea "f"
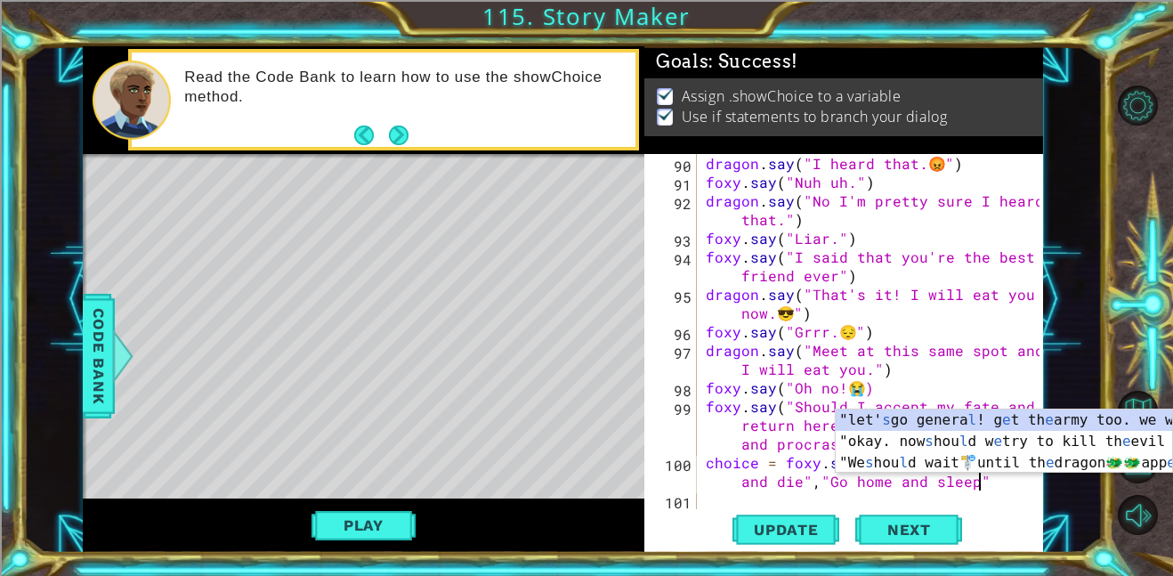
scroll to position [0, 35]
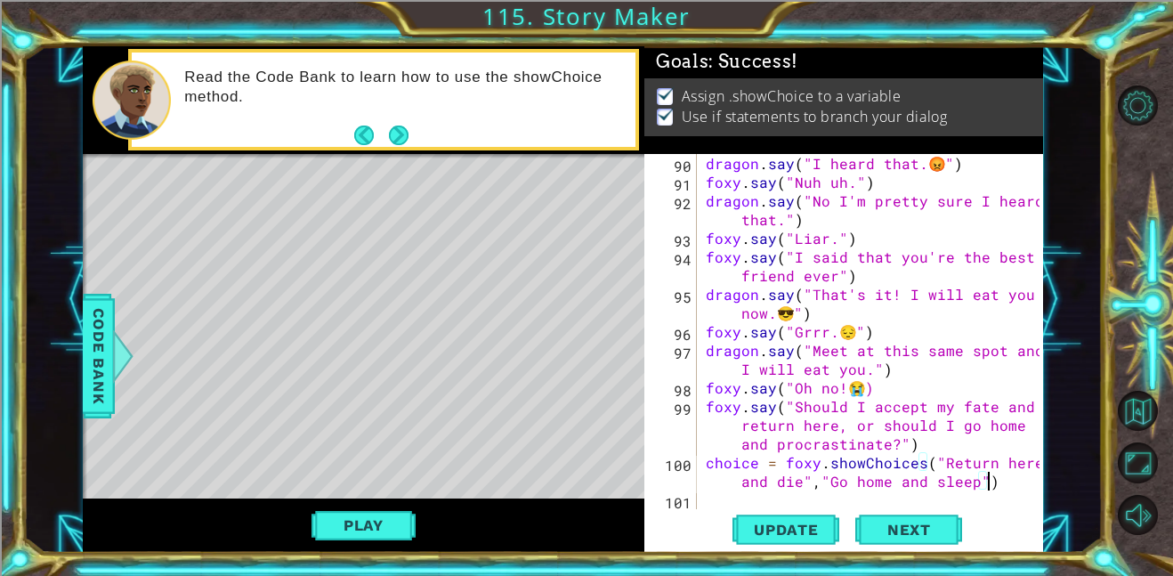
click at [948, 448] on div "dragon . say ( "I heard that. 😡 " ) foxy . say ( "Nuh uh." ) dragon . say ( "No…" at bounding box center [875, 350] width 346 height 392
type textarea "foxy.say("Should I accept my fate and return here, or should I go home and proc…"
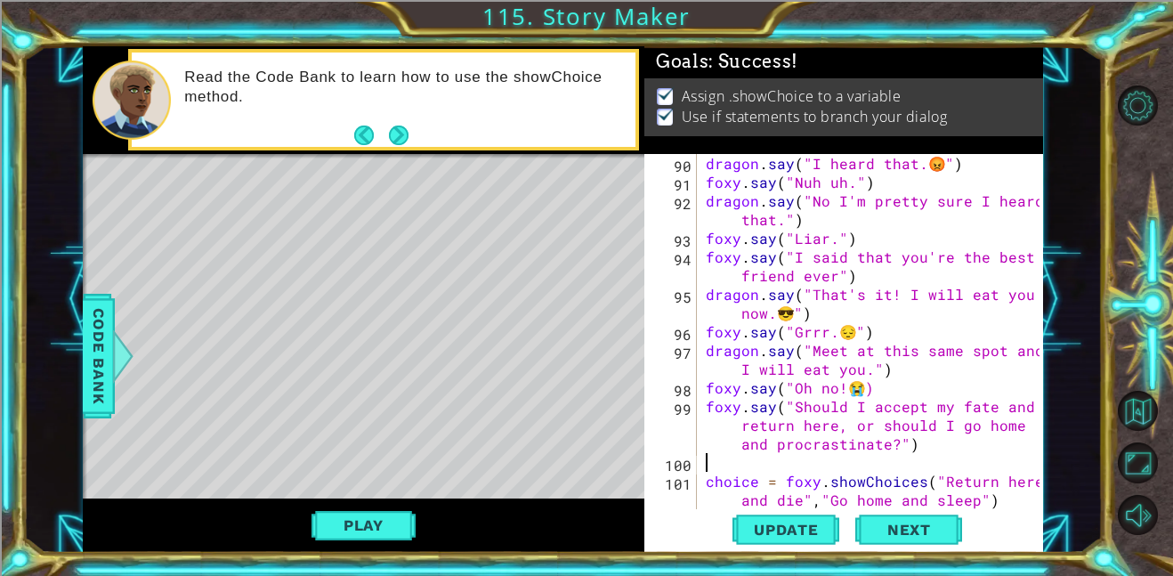
scroll to position [0, 0]
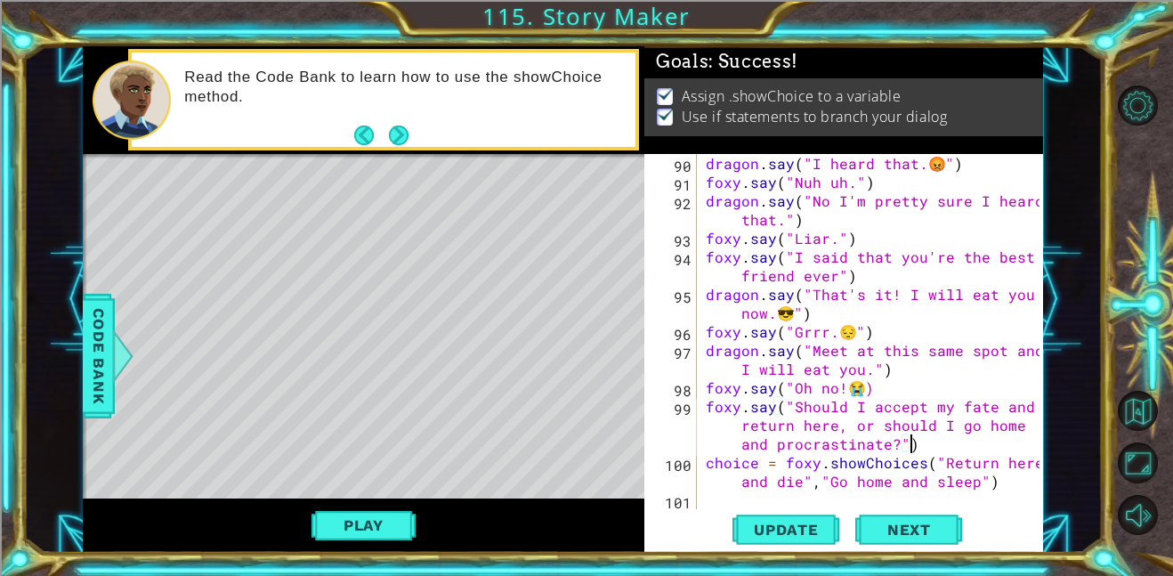
click at [884, 391] on div "dragon . say ( "I heard that. 😡 " ) foxy . say ( "Nuh uh." ) dragon . say ( "No…" at bounding box center [875, 350] width 346 height 392
type textarea "foxy.say("Oh no!😭)"
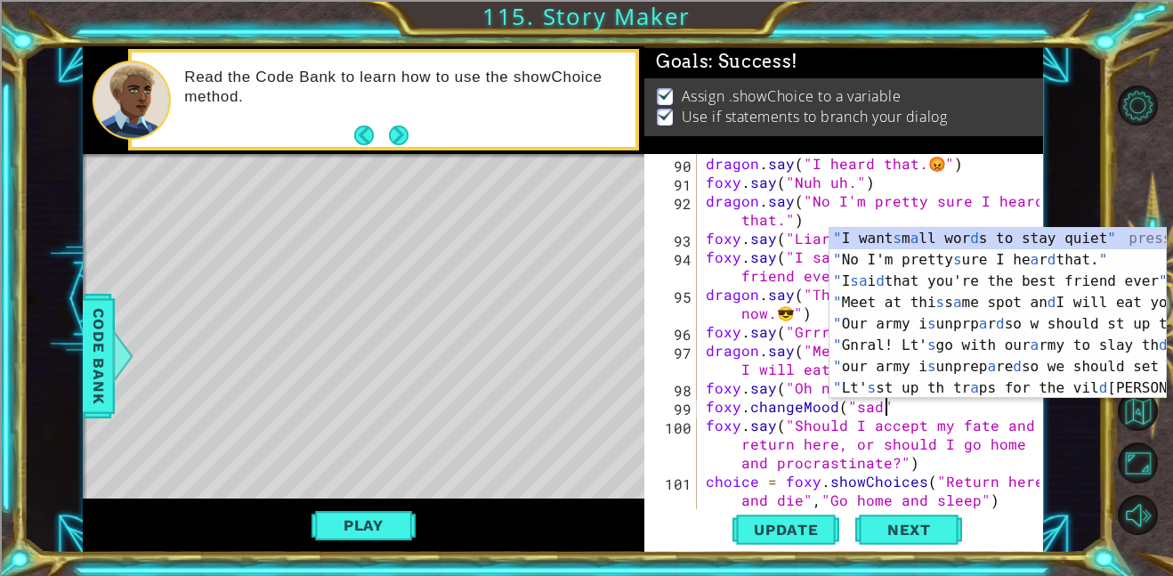
scroll to position [0, 11]
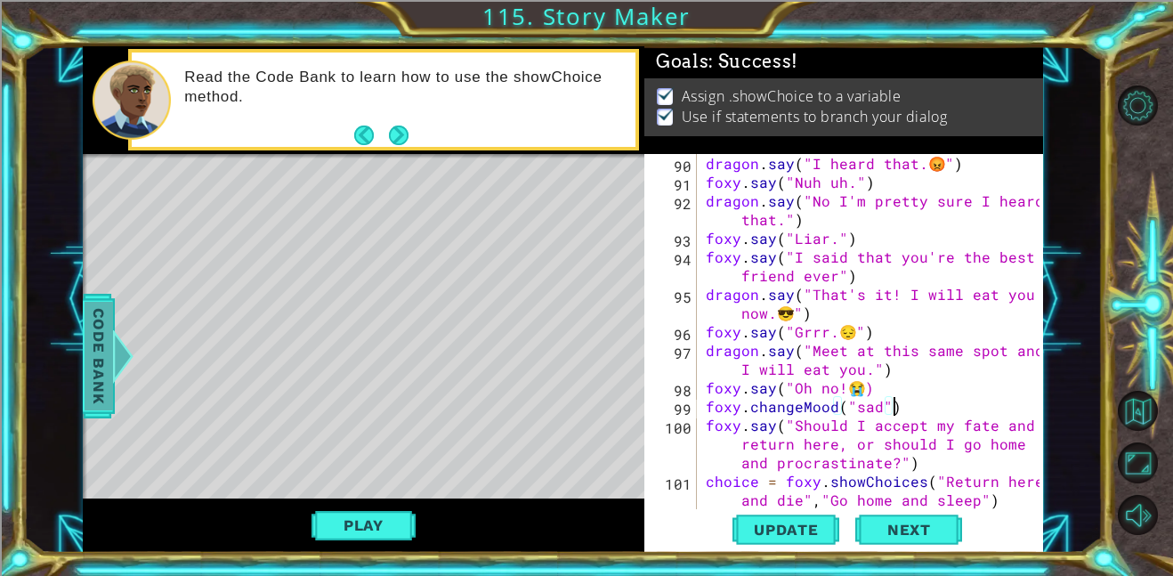
click at [97, 361] on span "Code Bank" at bounding box center [99, 356] width 28 height 109
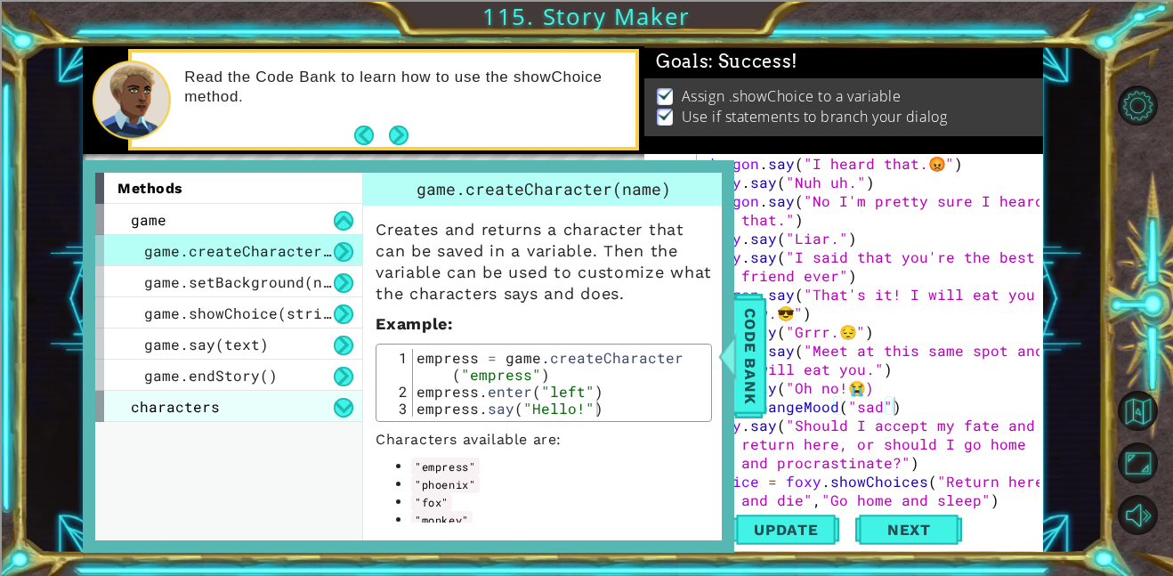
click at [300, 408] on div "characters" at bounding box center [228, 406] width 267 height 31
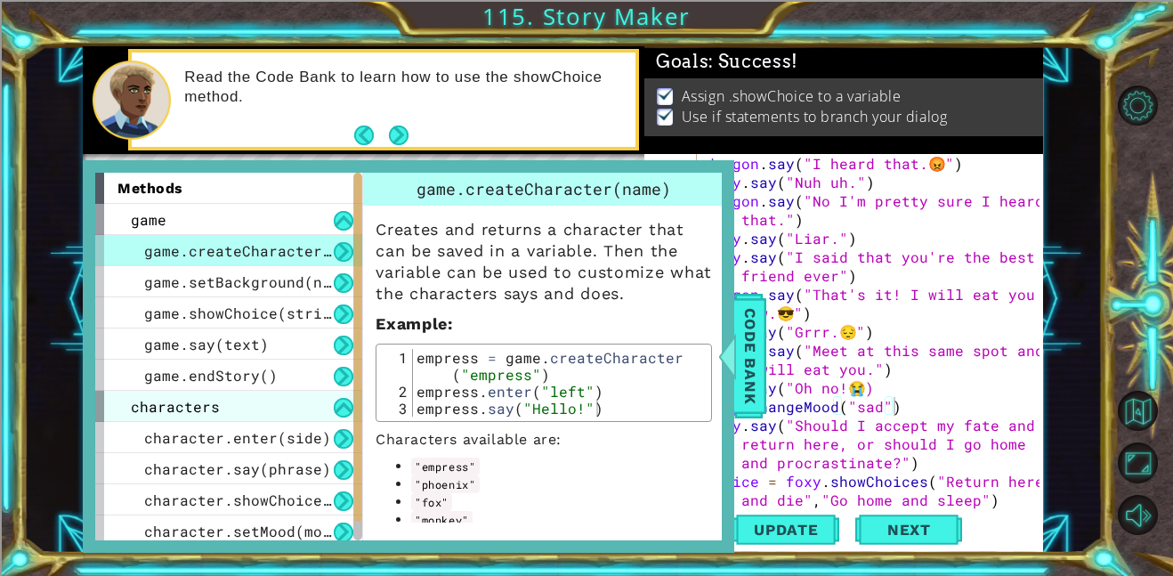
scroll to position [36, 0]
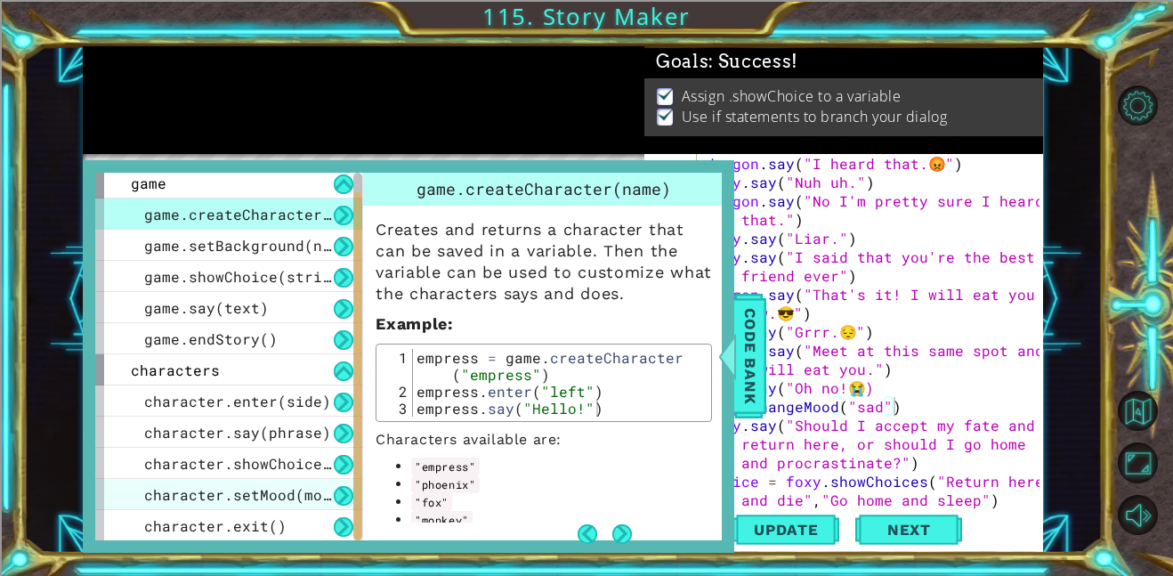
click at [299, 500] on span "character.setMood(mood)" at bounding box center [246, 494] width 205 height 19
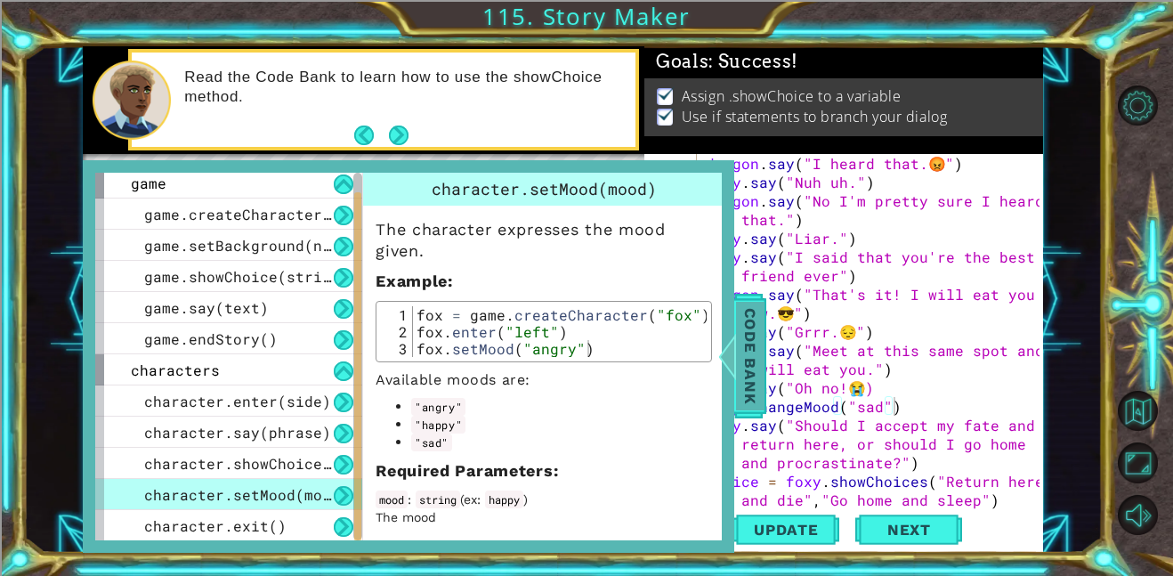
click at [750, 351] on span "Code Bank" at bounding box center [750, 356] width 28 height 109
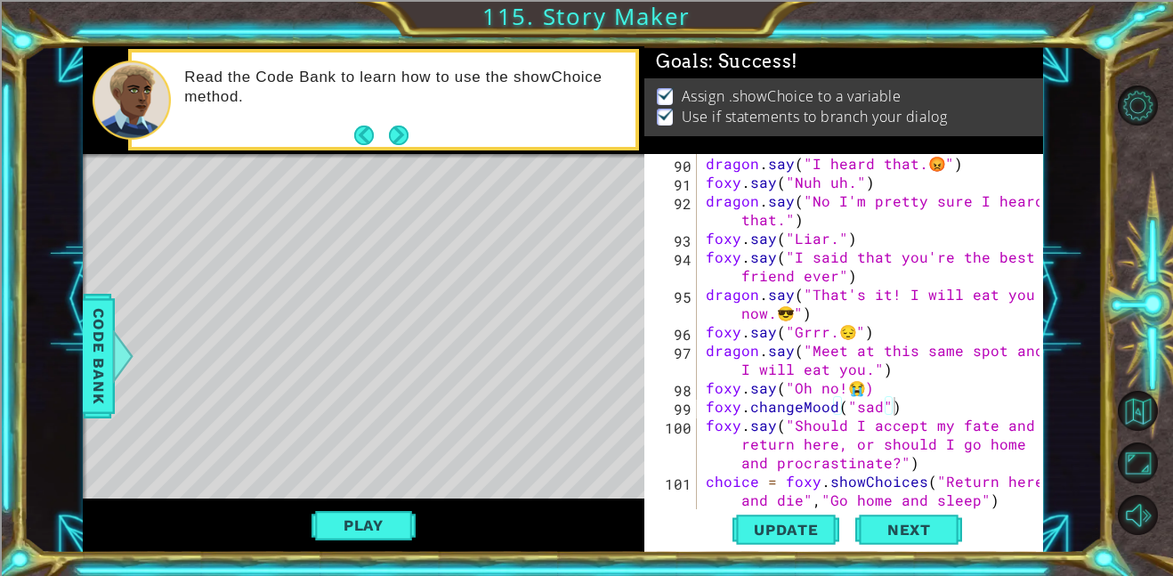
click at [813, 410] on div "dragon . say ( "I heard that. 😡 " ) foxy . say ( "Nuh uh." ) dragon . say ( "No…" at bounding box center [875, 350] width 346 height 392
click at [797, 406] on div "dragon . say ( "I heard that. 😡 " ) foxy . say ( "Nuh uh." ) dragon . say ( "No…" at bounding box center [875, 350] width 346 height 392
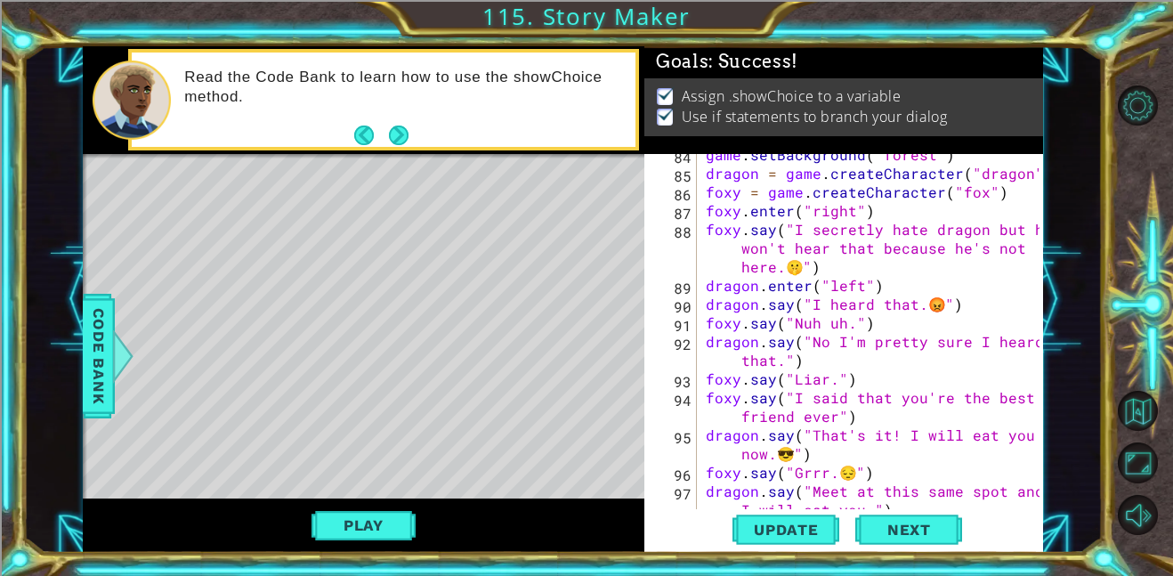
scroll to position [3401, 0]
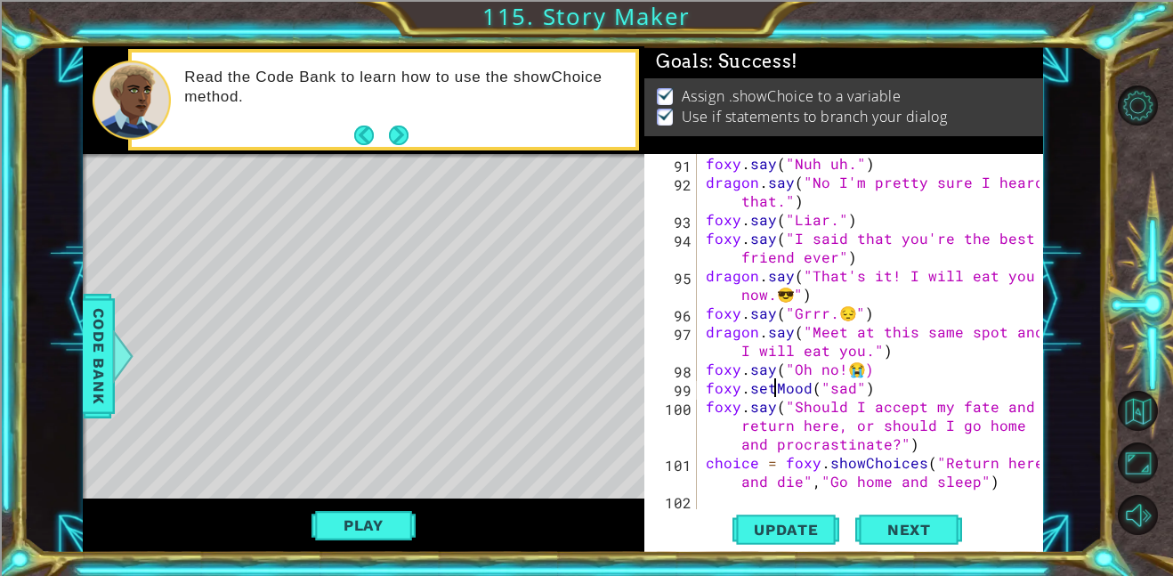
click at [986, 480] on div "foxy . say ( "Nuh uh." ) dragon . say ( "No I'm pretty sure I heard that." ) fo…" at bounding box center [875, 350] width 346 height 392
type textarea "choice = foxy.showChoices("Return here and die","Go home and sleep")"
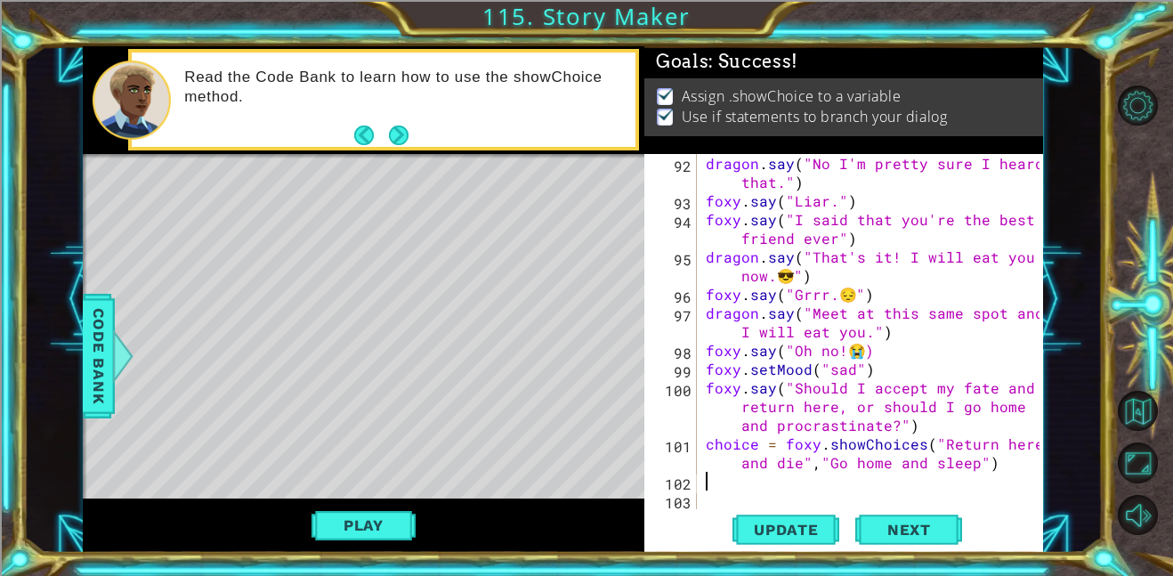
scroll to position [3419, 0]
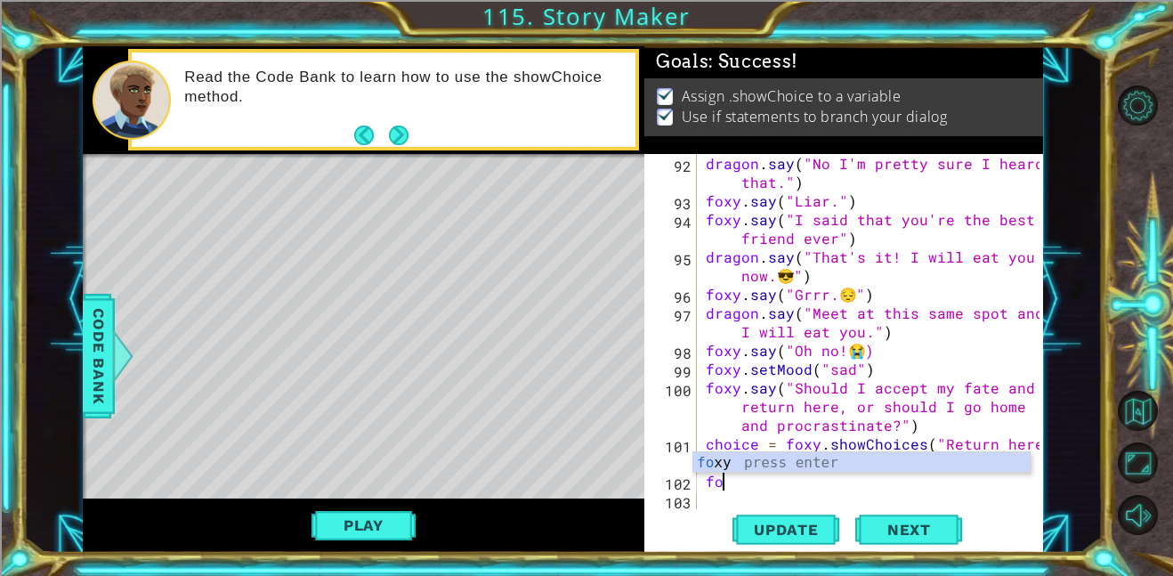
type textarea "f"
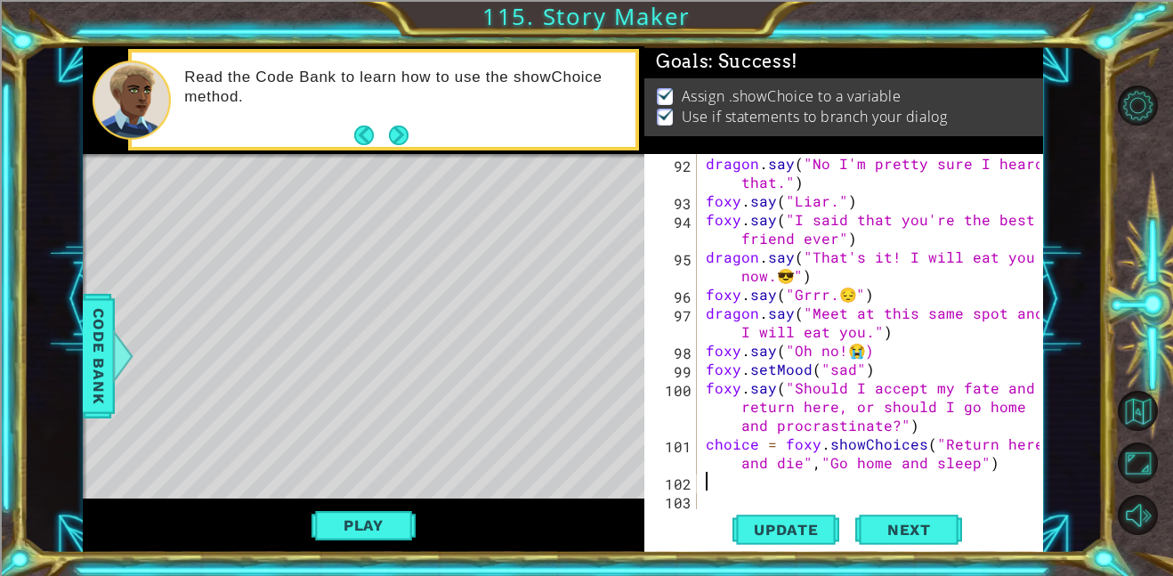
type textarea "f"
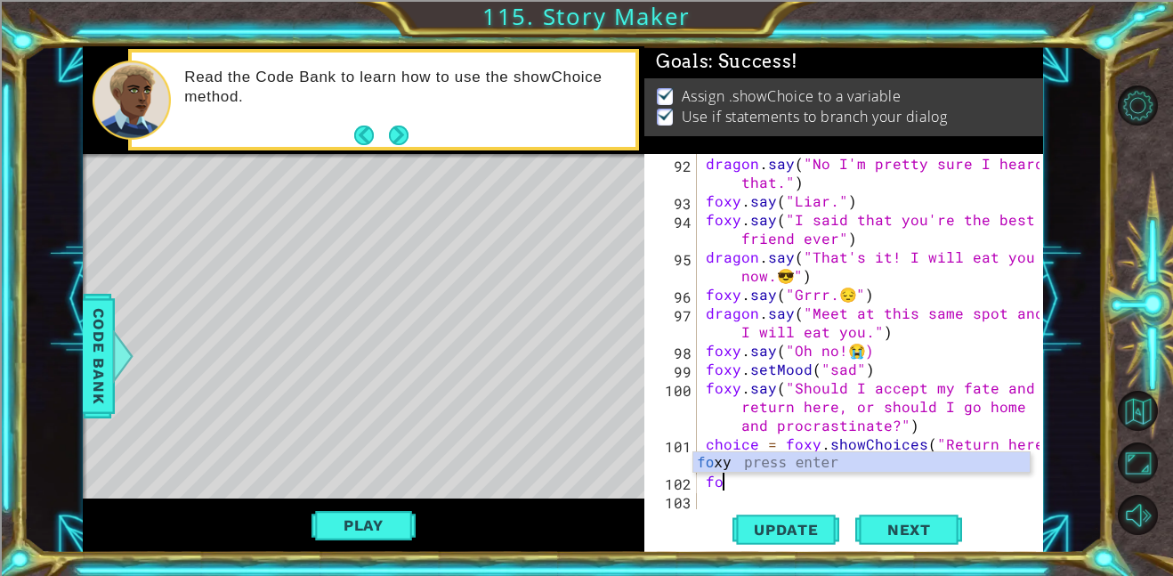
type textarea "f"
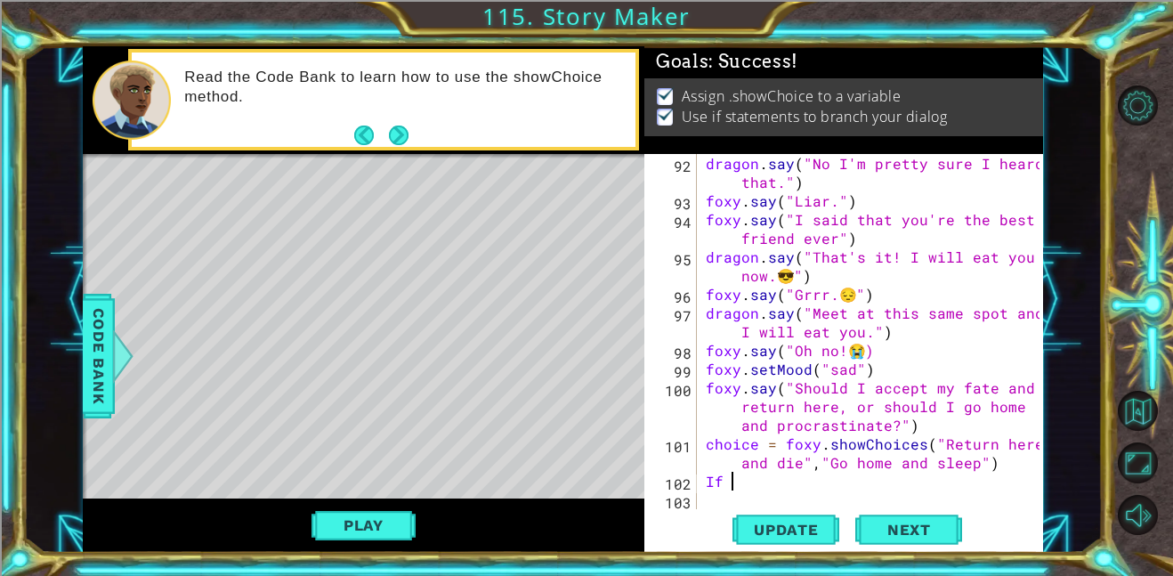
type textarea "I"
type textarea "if choice == 1:"
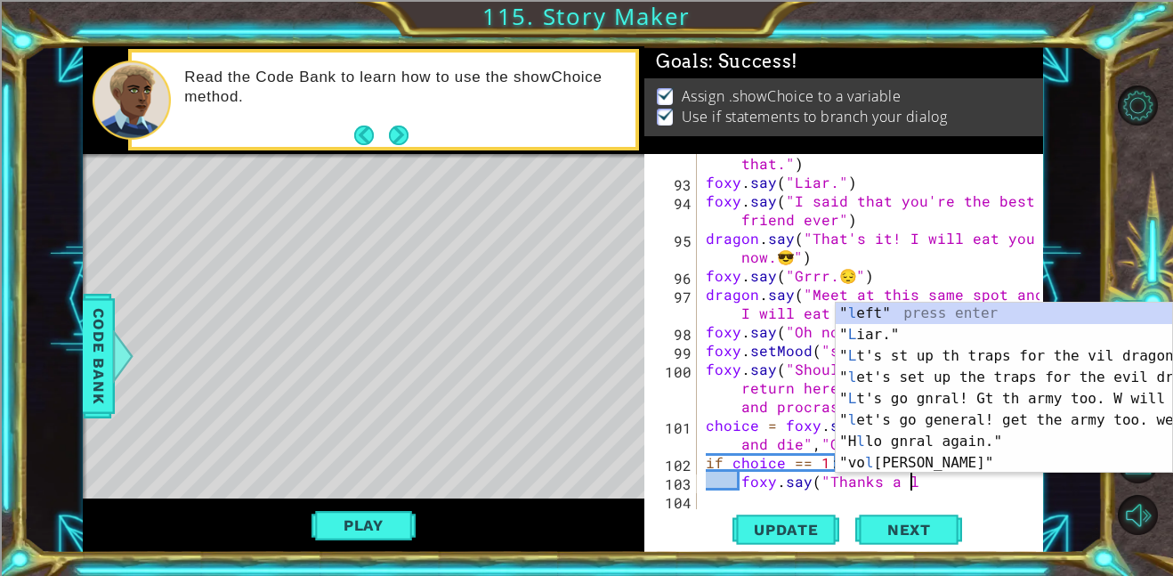
scroll to position [0, 12]
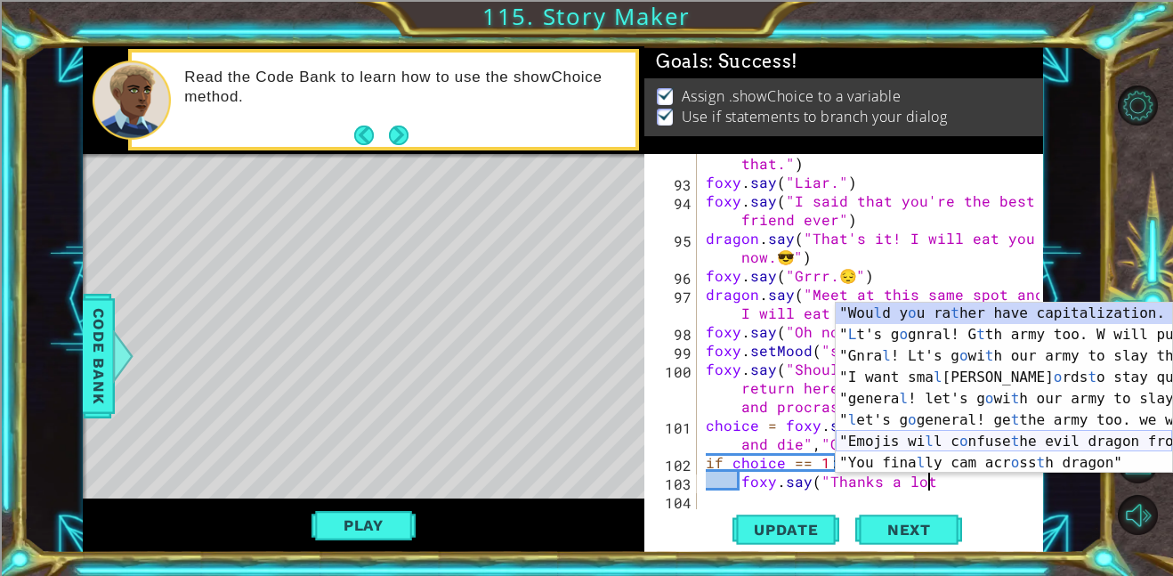
paste textarea "💔"
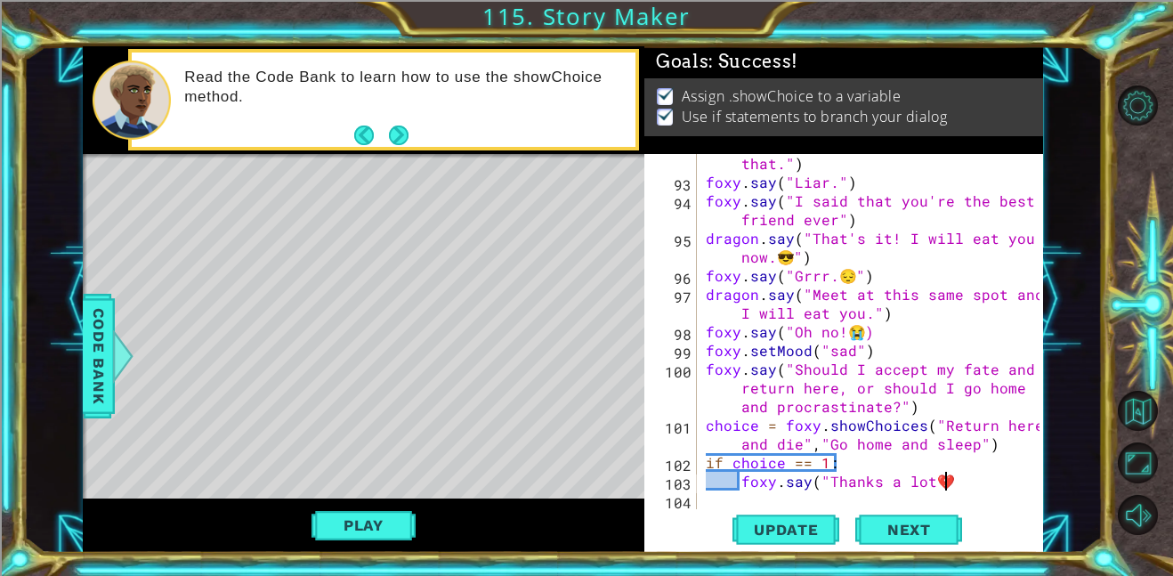
click at [929, 483] on div "dragon . say ( "No I'm pretty sure I heard that." ) foxy . say ( "Liar." ) foxy…" at bounding box center [875, 340] width 346 height 411
paste textarea "Code Area"
click at [972, 480] on div "dragon . say ( "No I'm pretty sure I heard that." ) foxy . say ( "Liar." ) foxy…" at bounding box center [875, 340] width 346 height 411
type textarea "foxy.say("Thanks a lot😒💔")"
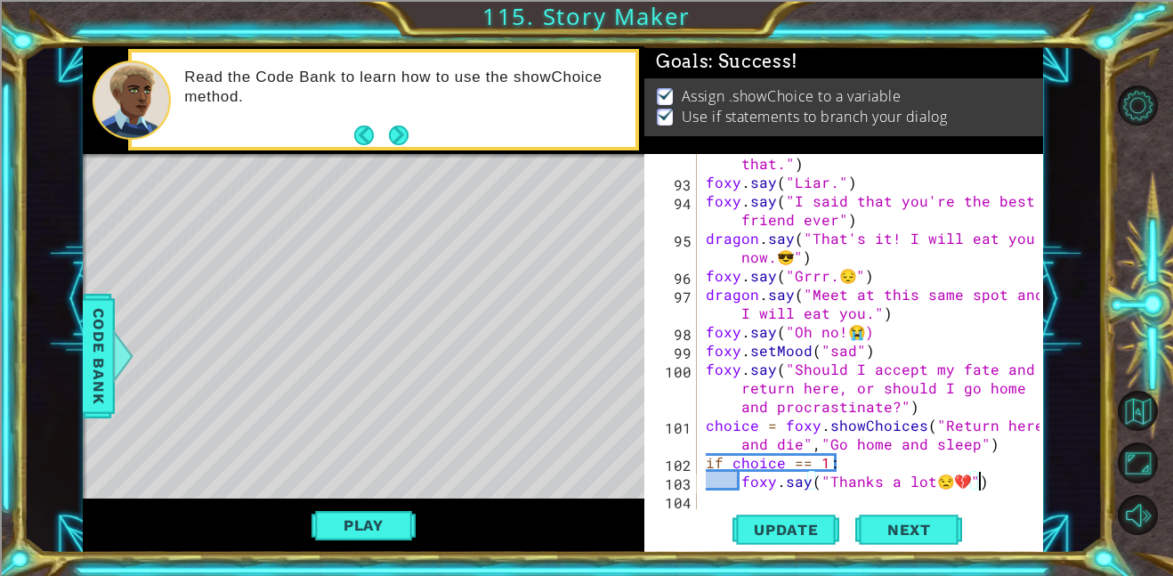
click at [989, 480] on div "dragon . say ( "No I'm pretty sure I heard that." ) foxy . say ( "Liar." ) foxy…" at bounding box center [875, 340] width 346 height 411
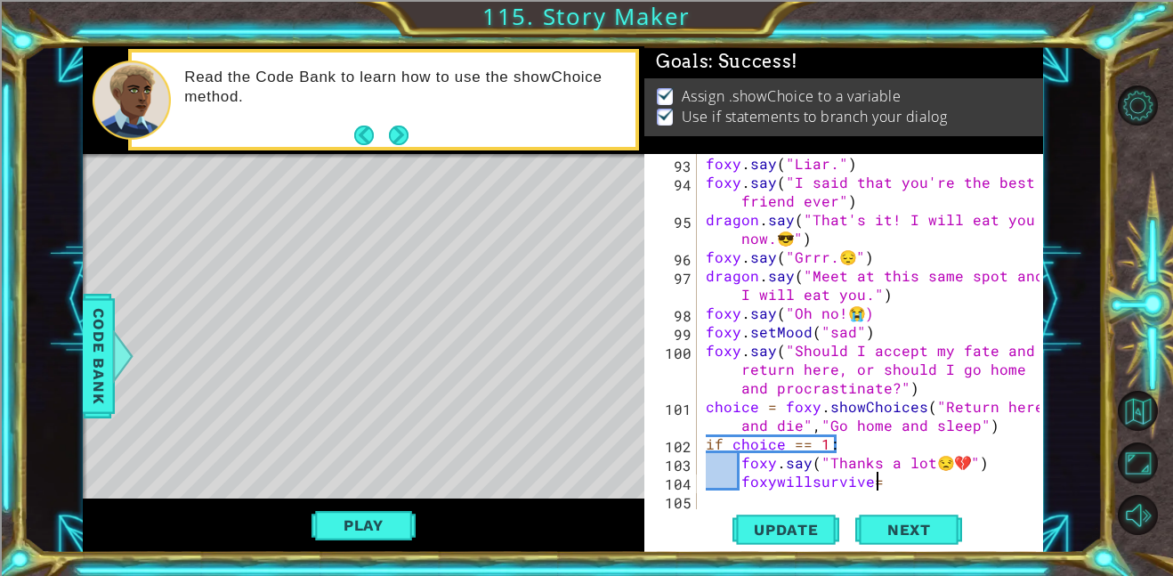
scroll to position [0, 10]
type textarea "foxywillsurvive=1"
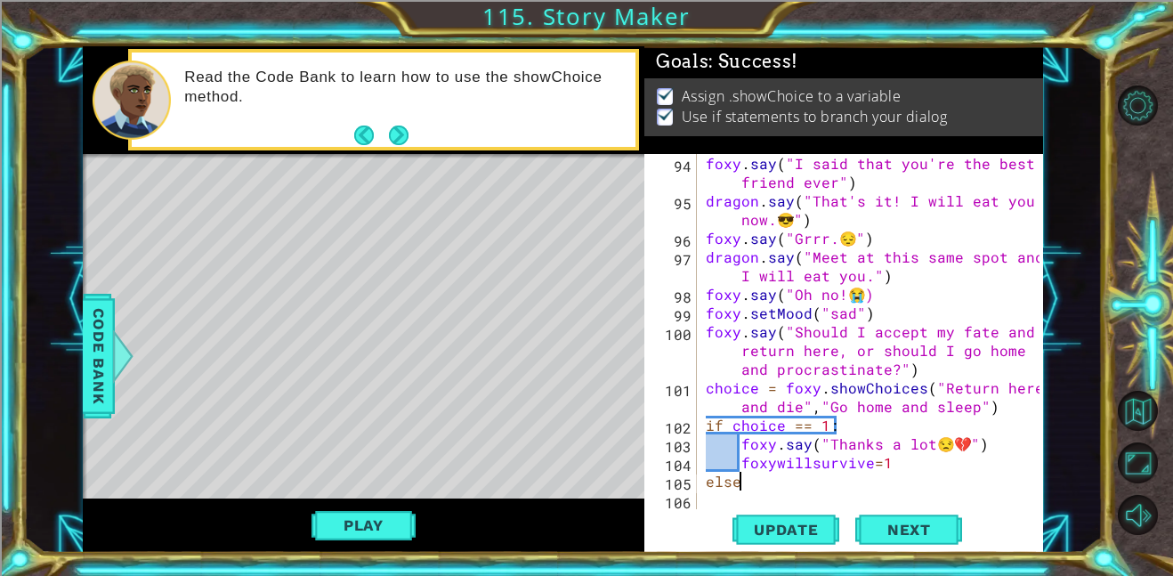
scroll to position [0, 2]
type textarea "else:"
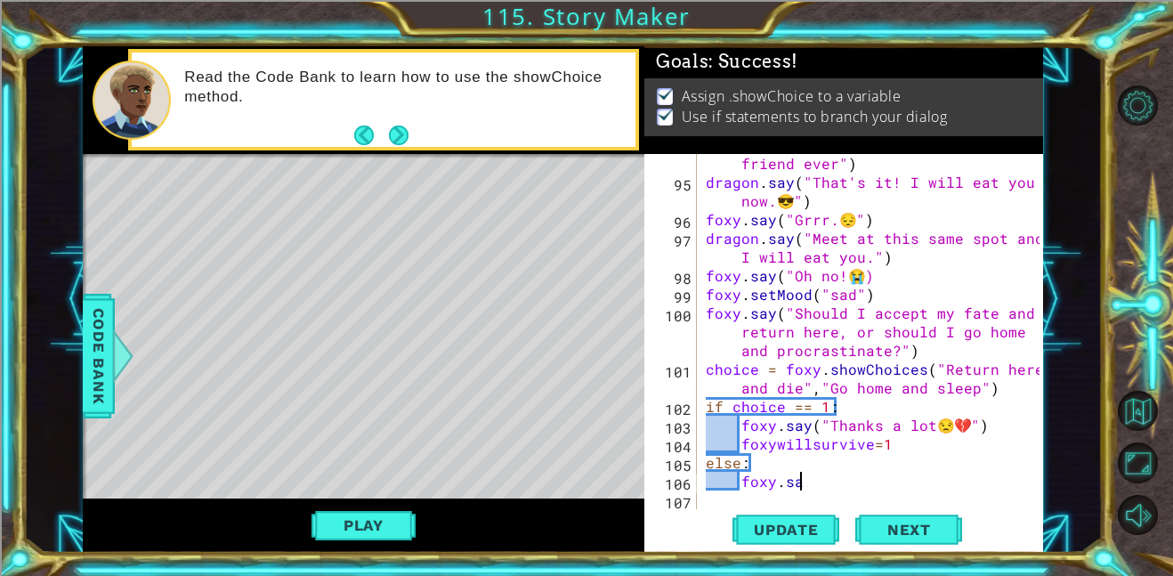
scroll to position [0, 5]
click at [799, 389] on div "foxy . say ( "I said that you're the best friend ever" ) dragon . say ( "That's…" at bounding box center [875, 340] width 346 height 411
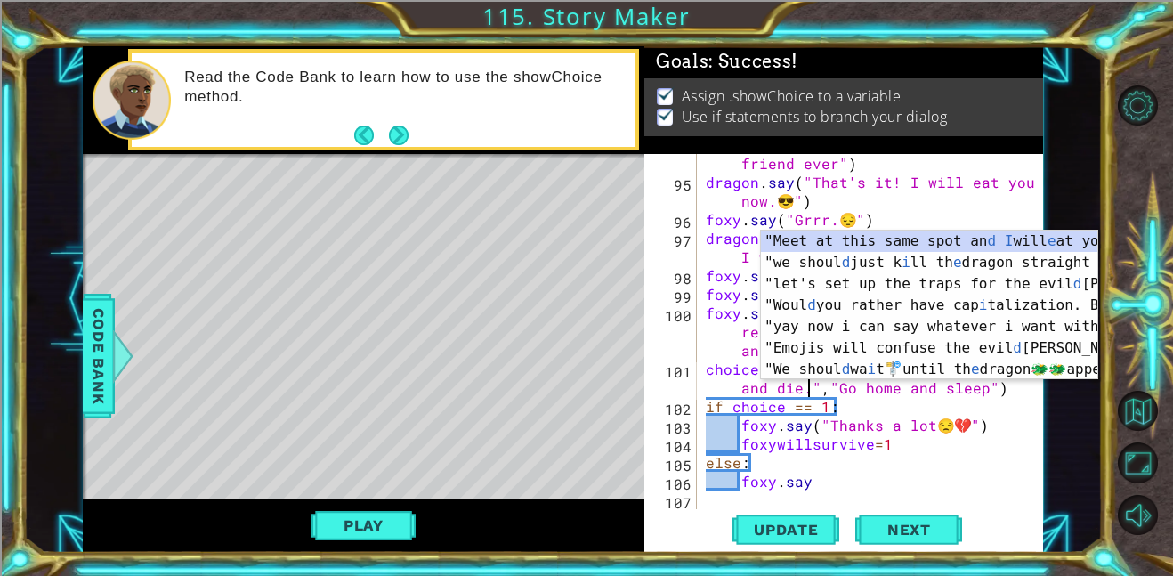
click at [977, 386] on div "foxy . say ( "I said that you're the best friend ever" ) dragon . say ( "That's…" at bounding box center [875, 340] width 346 height 411
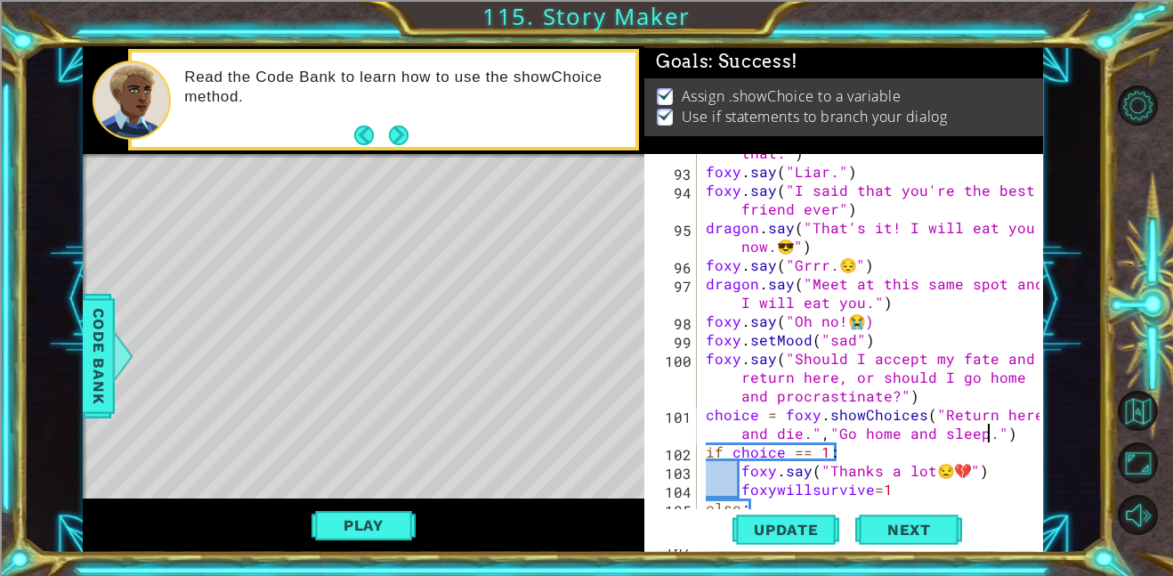
scroll to position [3449, 0]
click at [863, 262] on div "dragon . say ( "No I'm pretty sure I heard that." ) foxy . say ( "Liar." ) foxy…" at bounding box center [875, 330] width 346 height 411
click at [868, 208] on div "dragon . say ( "No I'm pretty sure I heard that." ) foxy . say ( "Liar." ) foxy…" at bounding box center [875, 330] width 346 height 411
type textarea "foxy.say("I said that you're the best friend ever")"
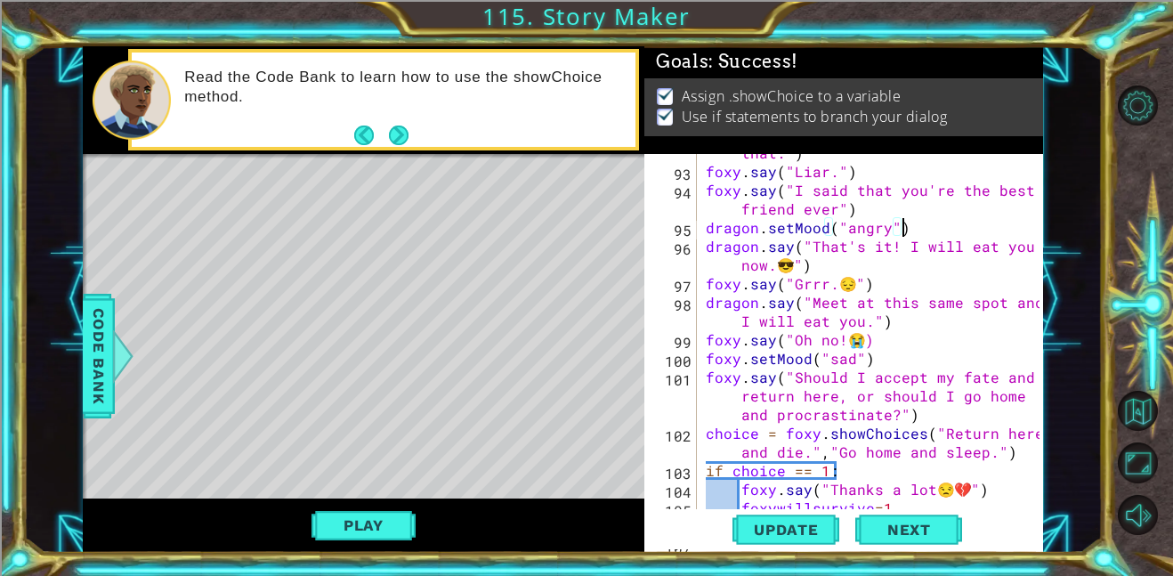
scroll to position [3513, 0]
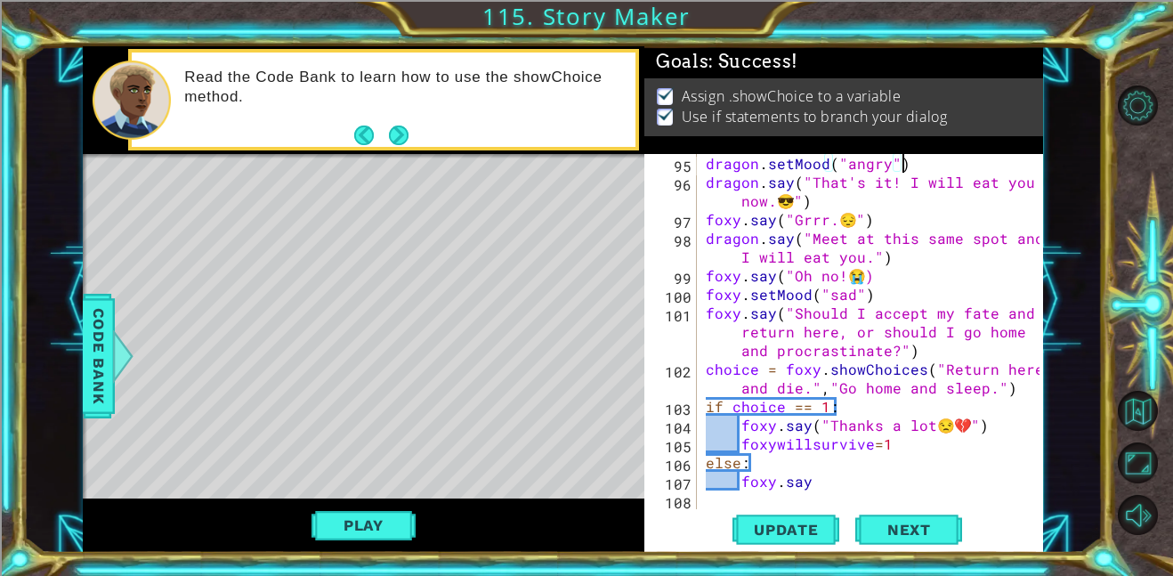
click at [822, 480] on div "dragon . setMood ( "angry" ) dragon . say ( "That's it! I will eat you now. 😎 "…" at bounding box center [875, 350] width 346 height 392
type textarea "foxy.exit()"
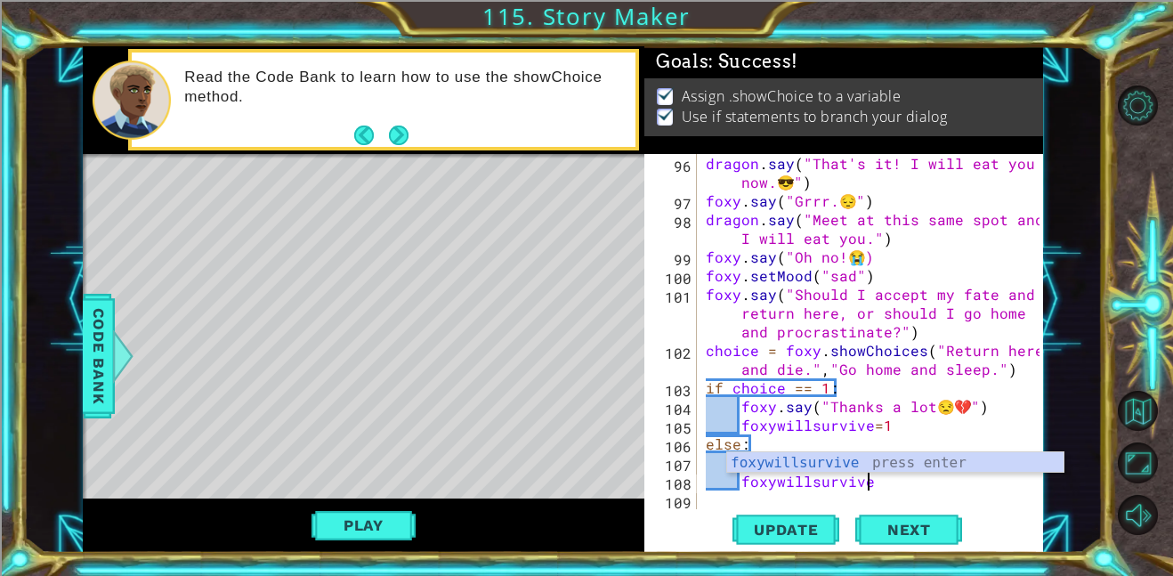
scroll to position [0, 10]
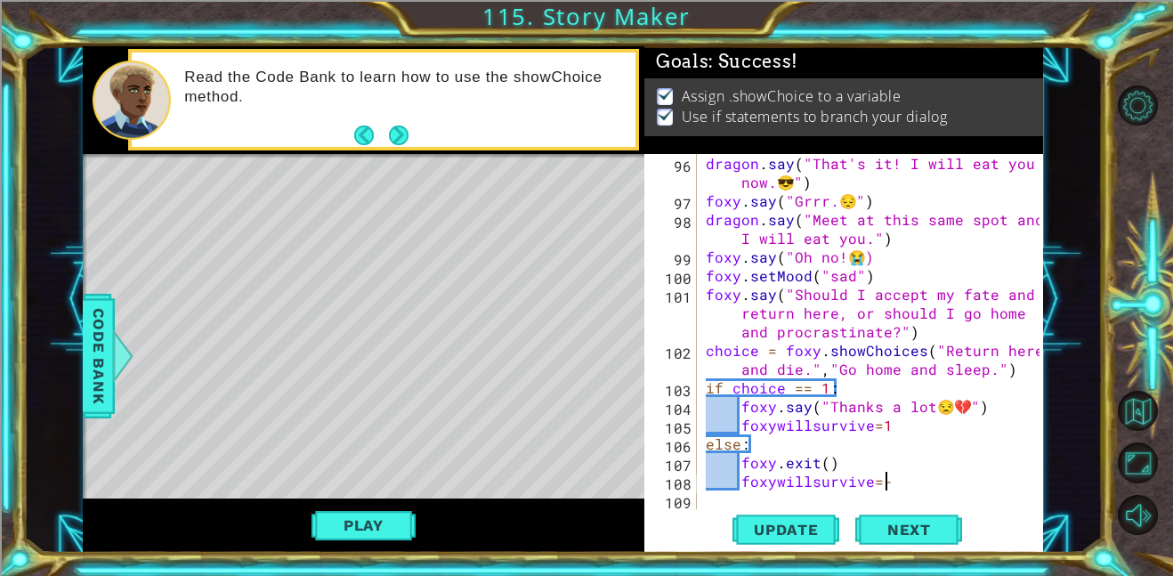
type textarea "foxywillsurvive=-1"
click at [715, 501] on div "dragon . say ( "That's it! I will eat you now. 😎 " ) foxy . say ( "Grrr. 😔 " ) …" at bounding box center [875, 359] width 346 height 411
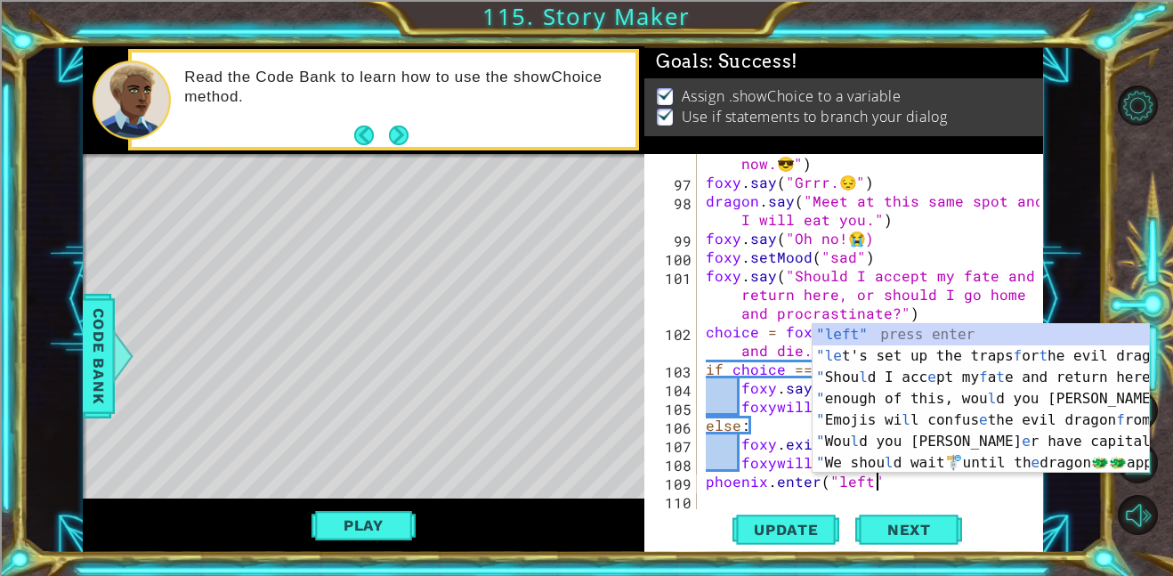
scroll to position [0, 10]
type textarea "phoenix.enter("left")"
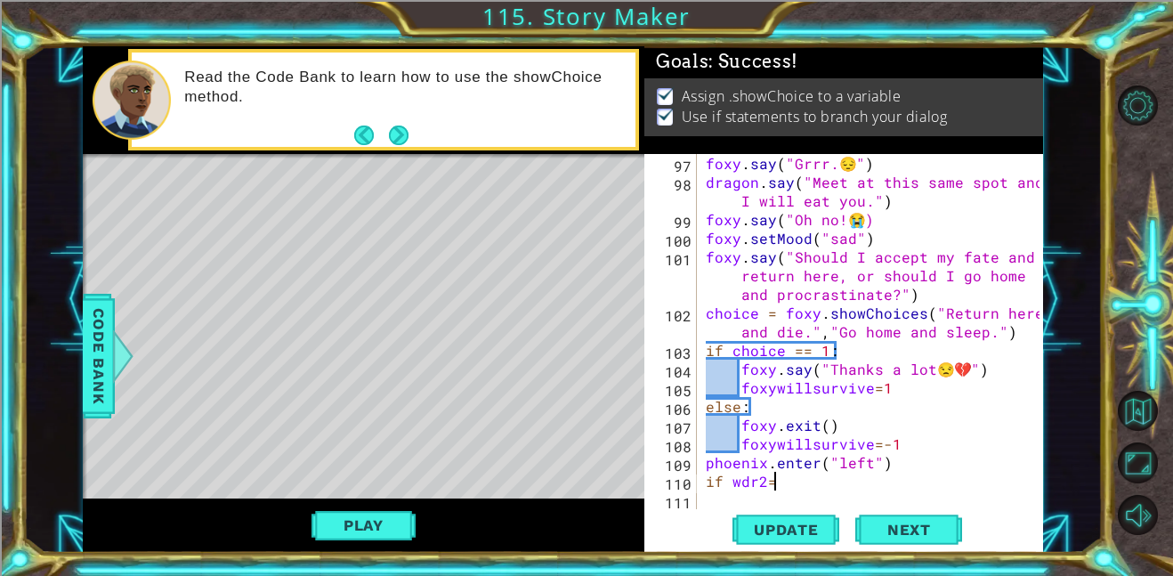
scroll to position [0, 4]
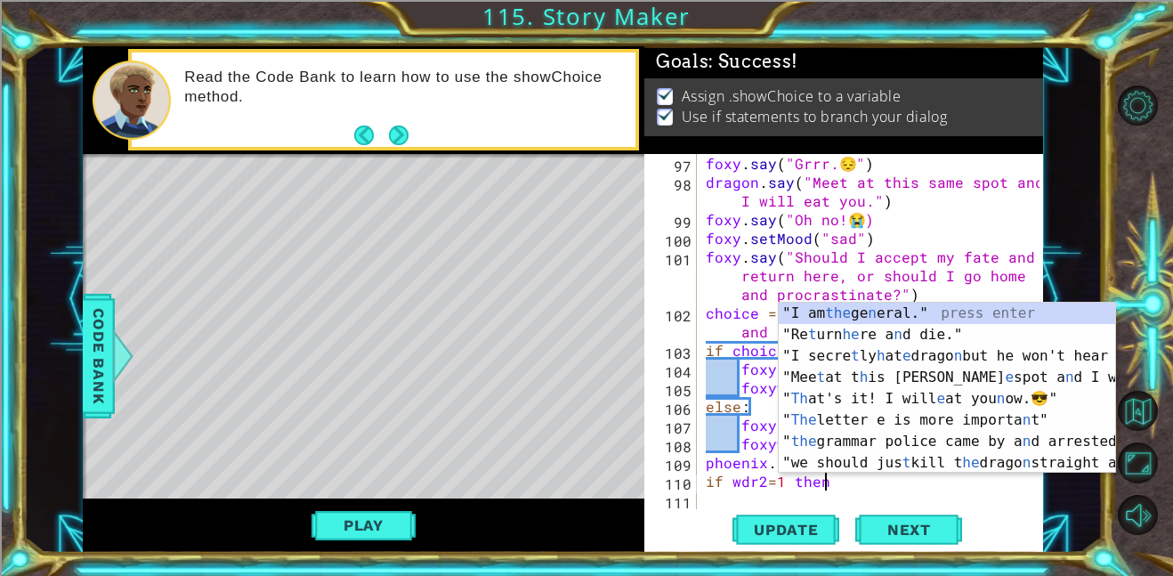
type textarea "if wdr2=1 then:"
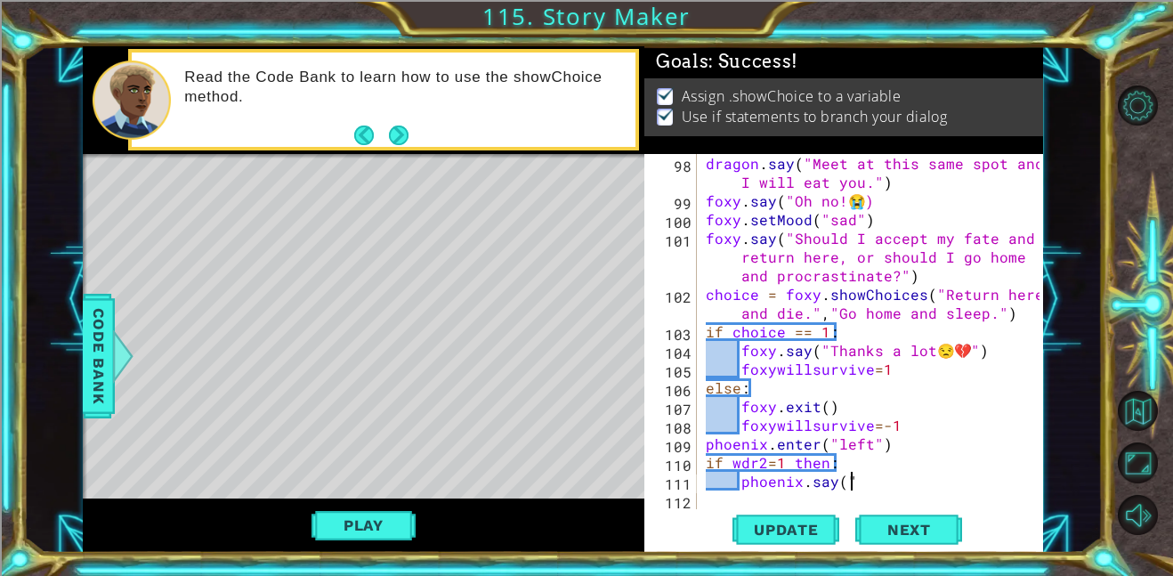
scroll to position [0, 8]
type textarea "phoenix.say(""
paste textarea "Code Area"
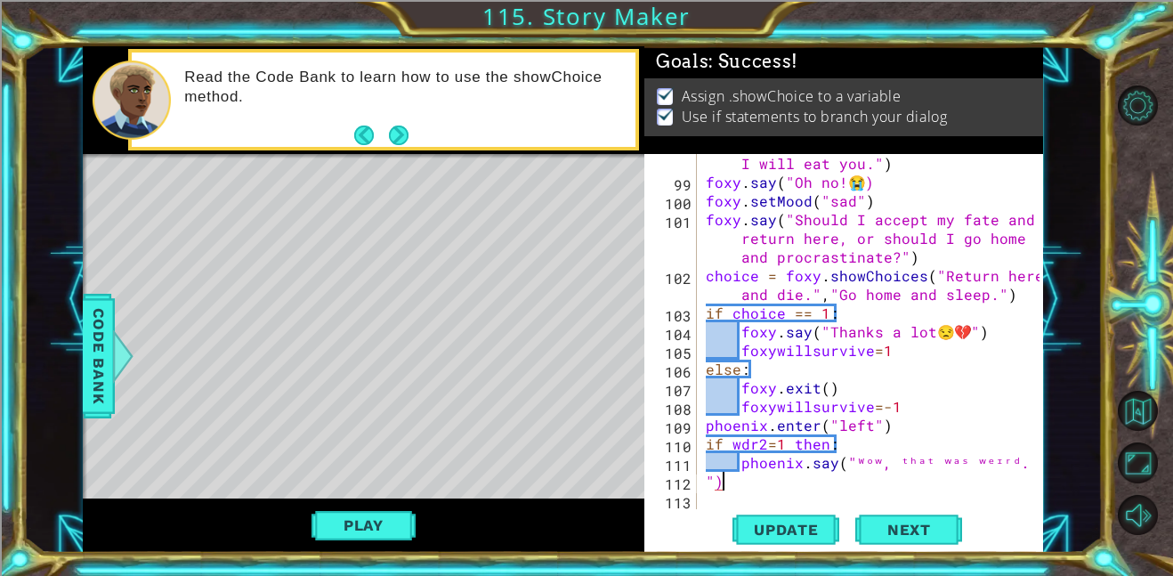
type textarea """
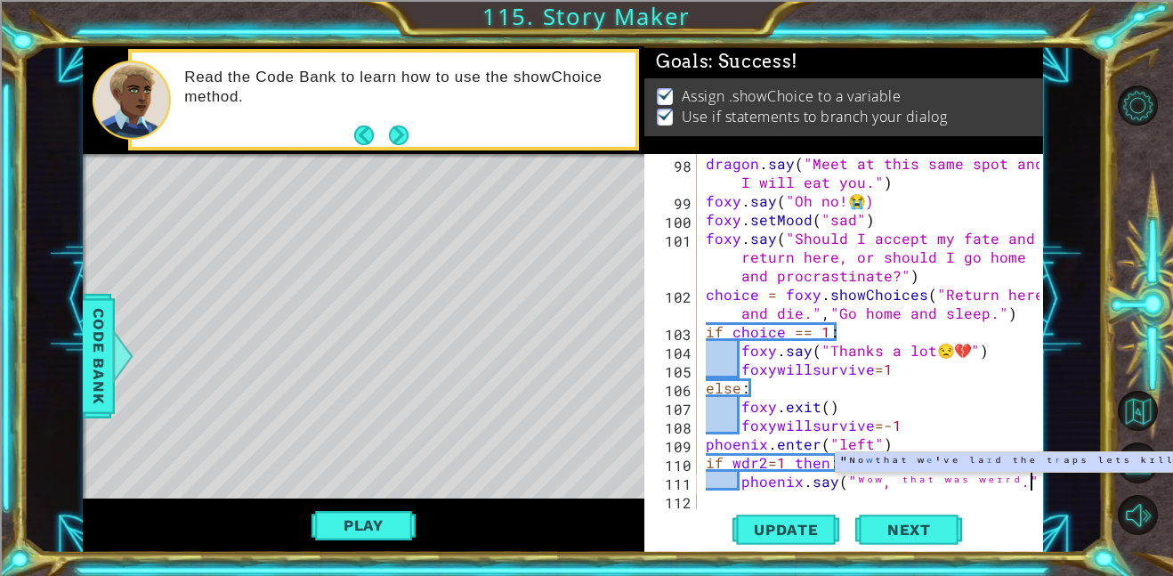
scroll to position [0, 25]
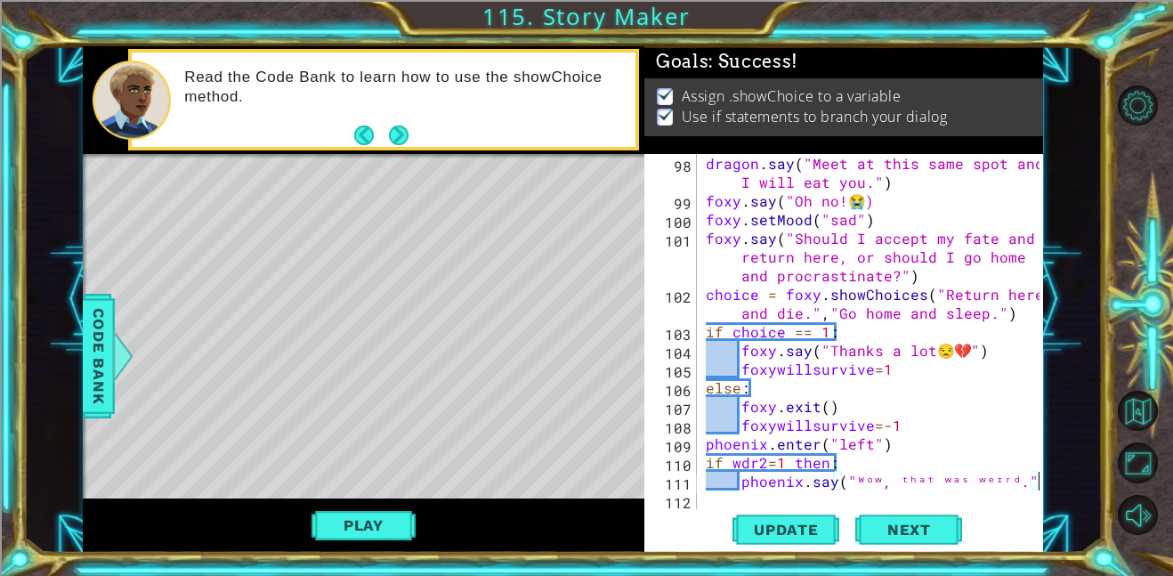
type textarea "phoenix.say("ᵂᵒʷ, ᵗʰᵃᵗ ʷᵃˢ ʷᵉᶦʳᵈ.")"
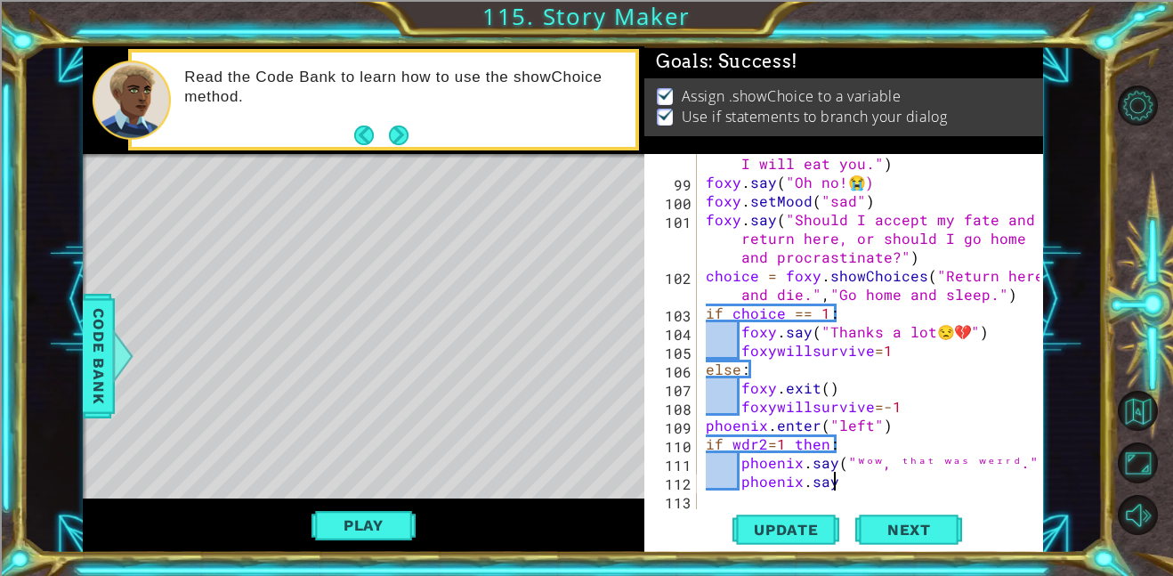
scroll to position [0, 7]
type textarea "phoenix.say(""
paste textarea "Code Area"
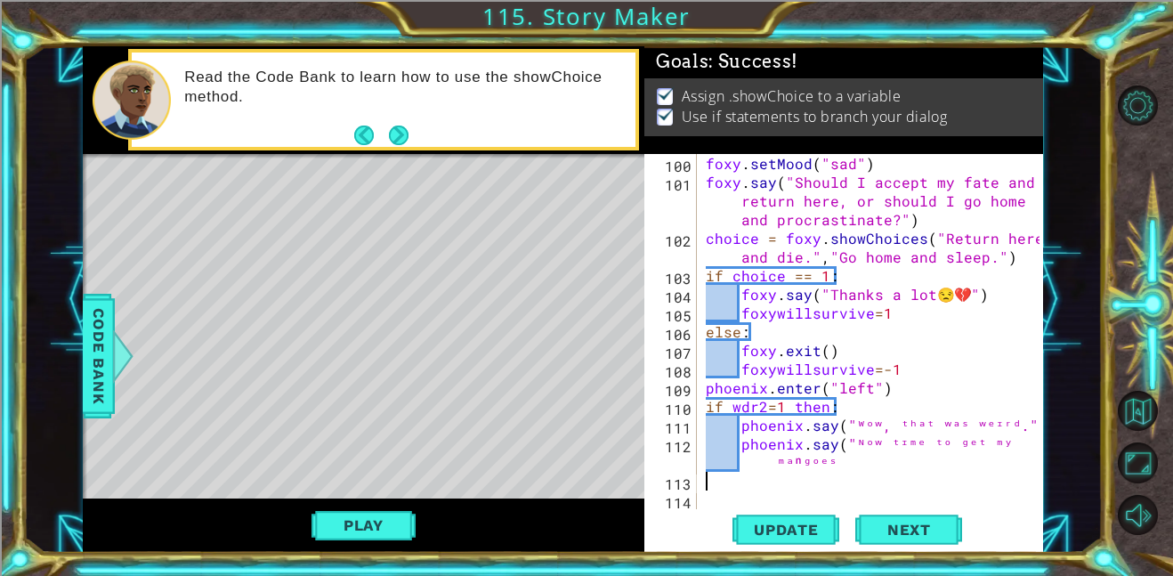
scroll to position [0, 0]
type textarea """
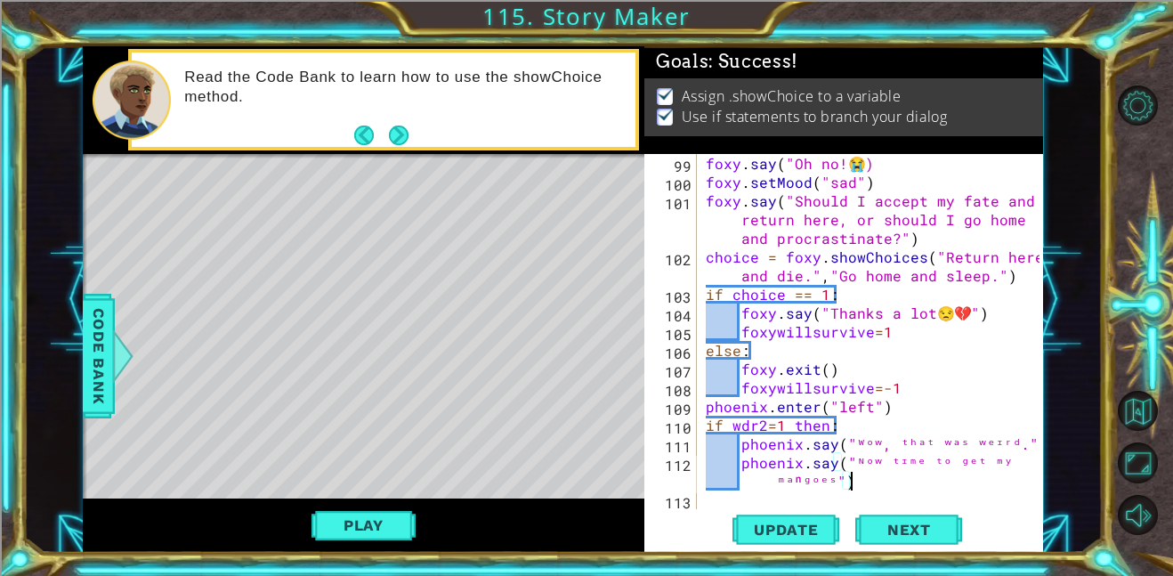
scroll to position [0, 30]
click at [836, 478] on div "foxy . say ( "Oh no! 😭 ) foxy . setMood ( "sad" ) foxy . say ( "Should I accept…" at bounding box center [875, 350] width 346 height 392
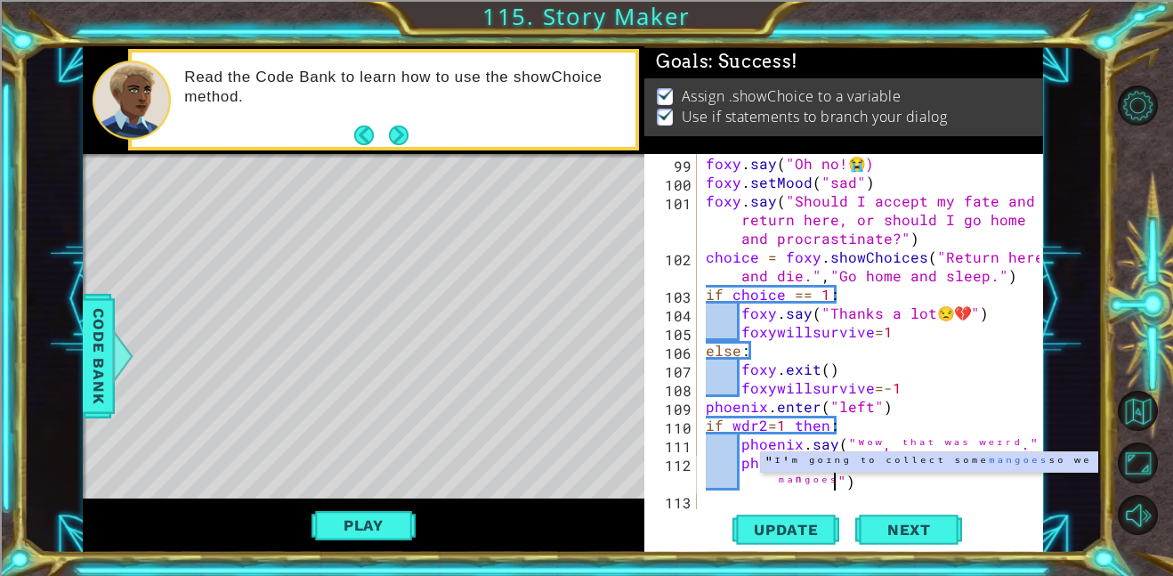
type textarea "phoenix.say("ᴺᵒʷ ᵗᶦᵐᵉ ᵗᵒ ᵍᵉᵗ ᵐʸ ᵐᵃⁿᵍᵒᵉˢ.")"
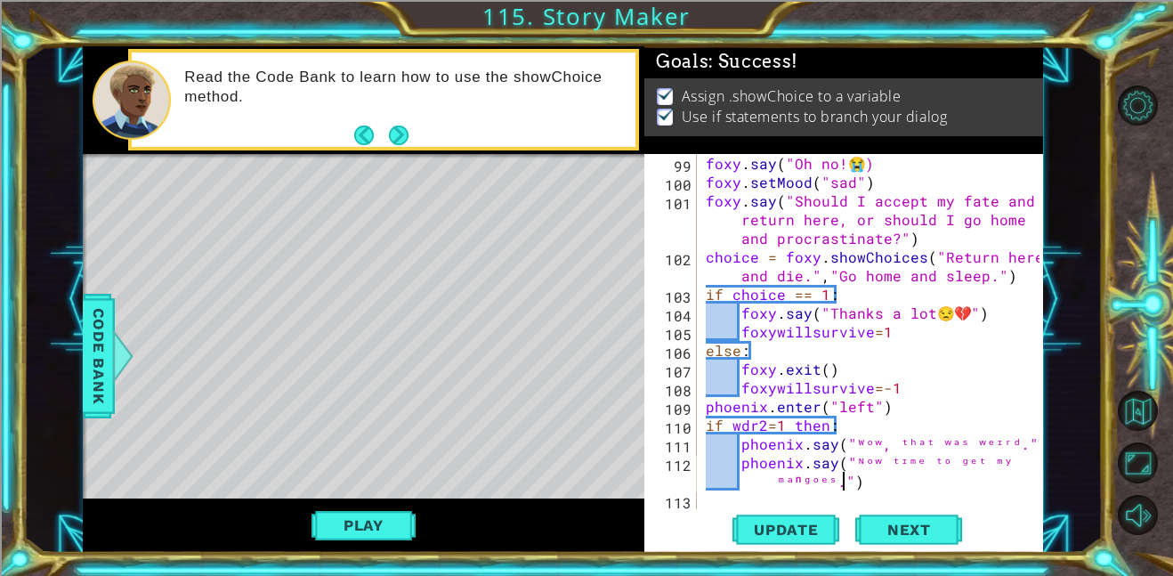
click at [897, 487] on div "foxy . say ( "Oh no! 😭 ) foxy . setMood ( "sad" ) foxy . say ( "Should I accept…" at bounding box center [875, 350] width 346 height 392
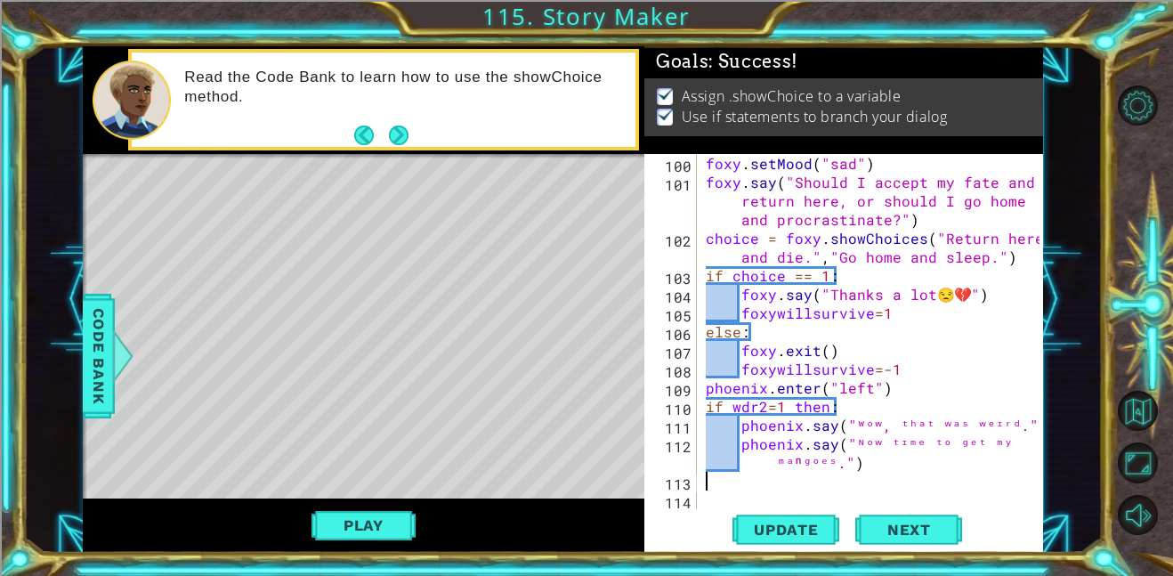
scroll to position [0, 0]
type textarea "else:"
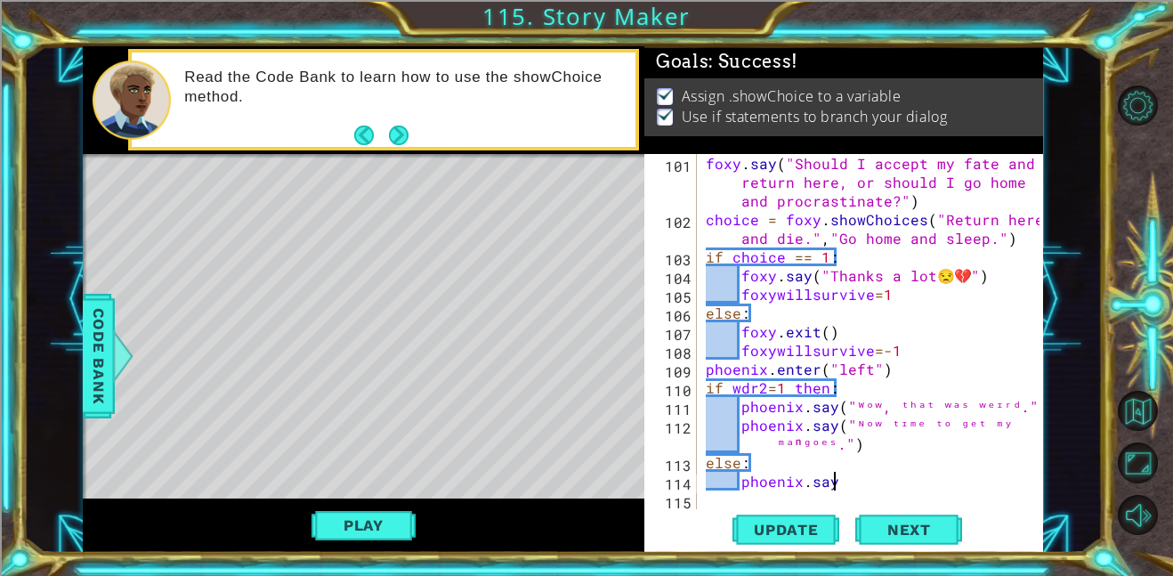
scroll to position [0, 7]
paste textarea "¯\_(ツ)_/¯"
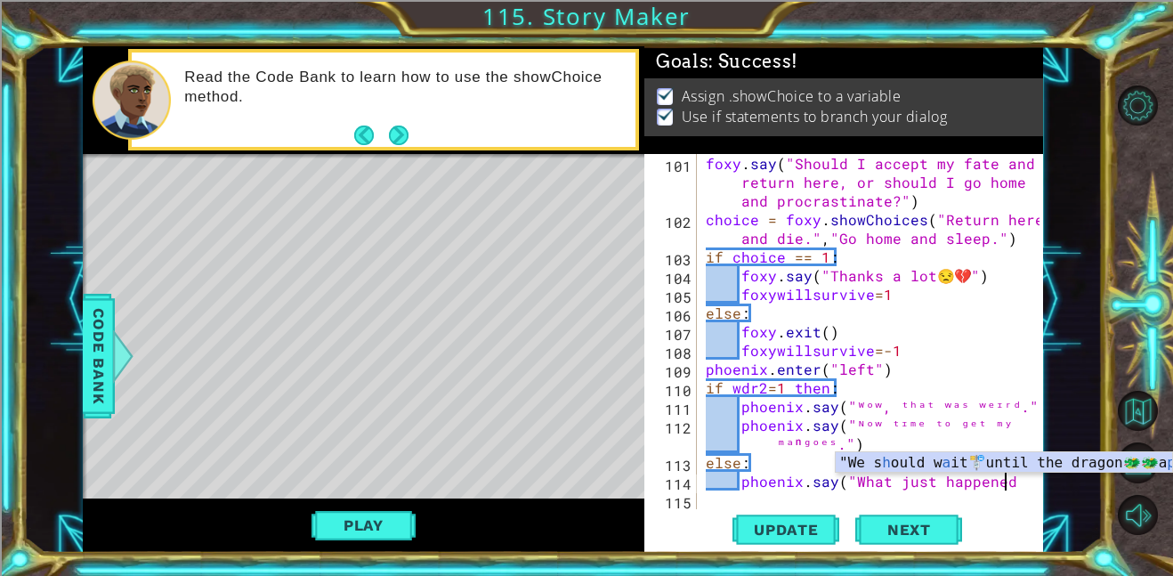
scroll to position [0, 18]
paste textarea "🤔"
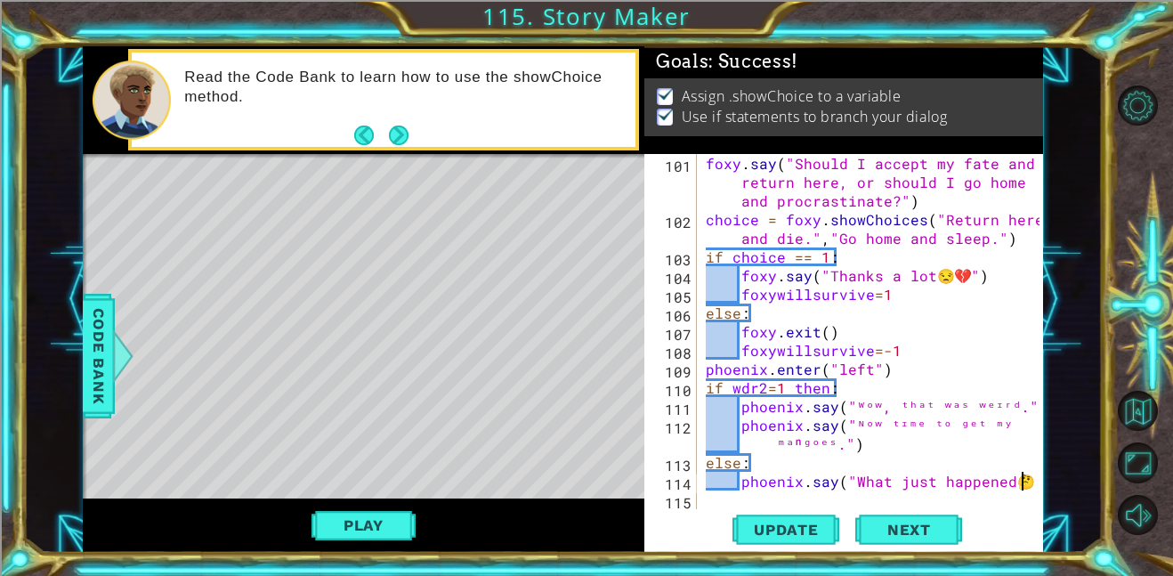
paste textarea "🤔"
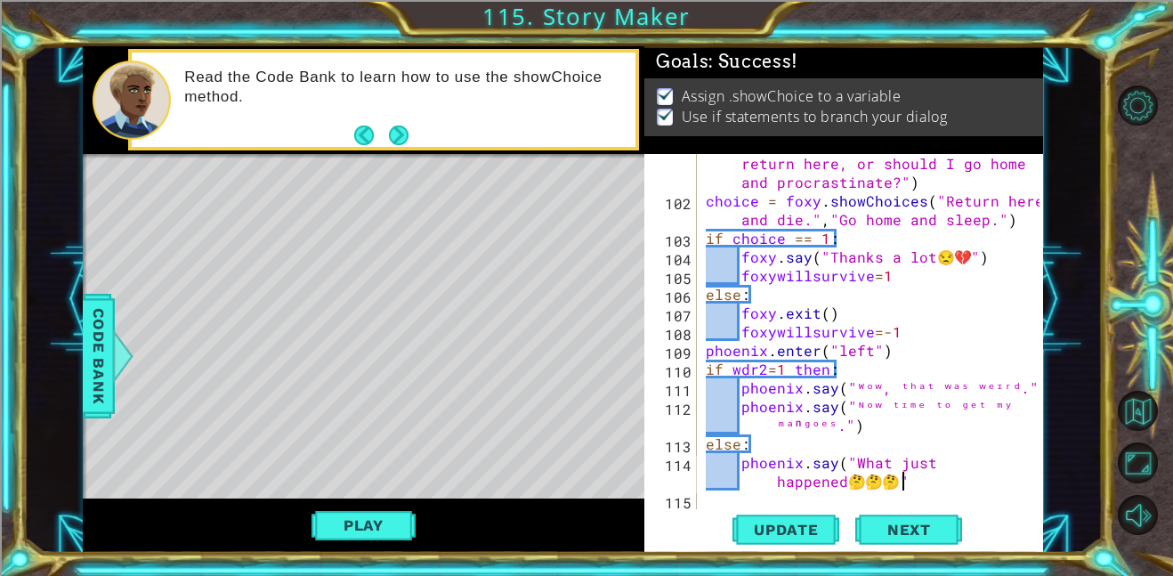
scroll to position [0, 21]
click at [840, 481] on div "foxy . say ( "Should I accept my fate and return here, or should I go home and …" at bounding box center [875, 350] width 346 height 430
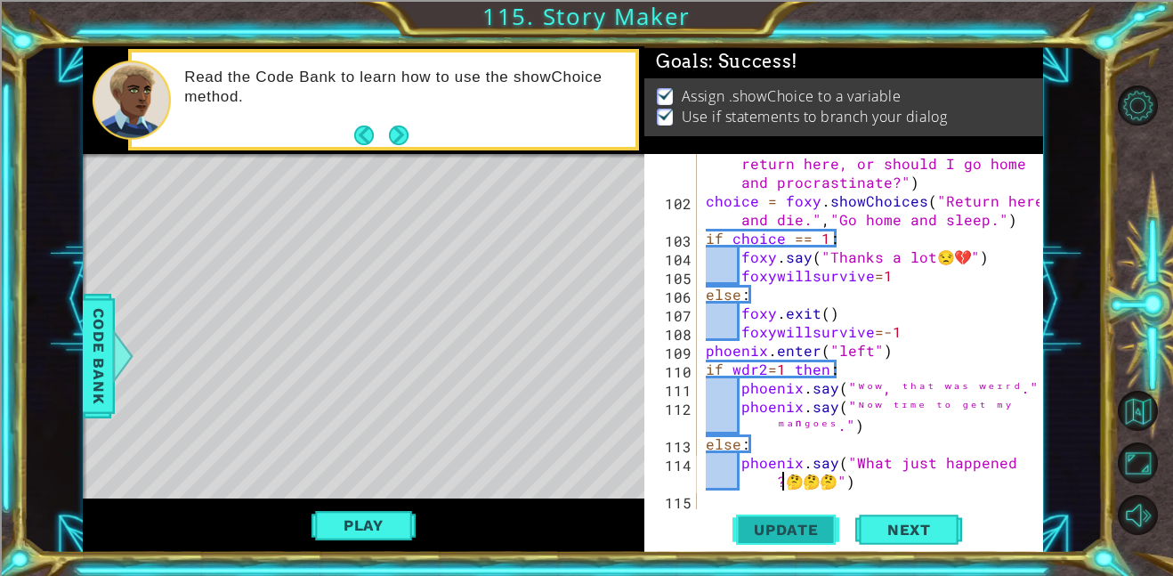
click at [793, 526] on span "Update" at bounding box center [786, 530] width 101 height 18
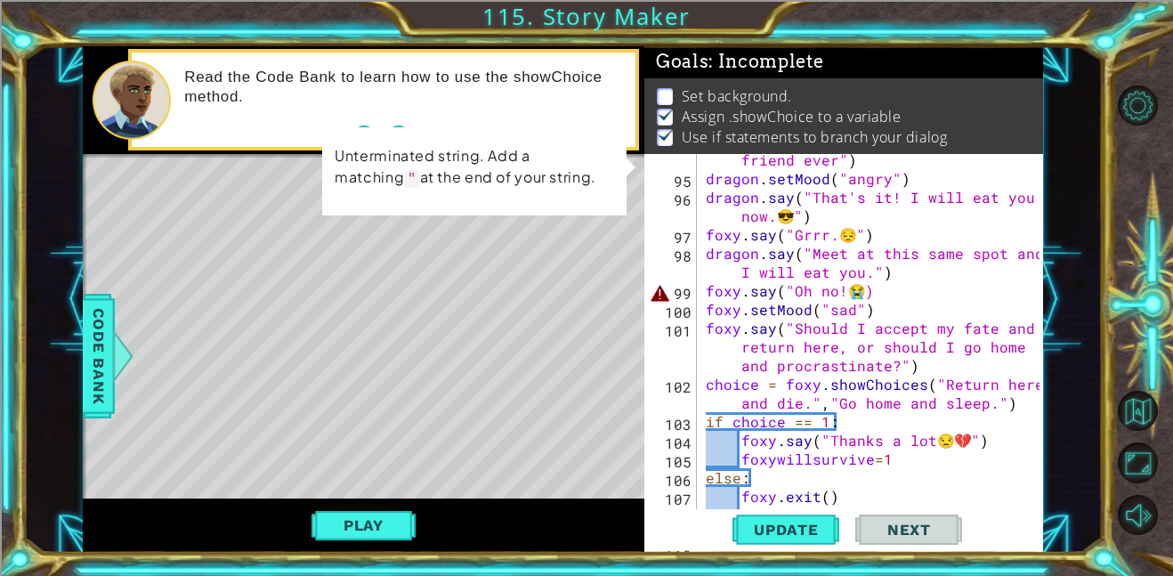
scroll to position [3496, 0]
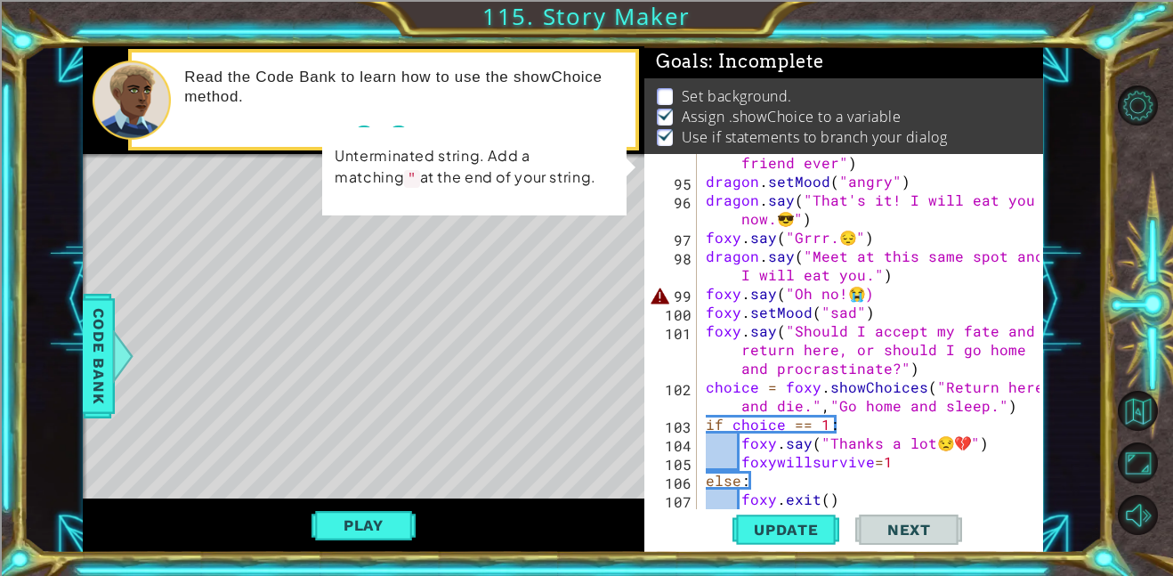
click at [860, 294] on div "foxy . say ( "I said that you're the best friend ever" ) dragon . setMood ( "an…" at bounding box center [875, 339] width 346 height 411
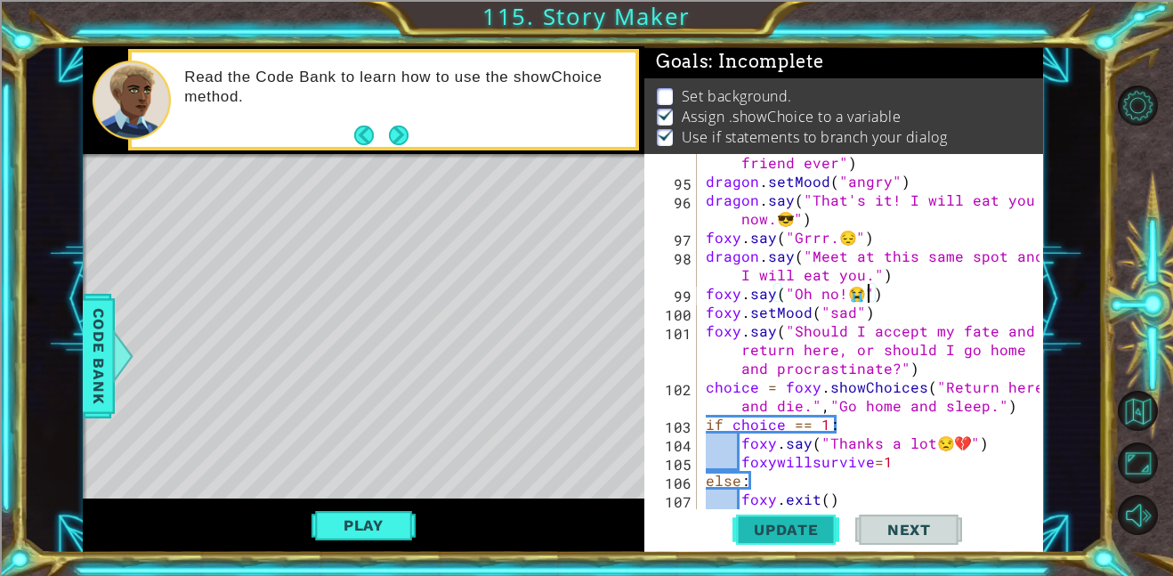
click at [775, 544] on button "Update" at bounding box center [785, 529] width 107 height 40
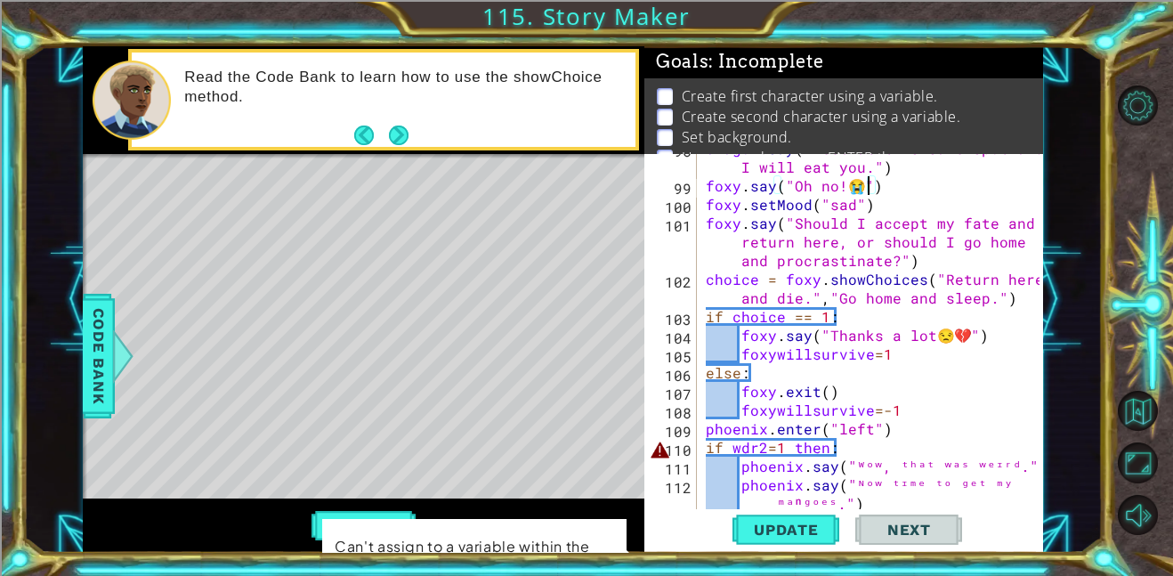
scroll to position [3681, 0]
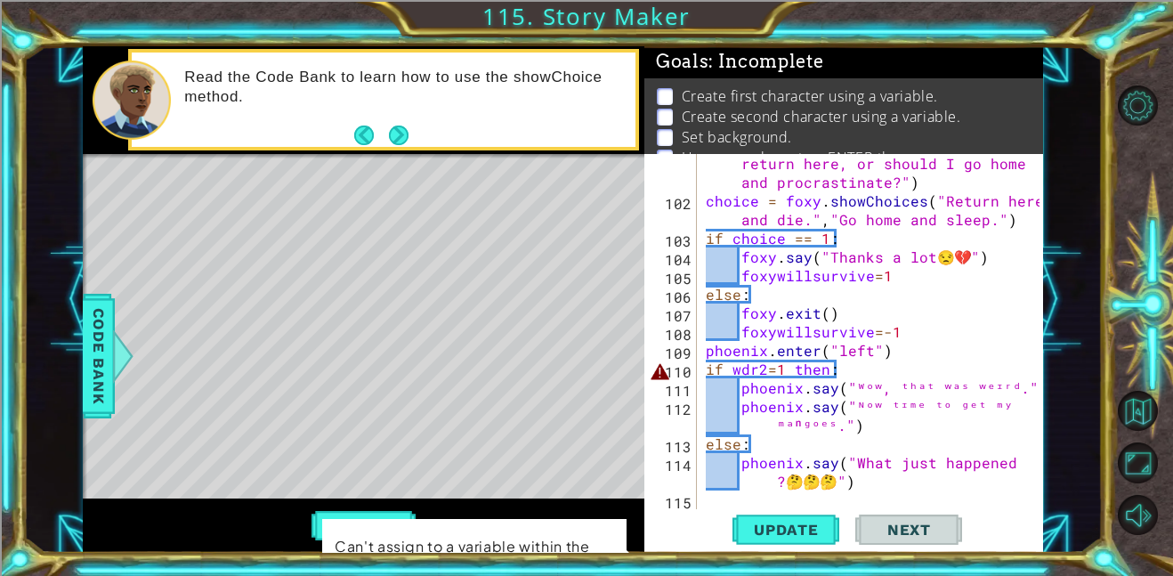
click at [829, 367] on div "foxy . say ( "Should I accept my fate and return here, or should I go home and …" at bounding box center [875, 350] width 346 height 430
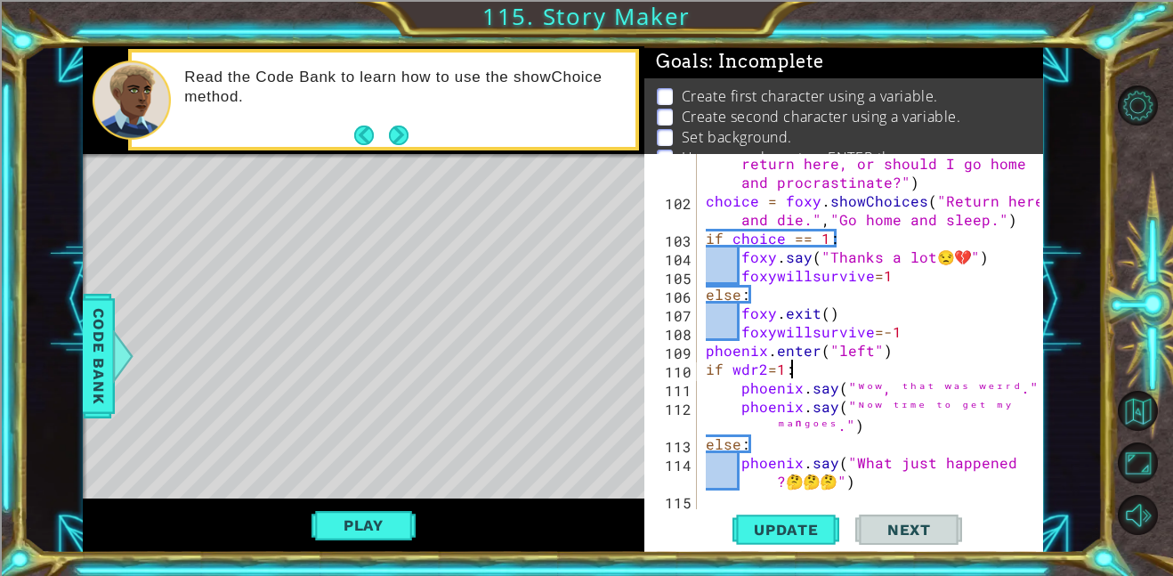
scroll to position [0, 4]
click at [778, 368] on div "foxy . say ( "Should I accept my fate and return here, or should I go home and …" at bounding box center [875, 350] width 346 height 430
click at [781, 522] on span "Update" at bounding box center [786, 530] width 101 height 18
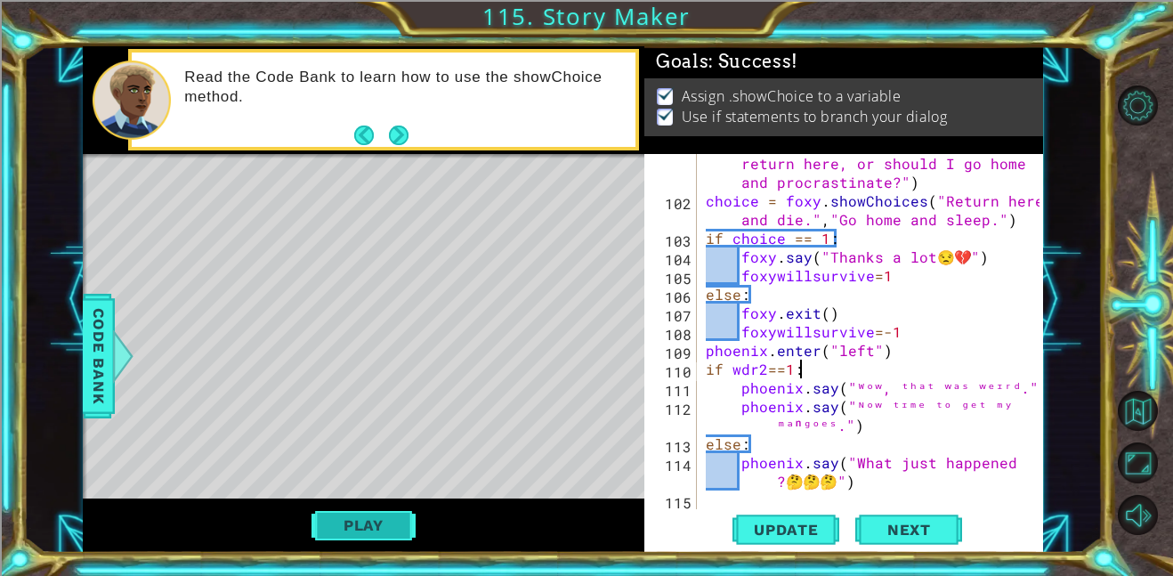
click at [413, 541] on button "Play" at bounding box center [363, 525] width 104 height 34
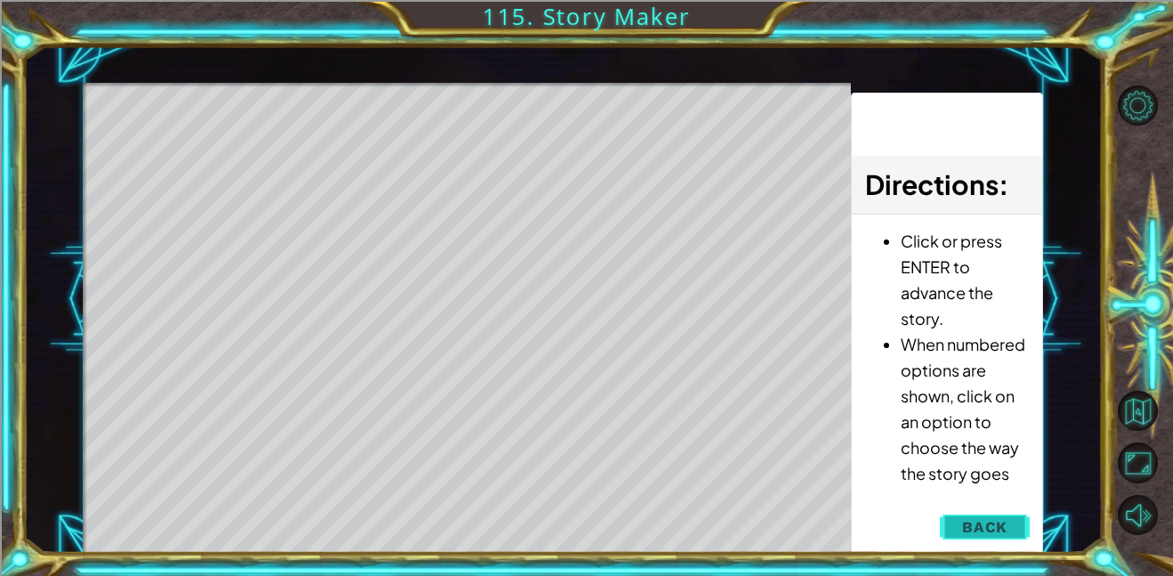
click at [968, 518] on span "Back" at bounding box center [984, 527] width 45 height 18
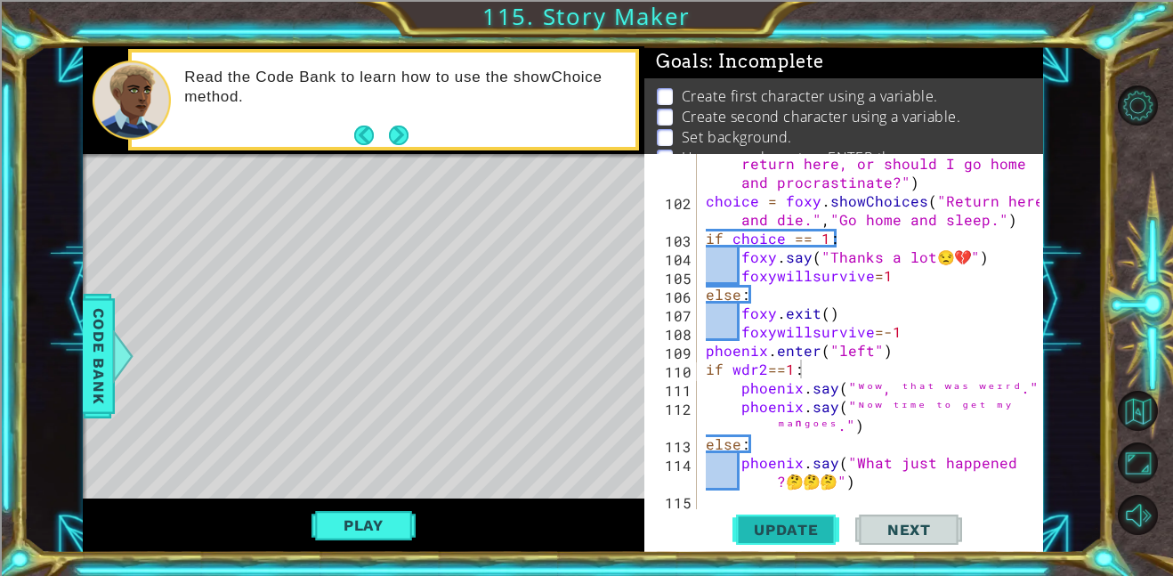
click at [791, 533] on span "Update" at bounding box center [786, 530] width 101 height 18
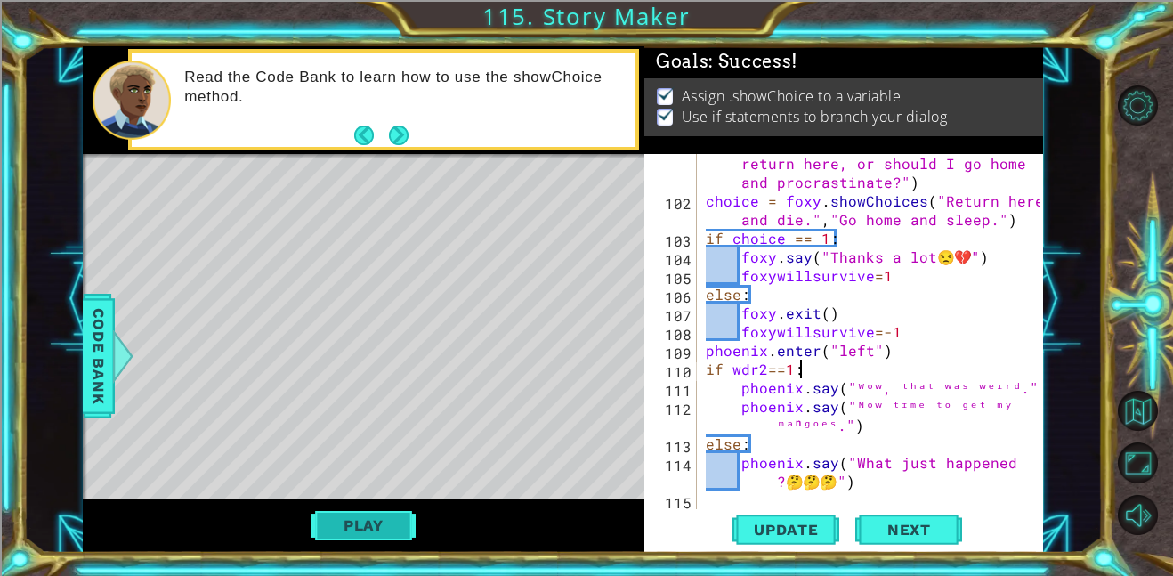
click at [395, 523] on button "Play" at bounding box center [363, 525] width 104 height 34
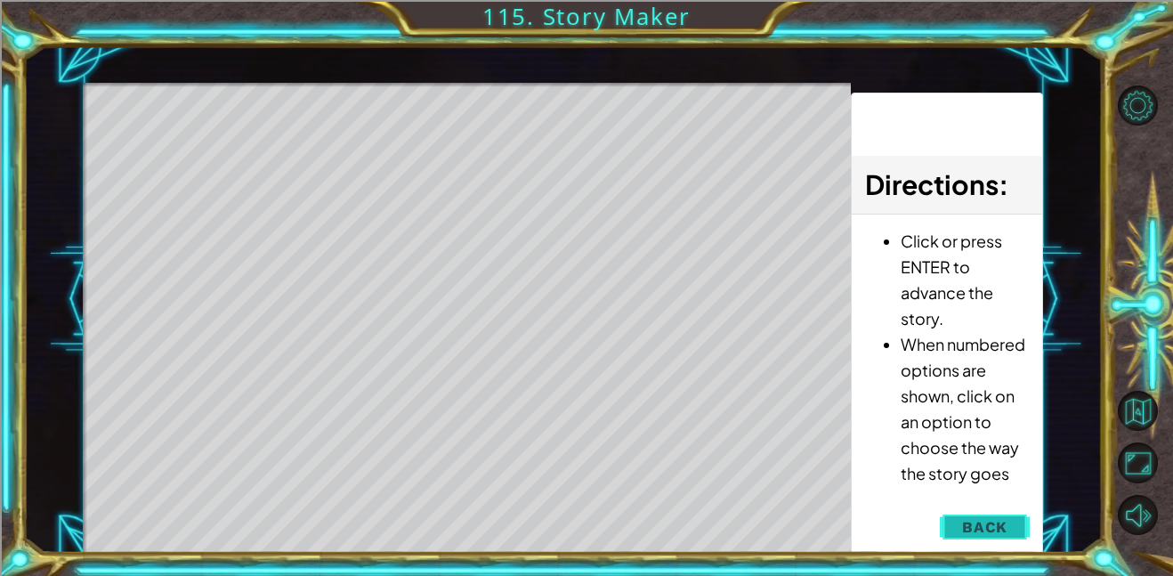
click at [982, 531] on span "Back" at bounding box center [984, 527] width 45 height 18
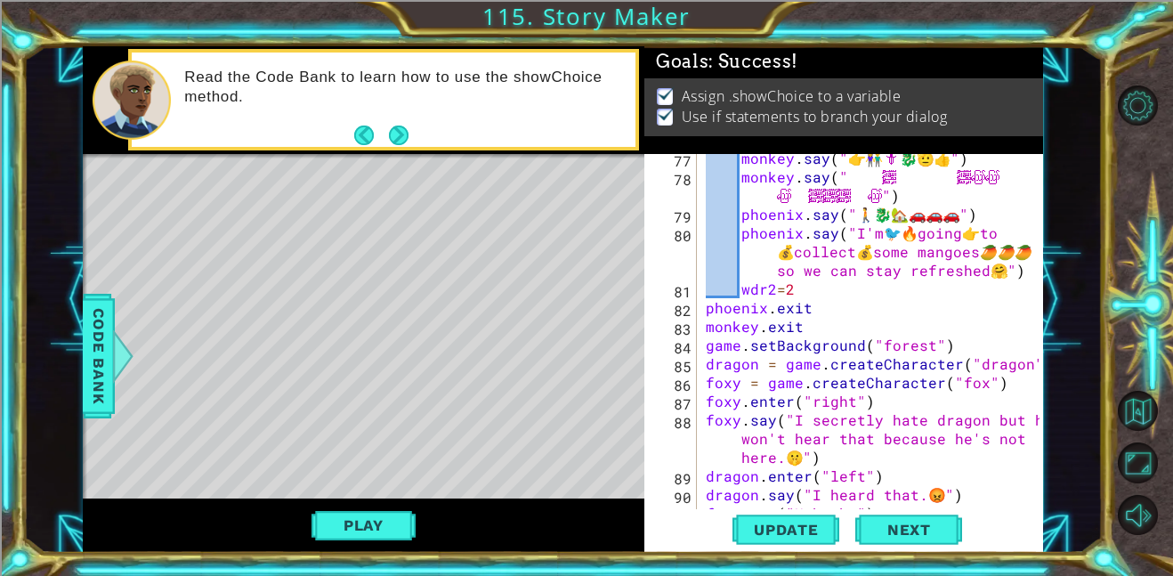
scroll to position [3050, 0]
click at [765, 325] on div "monkey . say ( " 👉 ️ 👫 🗡 ️ 🐉 🫡 👍 ️" ) monkey . say ( " 𒈙 𒐫 ﷽ 𒐫 𒈙 𒐫 ﷽ဪဪ 𒈙 𒐫 ဪ 𒈙 …" at bounding box center [875, 346] width 346 height 392
click at [807, 327] on div "monkey . say ( " 👉 ️ 👫 🗡 ️ 🐉 🫡 👍 ️" ) monkey . say ( " 𒈙 𒐫 ﷽ 𒐫 𒈙 𒐫 ﷽ဪဪ 𒈙 𒐫 ဪ 𒈙 …" at bounding box center [875, 346] width 346 height 392
click at [848, 294] on div "monkey . say ( " 👉 ️ 👫 🗡 ️ 🐉 🫡 👍 ️" ) monkey . say ( " 𒈙 𒐫 ﷽ 𒐫 𒈙 𒐫 ﷽ဪဪ 𒈙 𒐫 ဪ 𒈙 …" at bounding box center [875, 346] width 346 height 392
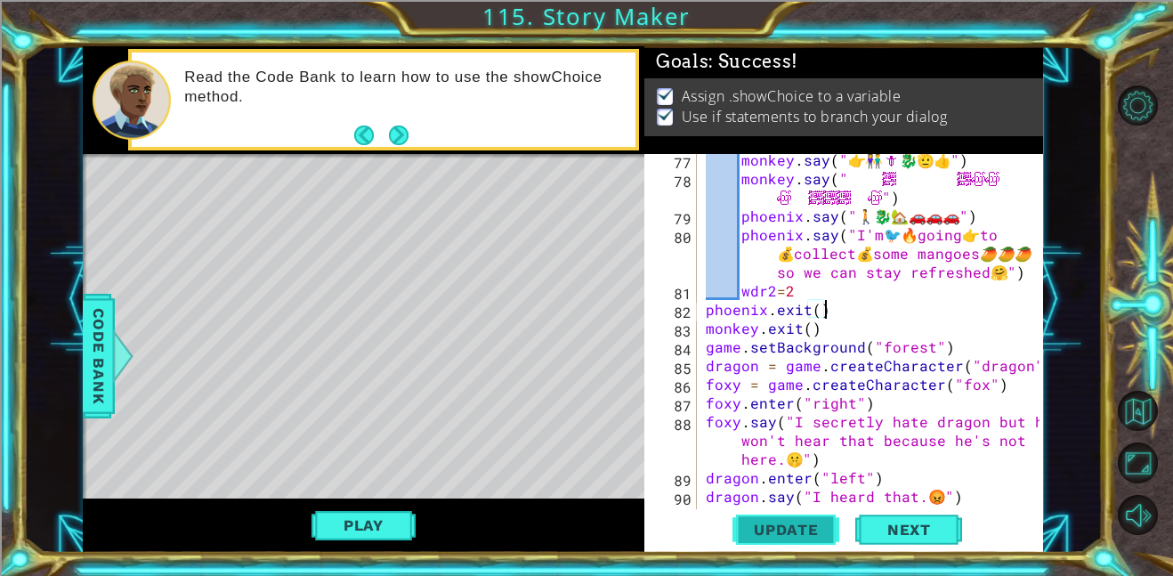
click at [783, 521] on span "Update" at bounding box center [786, 530] width 101 height 18
click at [388, 506] on div "Play" at bounding box center [363, 525] width 561 height 54
click at [388, 525] on button "Play" at bounding box center [363, 525] width 104 height 34
click at [781, 530] on span "Update" at bounding box center [786, 530] width 101 height 18
click at [415, 512] on button "Play" at bounding box center [363, 525] width 104 height 34
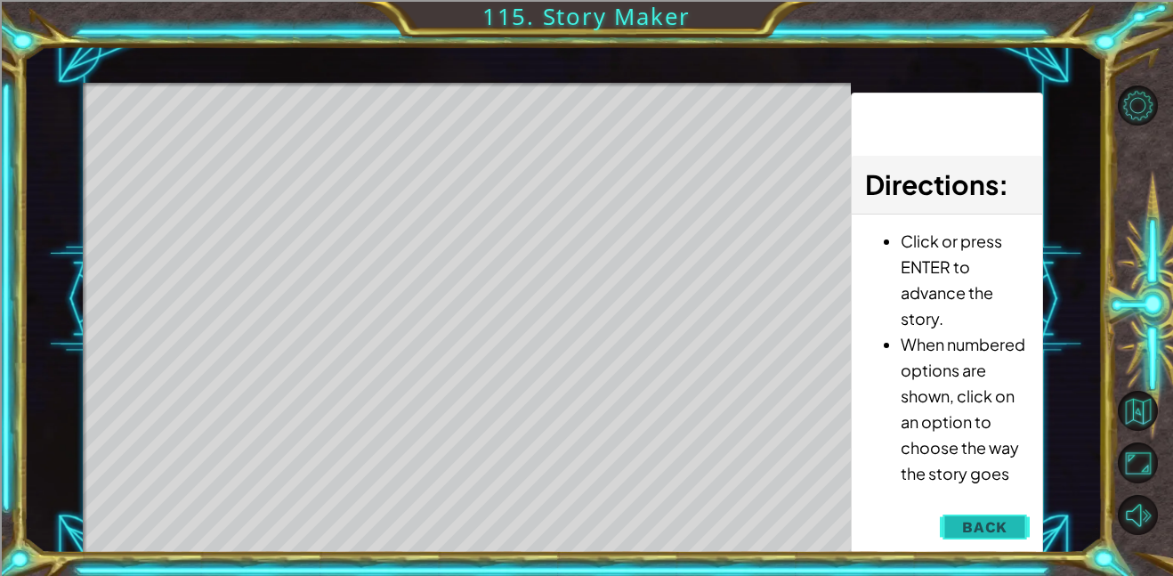
click at [998, 522] on span "Back" at bounding box center [984, 527] width 45 height 18
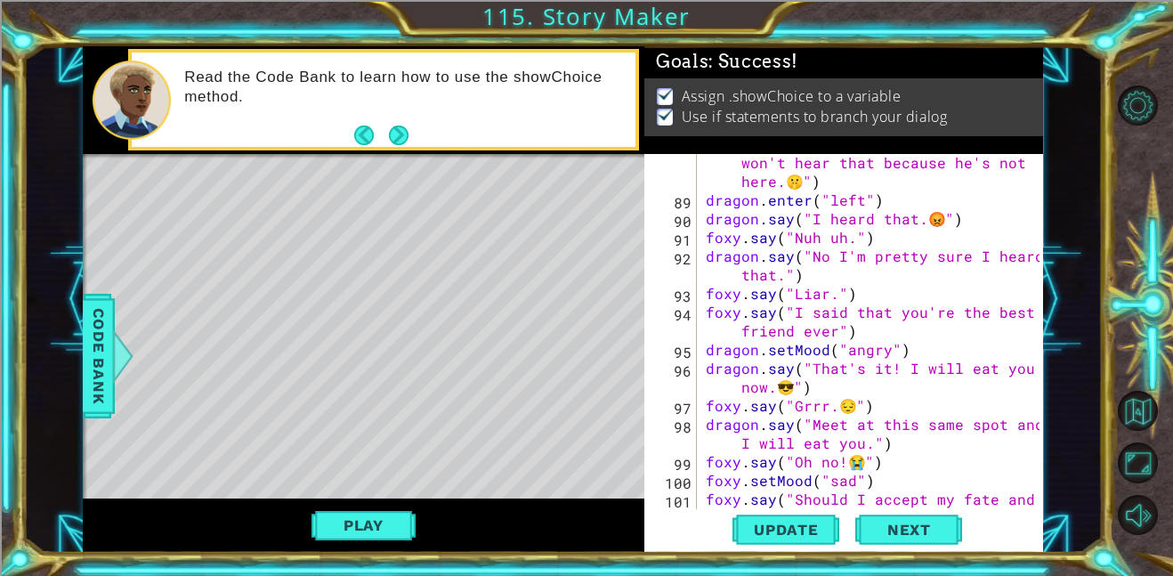
scroll to position [3332, 0]
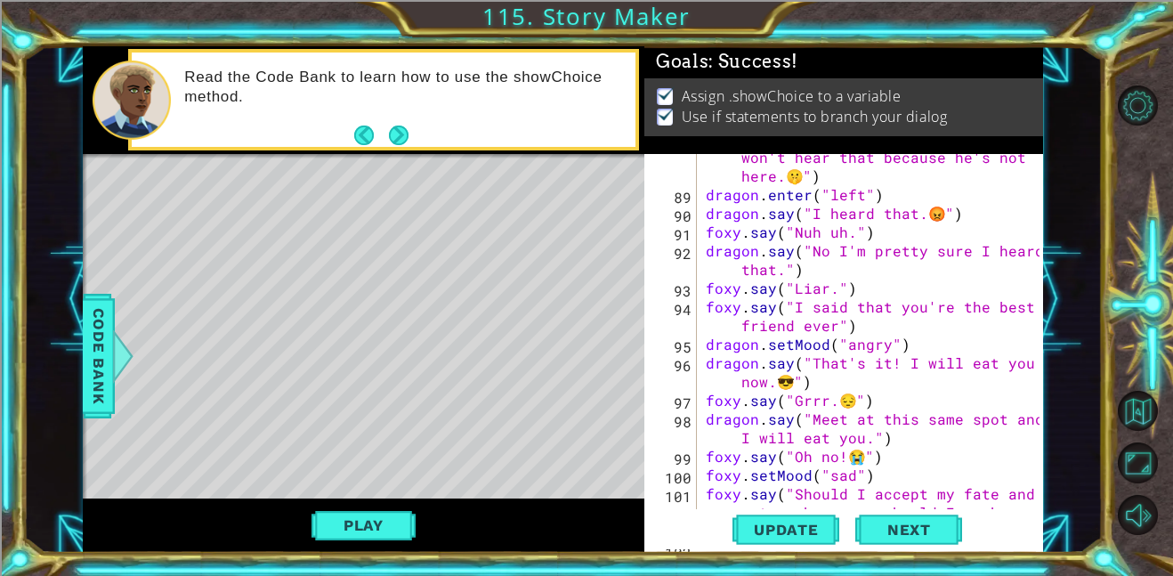
click at [949, 444] on div "foxy . say ( "I secretly hate dragon but he won't hear that because he's not he…" at bounding box center [875, 362] width 346 height 467
type textarea "dragon.say("Meet at this same spot and I will eat you.")"
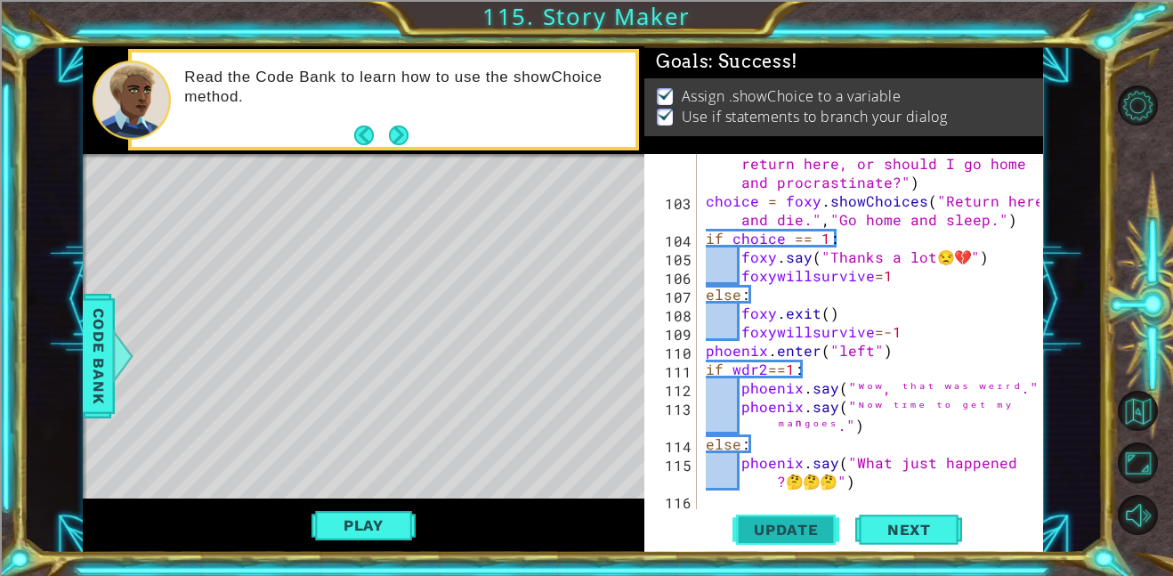
click at [779, 522] on span "Update" at bounding box center [786, 530] width 101 height 18
click at [391, 515] on button "Play" at bounding box center [363, 525] width 104 height 34
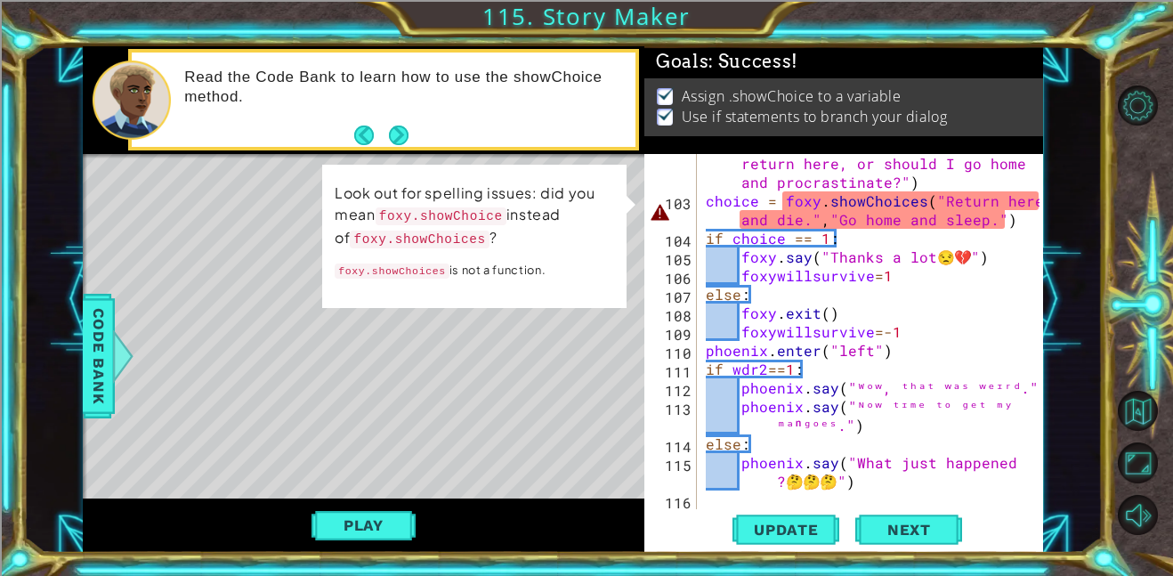
click at [920, 202] on div "foxy . say ( "Should I accept my fate and return here, or should I go home and …" at bounding box center [875, 350] width 346 height 430
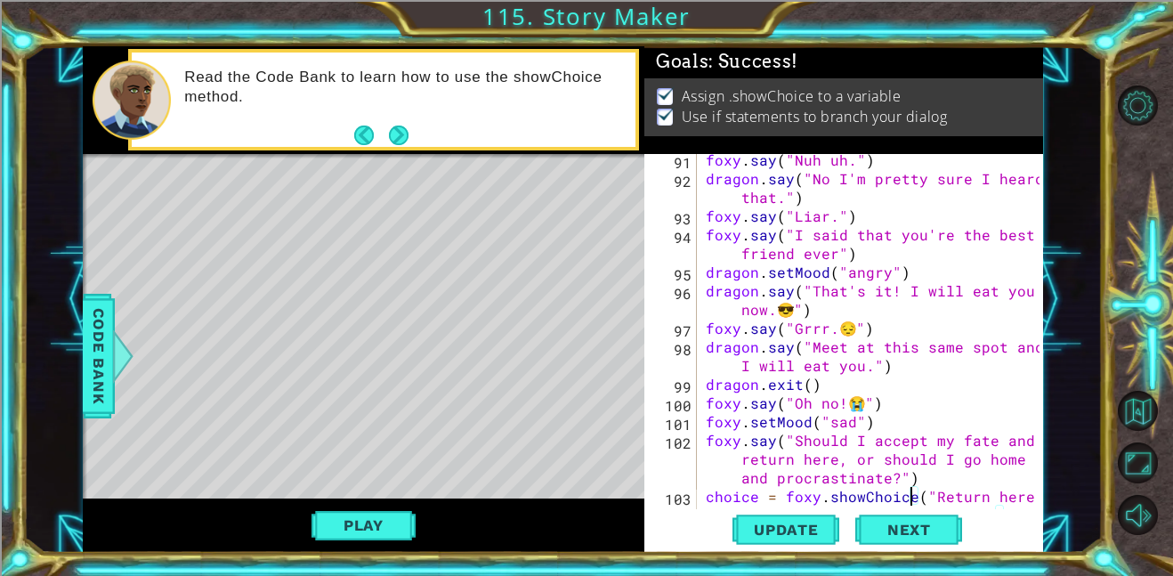
scroll to position [3402, 0]
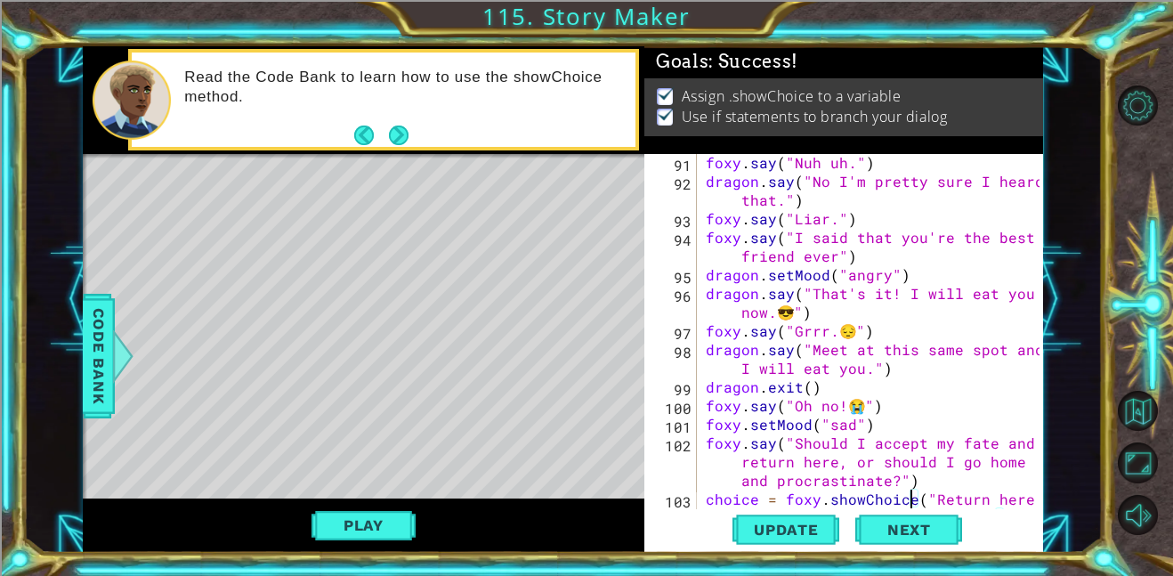
click at [838, 263] on div "foxy . say ( "Nuh uh." ) dragon . say ( "No I'm pretty sure I heard that." ) fo…" at bounding box center [875, 358] width 346 height 411
click at [836, 258] on div "foxy . say ( "Nuh uh." ) dragon . say ( "No I'm pretty sure I heard that." ) fo…" at bounding box center [875, 358] width 346 height 411
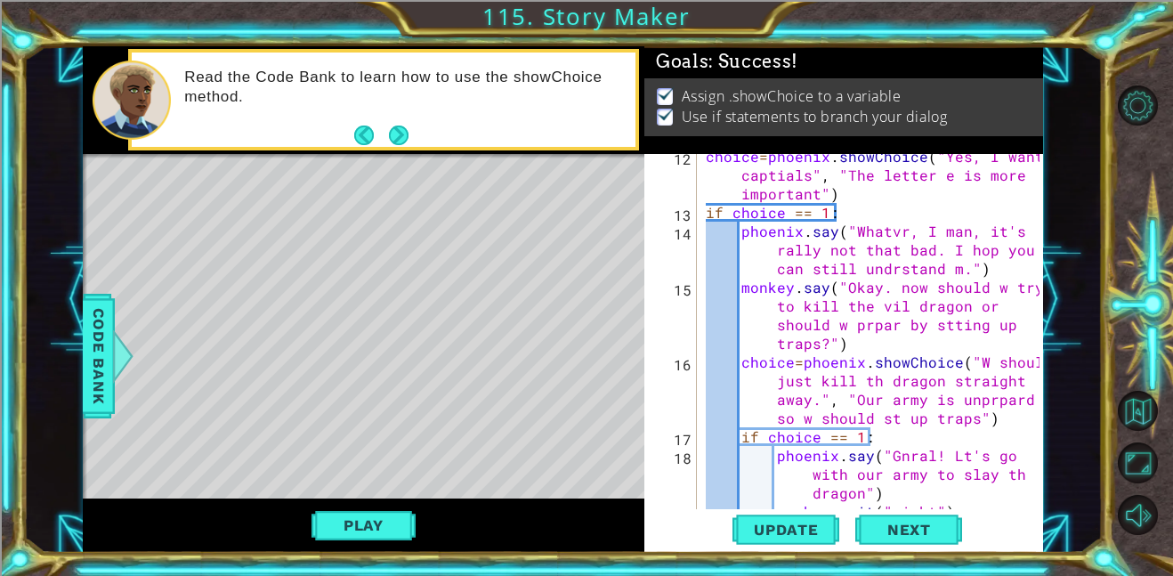
scroll to position [361, 0]
click at [851, 214] on div "choice = phoenix . showChoice ( "Yes, I want captials" , "The letter e is more …" at bounding box center [875, 363] width 346 height 430
type textarea "if choice == 1:"
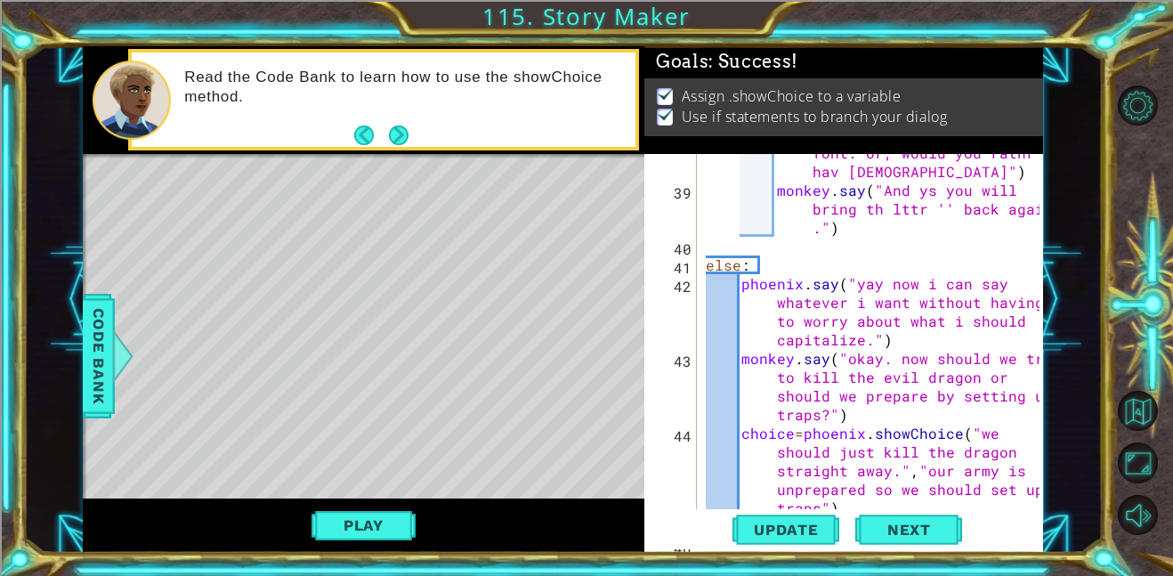
scroll to position [1342, 0]
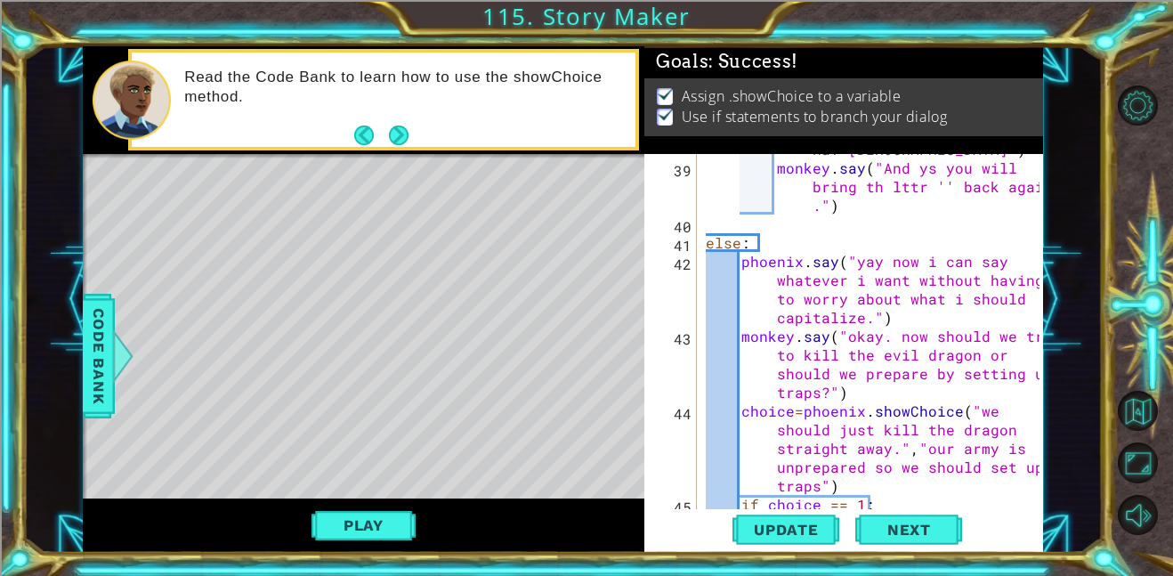
click at [793, 234] on div "monkey . say ( "nough of this, would you rathr hav a small font. or, would you …" at bounding box center [875, 308] width 346 height 448
type textarea "else:"
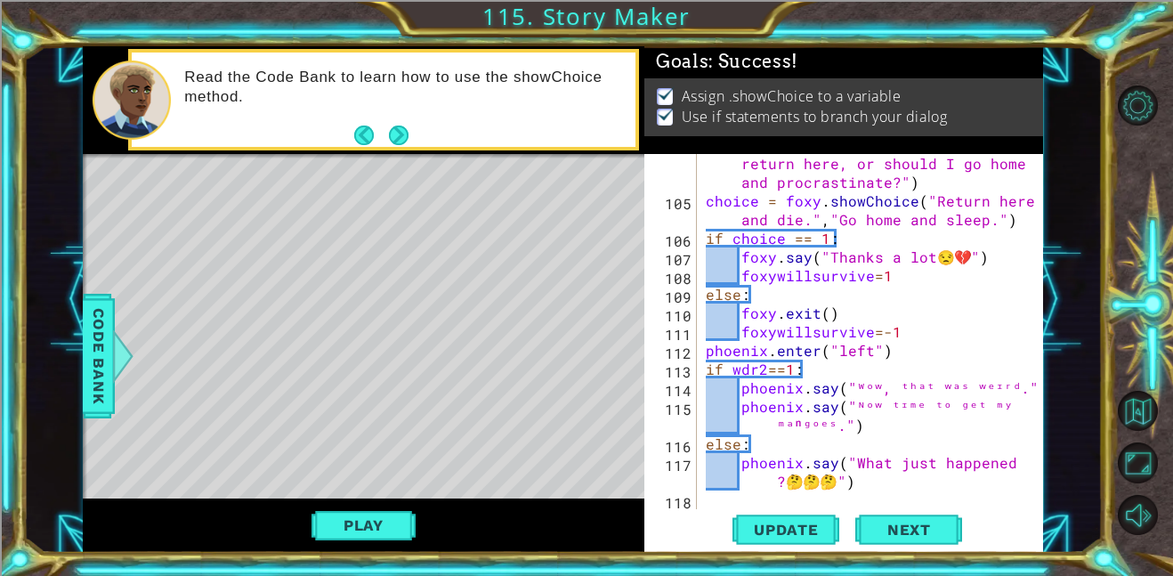
scroll to position [3737, 0]
type textarea "wdr1=2"
click at [817, 528] on span "Update" at bounding box center [786, 530] width 101 height 18
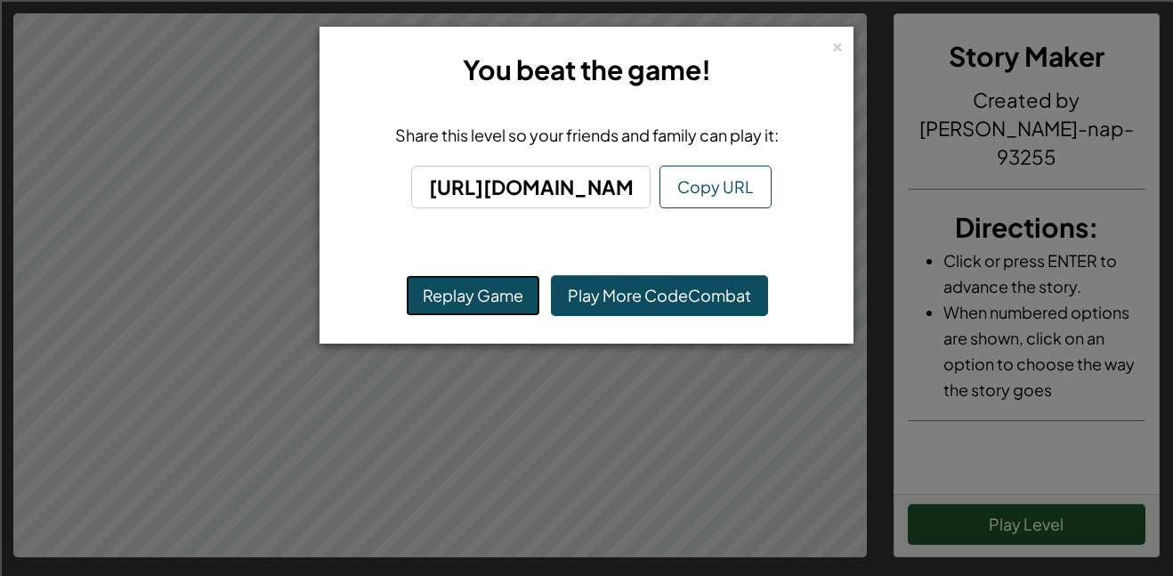
click at [432, 289] on button "Replay Game" at bounding box center [473, 295] width 134 height 41
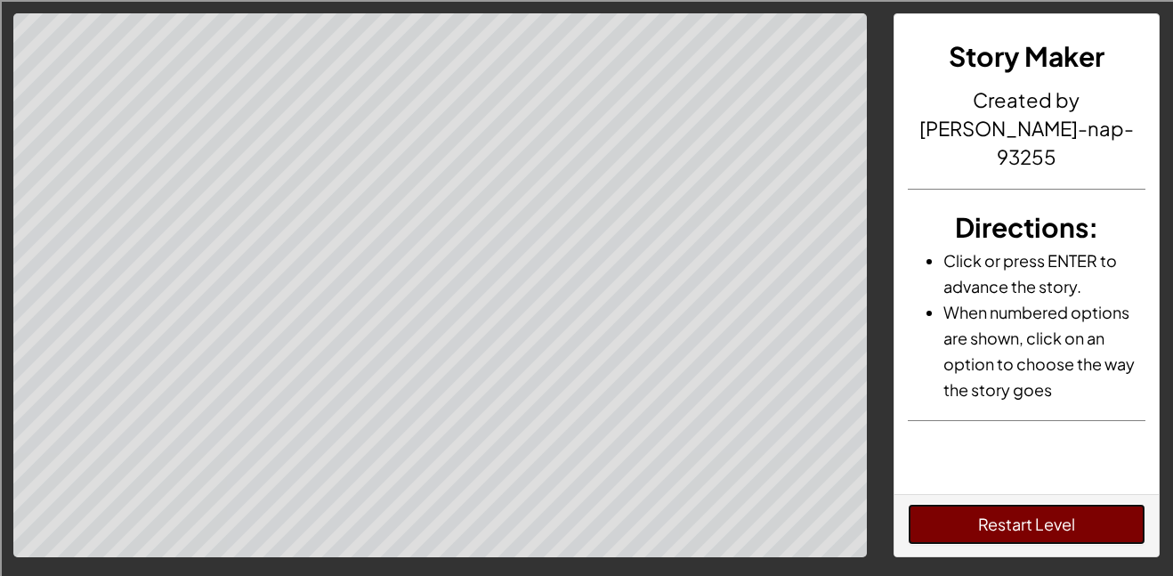
click at [966, 504] on button "Restart Level" at bounding box center [1027, 524] width 238 height 41
click at [942, 514] on button "Restart Level" at bounding box center [1027, 524] width 238 height 41
click at [944, 530] on button "Restart Level" at bounding box center [1027, 524] width 238 height 41
click at [1029, 526] on button "Restart Level" at bounding box center [1027, 524] width 238 height 41
click at [940, 519] on button "Restart Level" at bounding box center [1027, 524] width 238 height 41
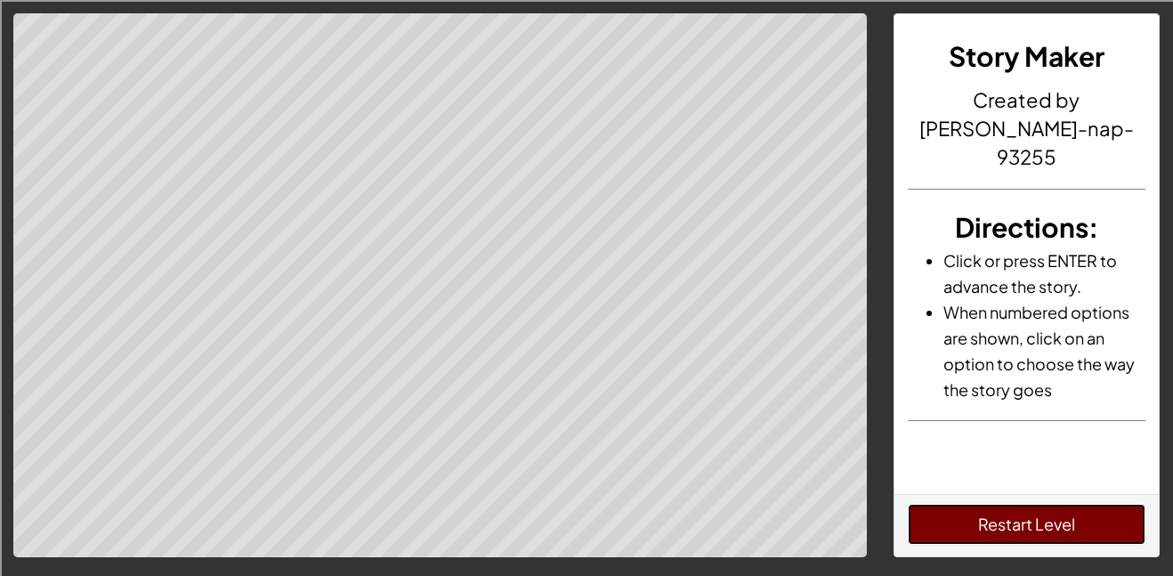
click at [1018, 523] on button "Restart Level" at bounding box center [1027, 524] width 238 height 41
click at [1017, 518] on button "Restart Level" at bounding box center [1027, 524] width 238 height 41
